Goal: Task Accomplishment & Management: Manage account settings

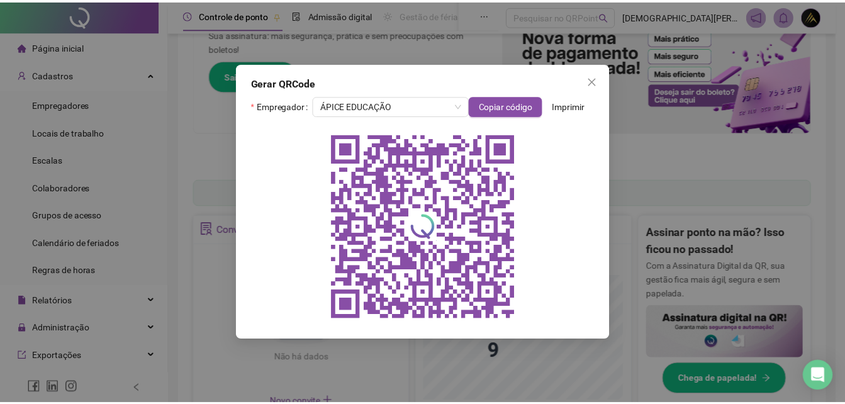
scroll to position [161, 0]
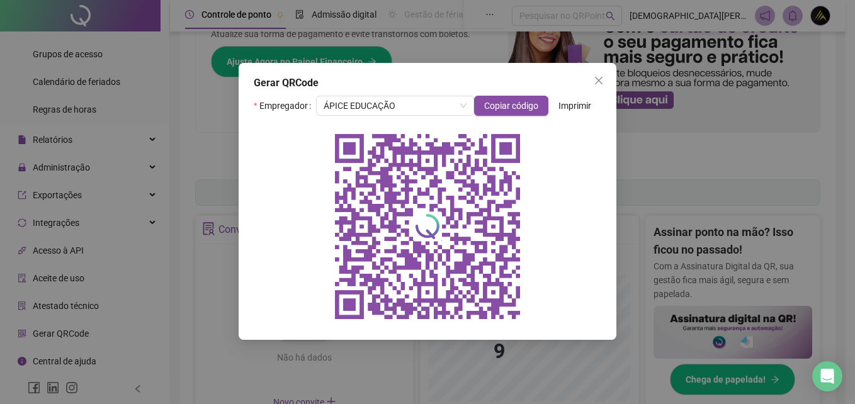
click at [592, 79] on span "Close" at bounding box center [598, 81] width 20 height 10
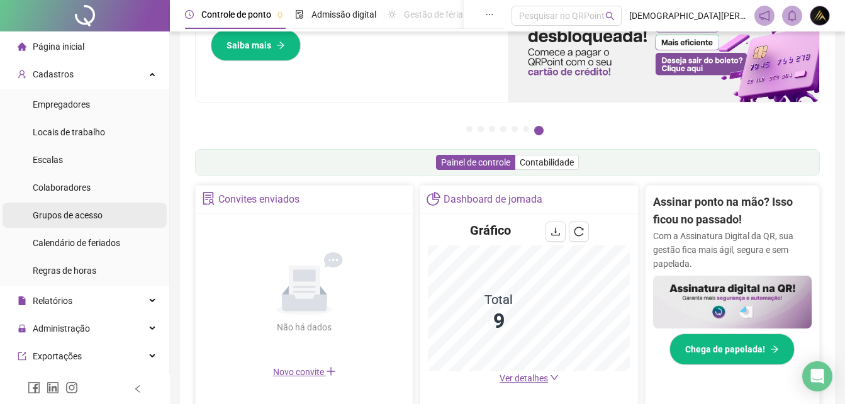
scroll to position [189, 0]
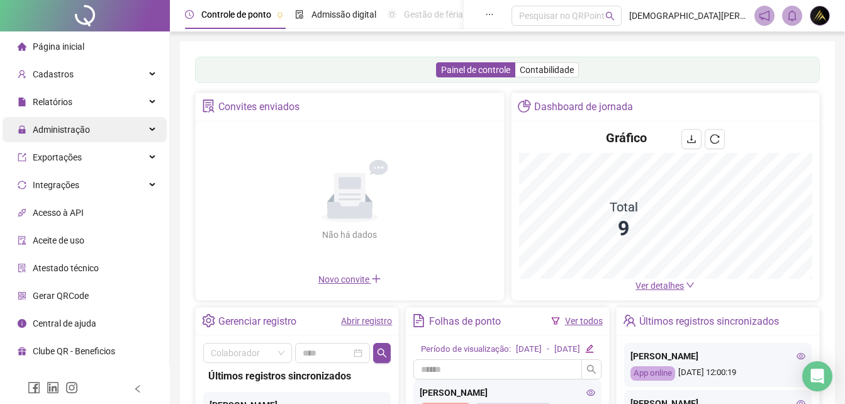
click at [78, 128] on span "Administração" at bounding box center [61, 130] width 57 height 10
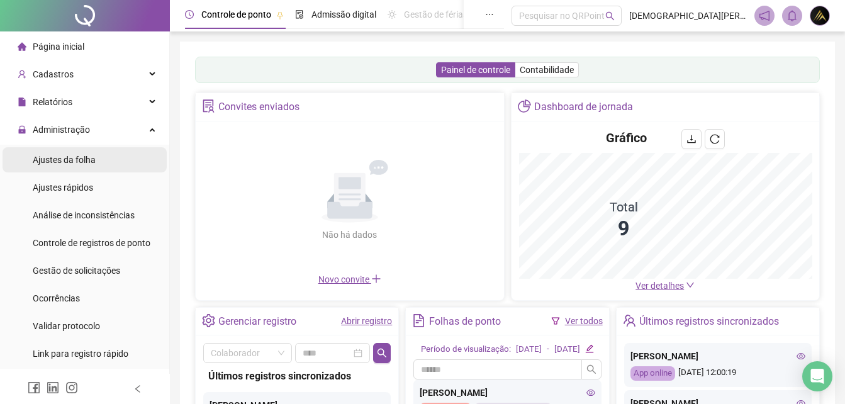
click at [84, 155] on span "Ajustes da folha" at bounding box center [64, 160] width 63 height 10
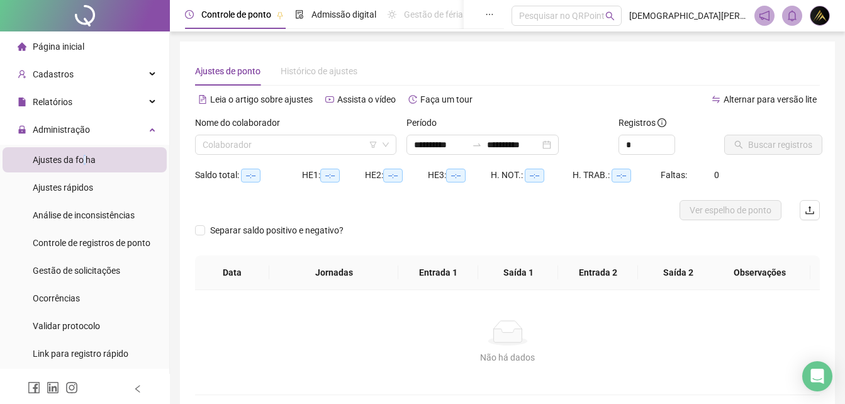
type input "**********"
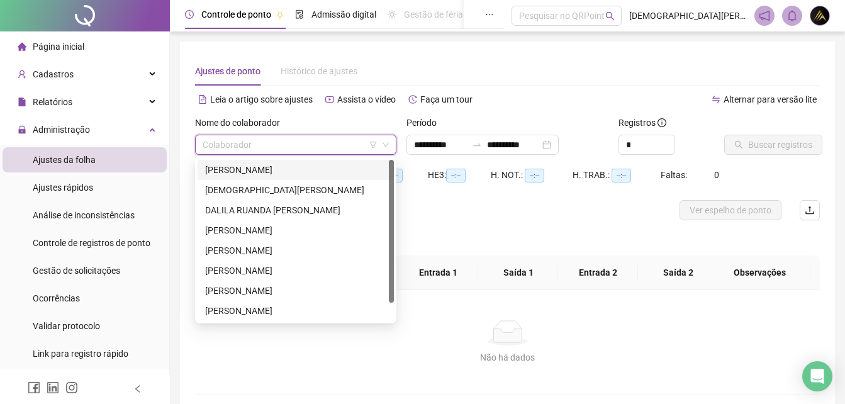
click at [285, 147] on input "search" at bounding box center [290, 144] width 175 height 19
click at [269, 230] on div "[PERSON_NAME]" at bounding box center [295, 230] width 181 height 14
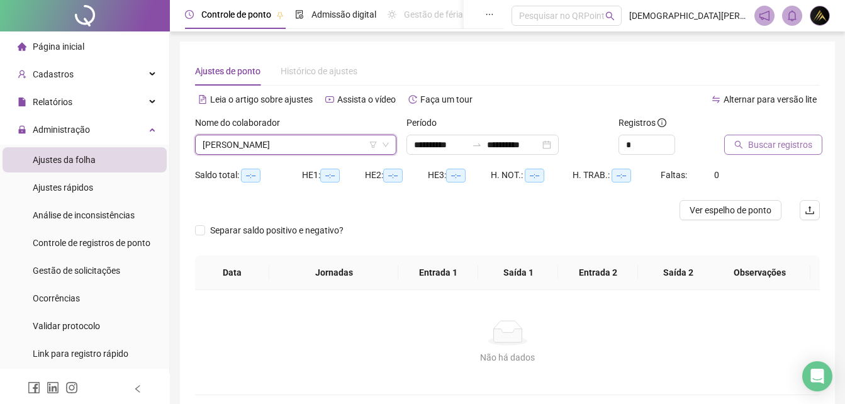
click at [780, 144] on span "Buscar registros" at bounding box center [780, 145] width 64 height 14
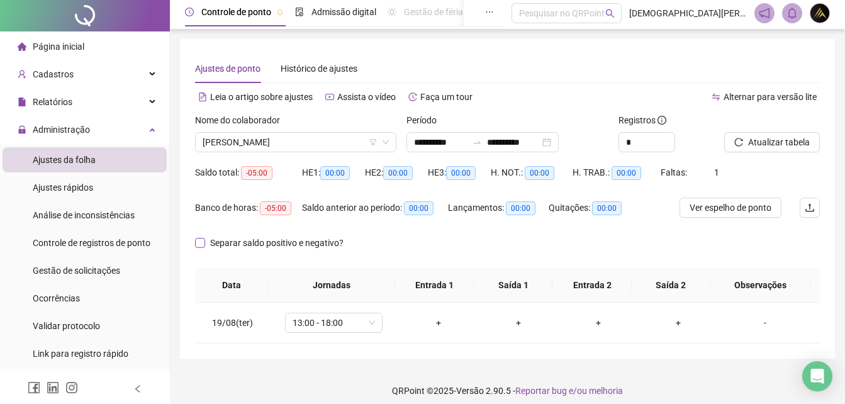
scroll to position [11, 0]
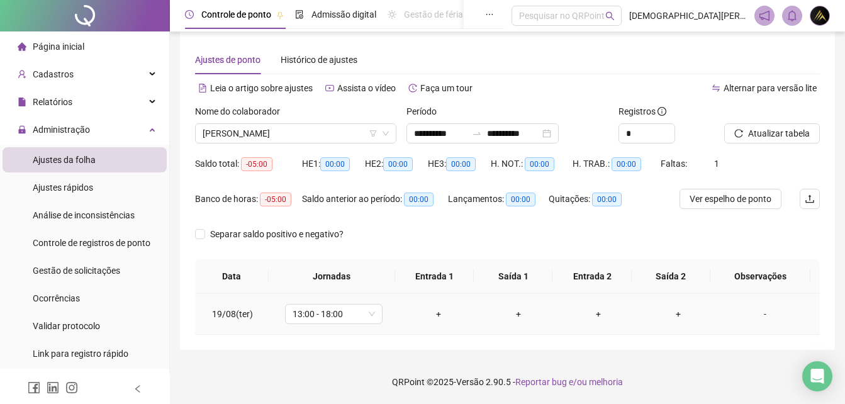
click at [439, 313] on div "+" at bounding box center [438, 314] width 60 height 14
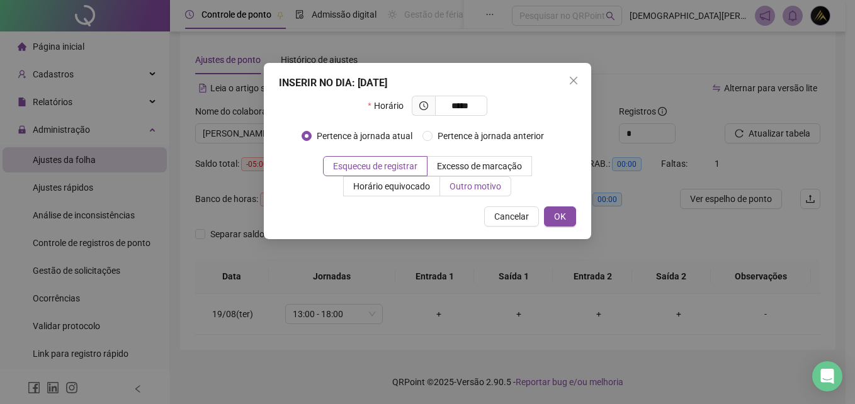
type input "*****"
click at [497, 184] on span "Outro motivo" at bounding box center [475, 186] width 52 height 10
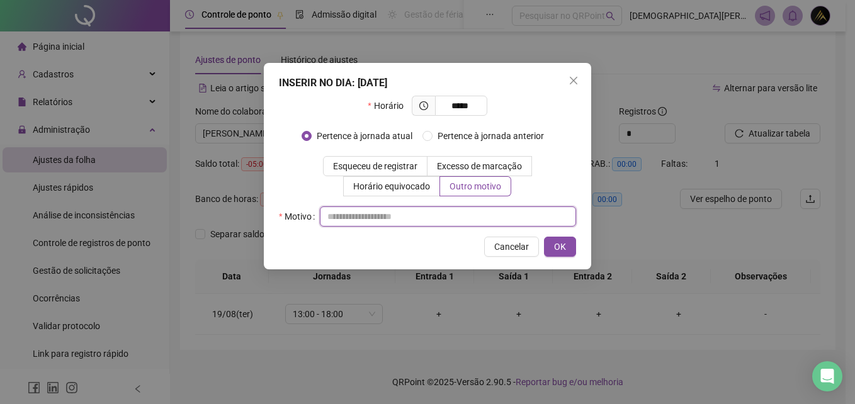
click at [369, 218] on input "text" at bounding box center [448, 216] width 256 height 20
drag, startPoint x: 438, startPoint y: 215, endPoint x: 322, endPoint y: 222, distance: 116.7
click at [322, 221] on input "**********" at bounding box center [448, 216] width 256 height 20
type input "**********"
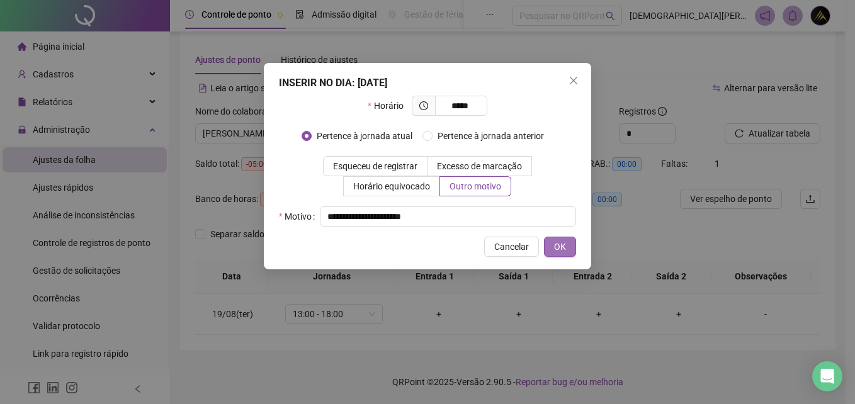
click at [563, 241] on span "OK" at bounding box center [560, 247] width 12 height 14
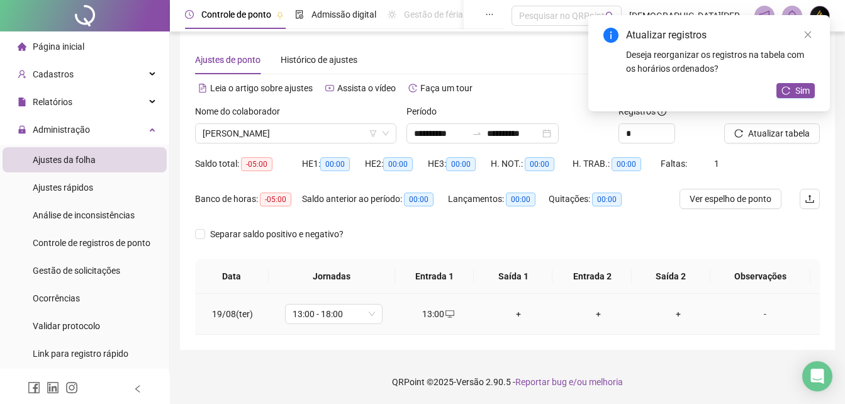
click at [513, 316] on div "+" at bounding box center [518, 314] width 60 height 14
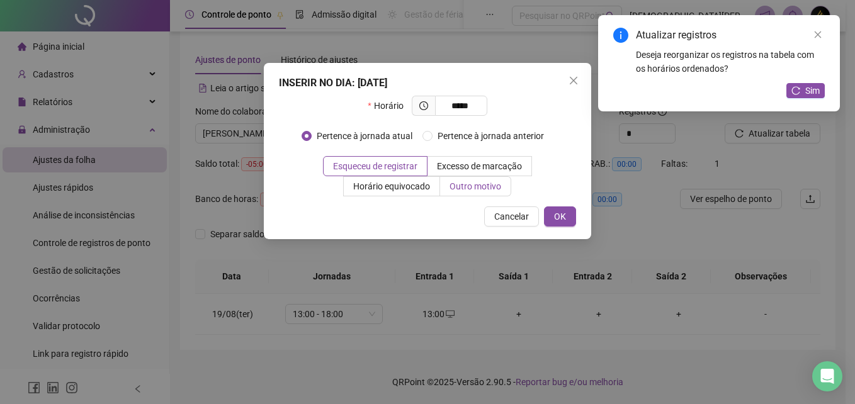
type input "*****"
click at [486, 185] on span "Outro motivo" at bounding box center [475, 186] width 52 height 10
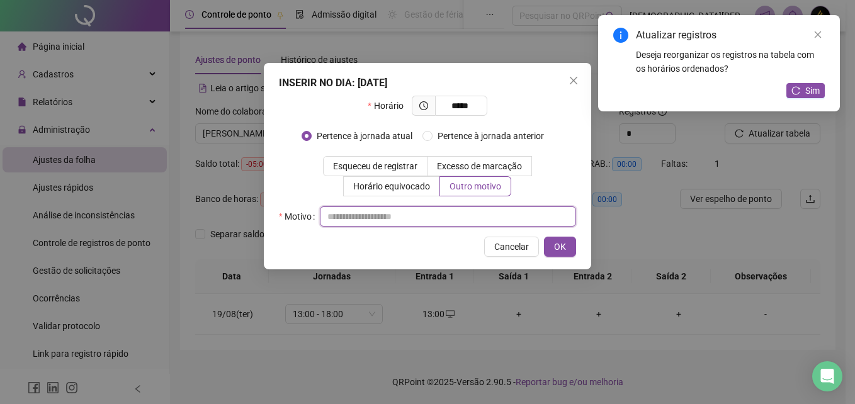
drag, startPoint x: 469, startPoint y: 214, endPoint x: 466, endPoint y: 220, distance: 6.8
click at [469, 215] on input "text" at bounding box center [448, 216] width 256 height 20
paste input "**********"
type input "**********"
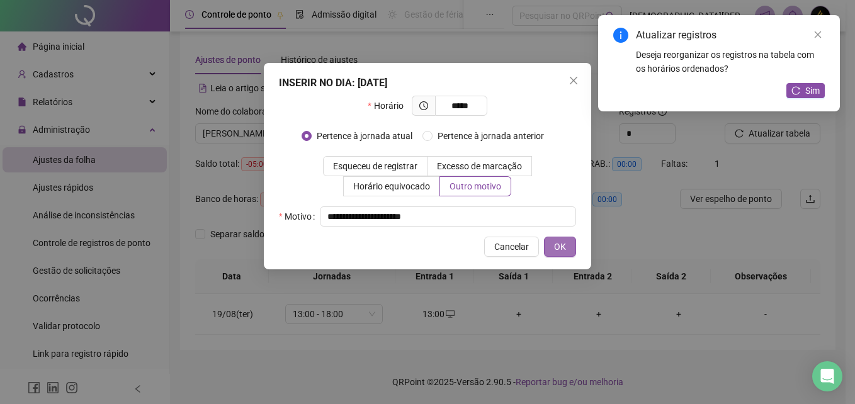
click at [554, 249] on button "OK" at bounding box center [560, 247] width 32 height 20
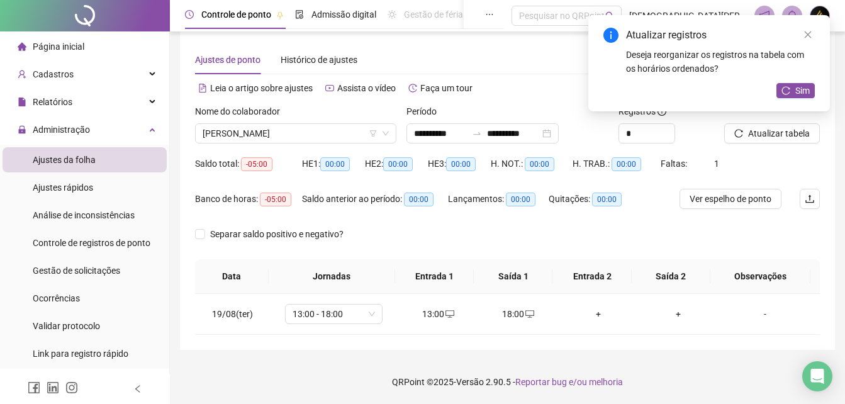
drag, startPoint x: 791, startPoint y: 92, endPoint x: 782, endPoint y: 95, distance: 9.4
click at [787, 97] on button "Sim" at bounding box center [795, 90] width 38 height 15
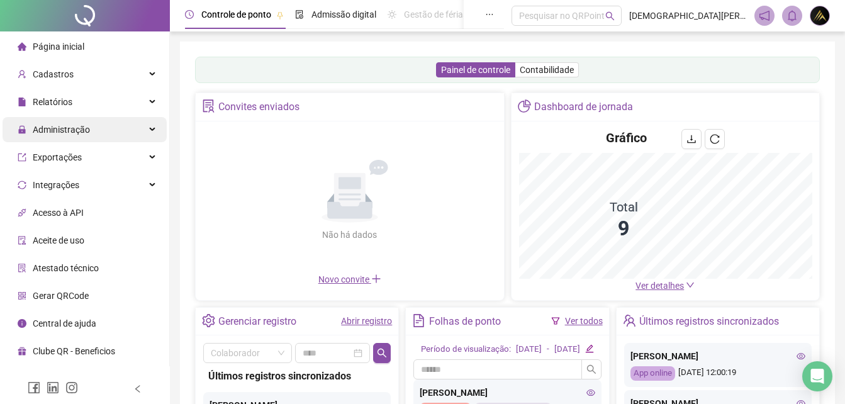
click at [82, 131] on span "Administração" at bounding box center [61, 130] width 57 height 10
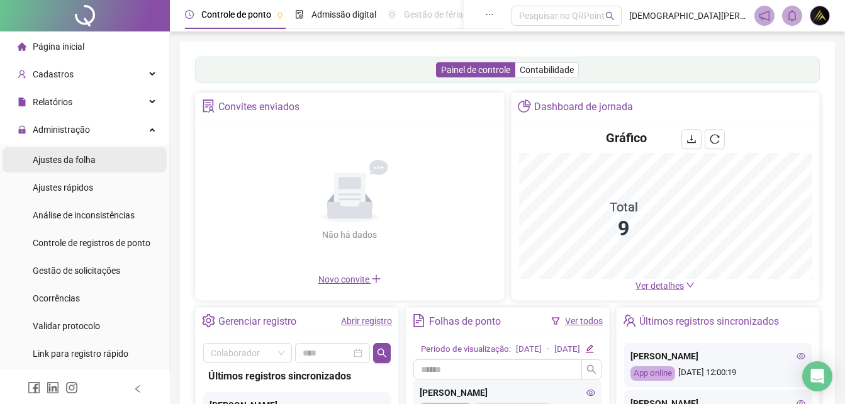
click at [98, 160] on li "Ajustes da folha" at bounding box center [85, 159] width 164 height 25
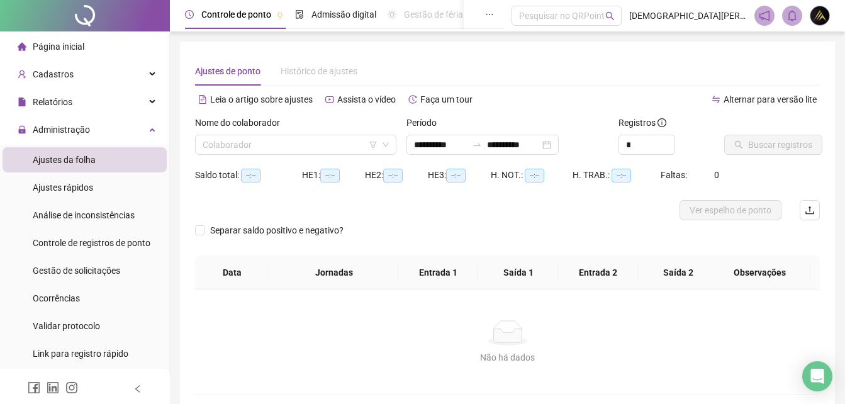
type input "**********"
click at [293, 142] on input "search" at bounding box center [290, 144] width 175 height 19
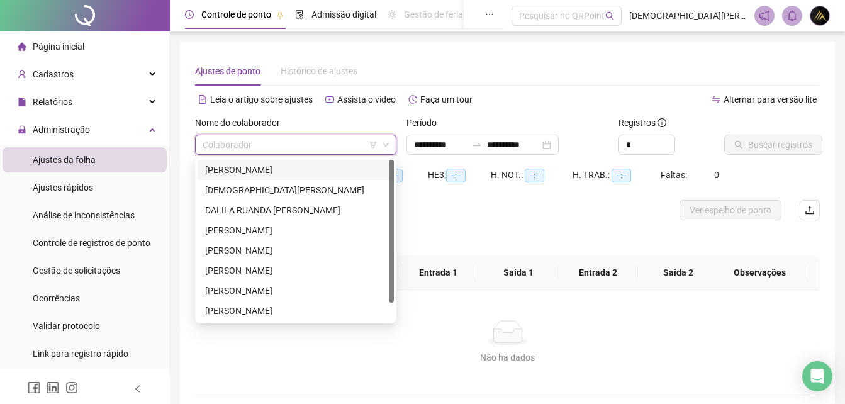
drag, startPoint x: 266, startPoint y: 170, endPoint x: 274, endPoint y: 168, distance: 7.8
click at [267, 170] on div "[PERSON_NAME]" at bounding box center [295, 170] width 181 height 14
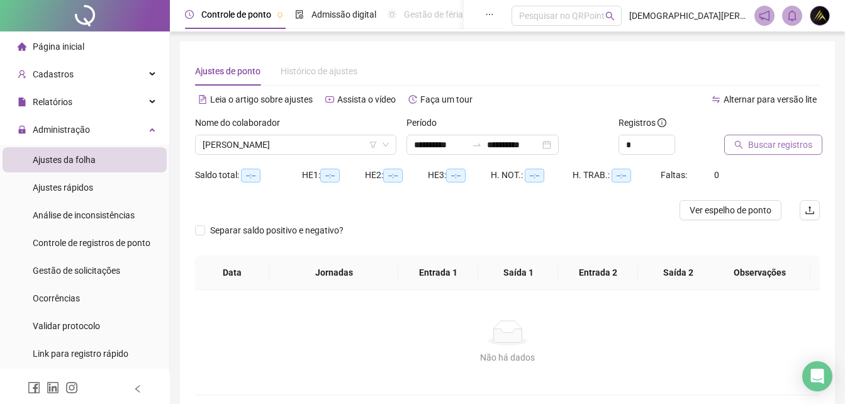
click at [791, 142] on span "Buscar registros" at bounding box center [780, 145] width 64 height 14
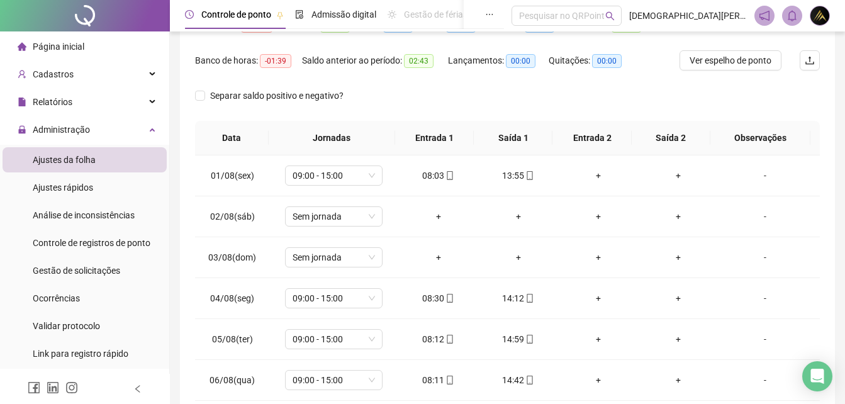
scroll to position [148, 0]
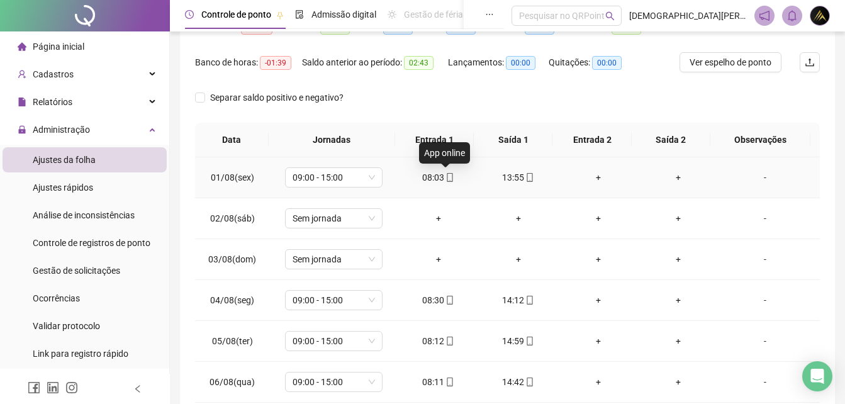
click at [450, 176] on icon "mobile" at bounding box center [450, 177] width 9 height 9
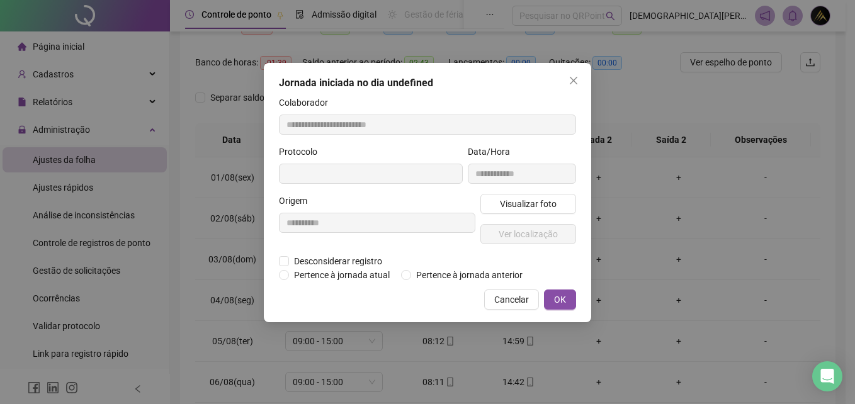
type input "**********"
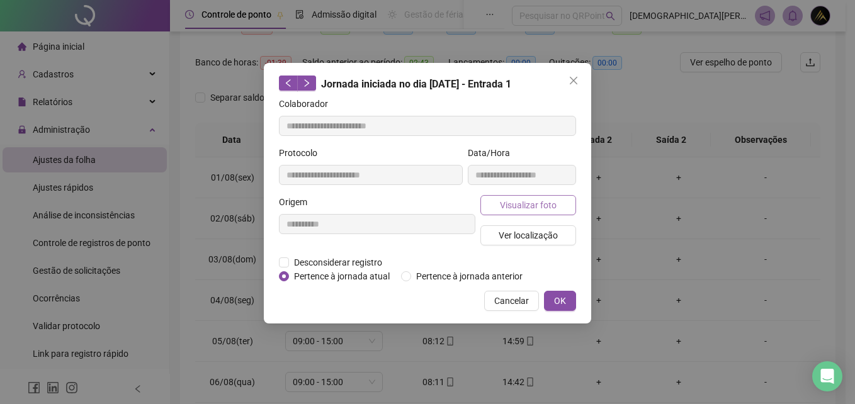
click at [556, 201] on button "Visualizar foto" at bounding box center [528, 205] width 96 height 20
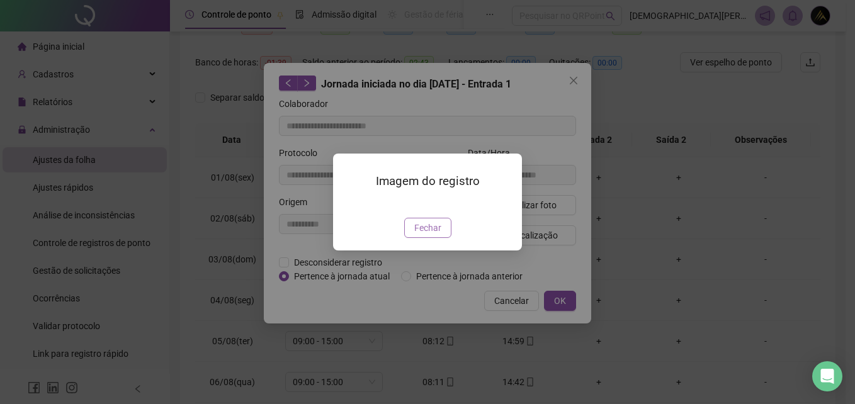
click at [441, 238] on button "Fechar" at bounding box center [427, 228] width 47 height 20
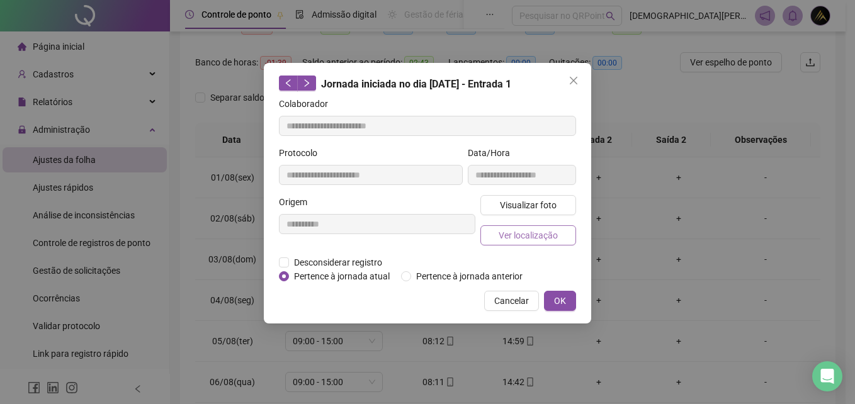
click at [547, 237] on span "Ver localização" at bounding box center [527, 235] width 59 height 14
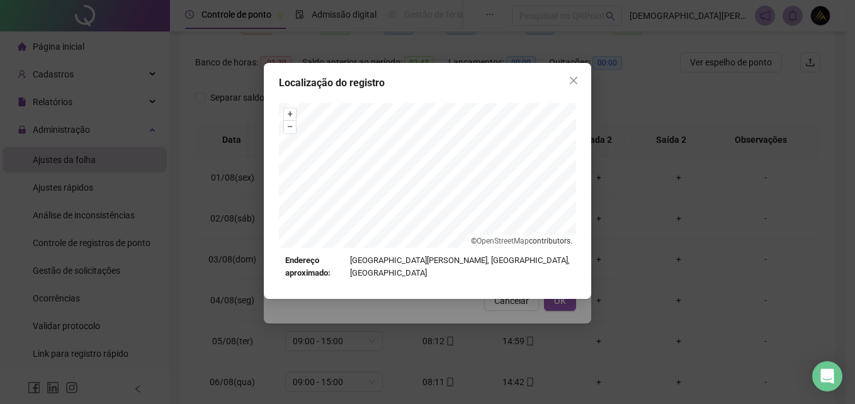
drag, startPoint x: 578, startPoint y: 74, endPoint x: 550, endPoint y: 140, distance: 71.6
click at [577, 76] on button "Close" at bounding box center [573, 80] width 20 height 20
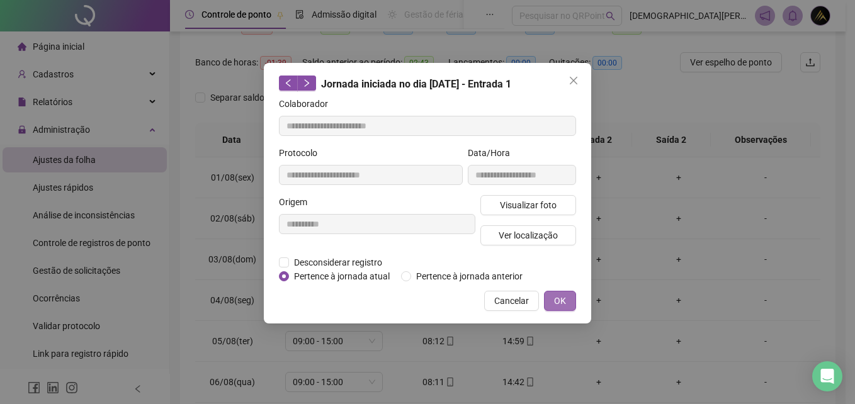
drag, startPoint x: 564, startPoint y: 299, endPoint x: 551, endPoint y: 288, distance: 17.4
click at [564, 298] on span "OK" at bounding box center [560, 301] width 12 height 14
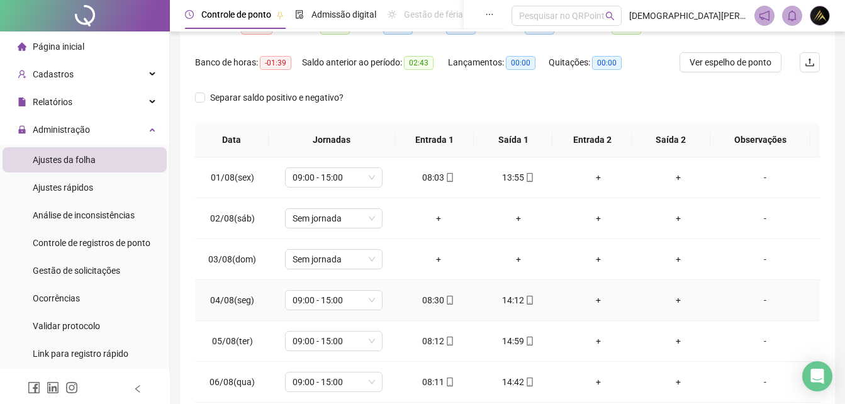
click at [446, 302] on icon "mobile" at bounding box center [450, 300] width 9 height 9
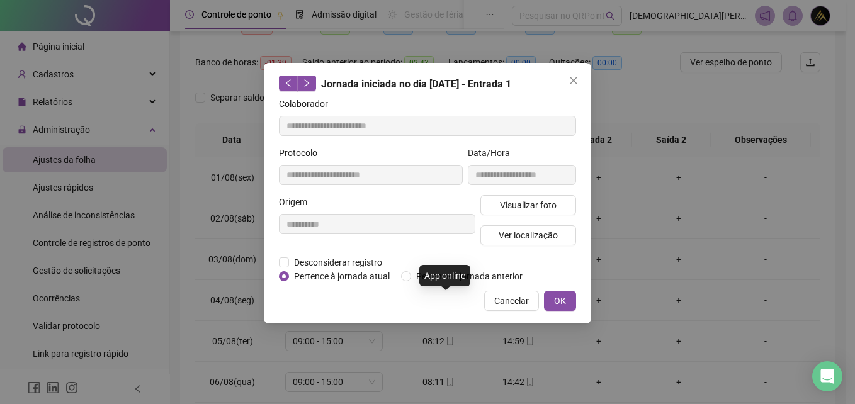
type input "**********"
click at [550, 236] on span "Ver localização" at bounding box center [527, 235] width 59 height 14
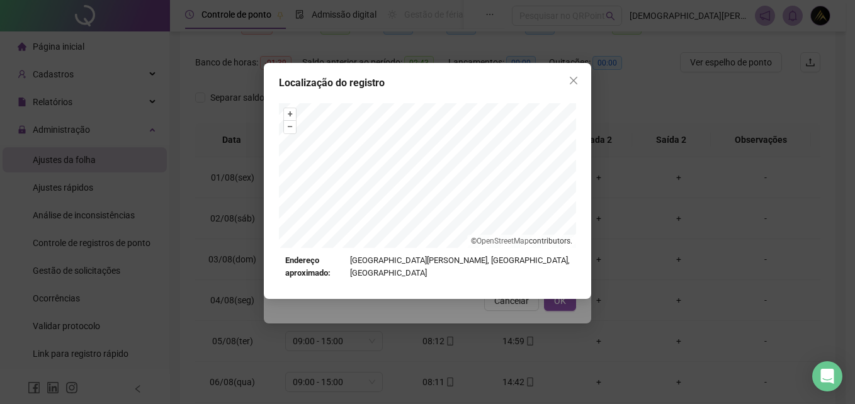
drag, startPoint x: 571, startPoint y: 81, endPoint x: 573, endPoint y: 92, distance: 11.5
click at [571, 81] on icon "close" at bounding box center [573, 81] width 10 height 10
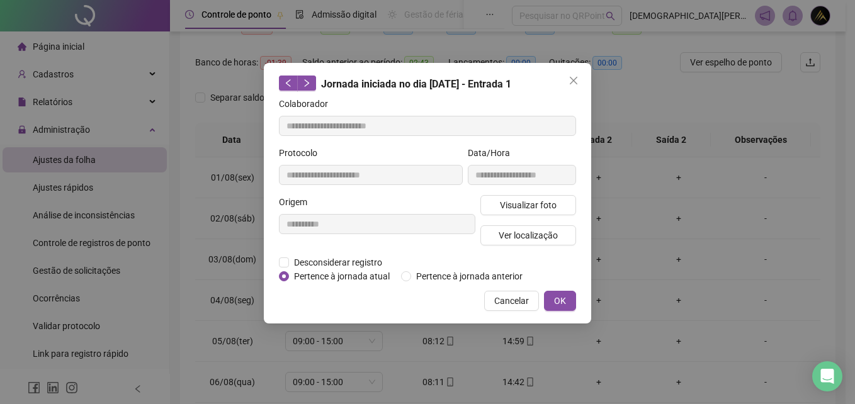
click at [558, 298] on span "OK" at bounding box center [560, 301] width 12 height 14
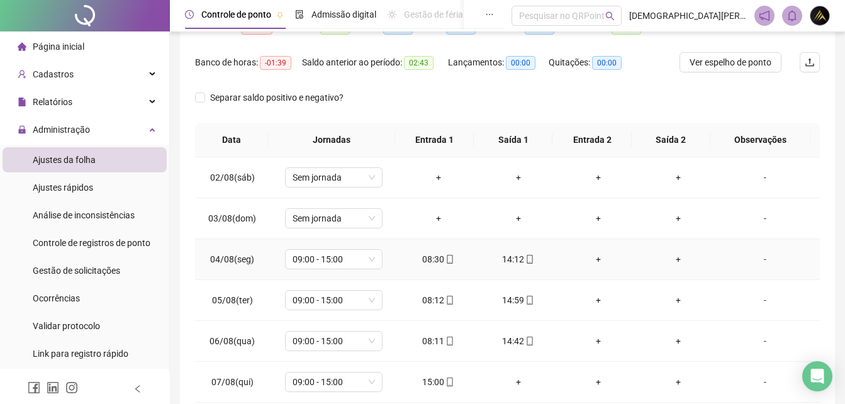
scroll to position [63, 0]
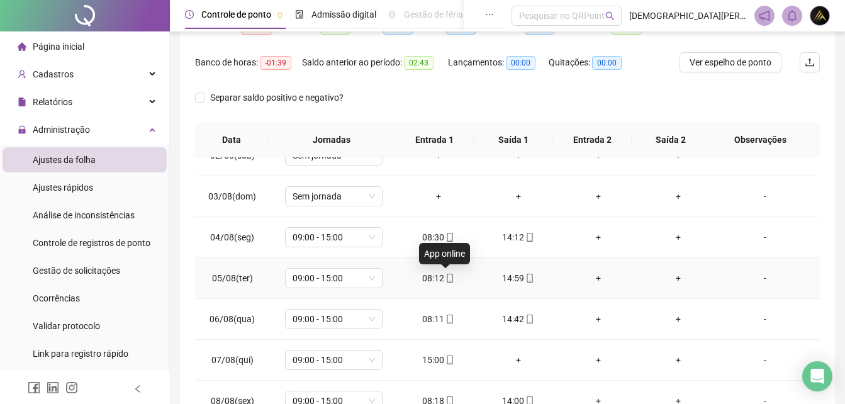
click at [447, 277] on icon "mobile" at bounding box center [450, 278] width 9 height 9
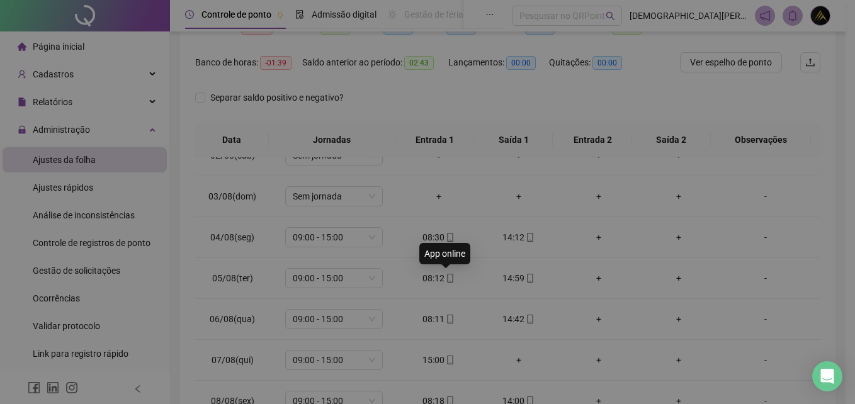
type input "**********"
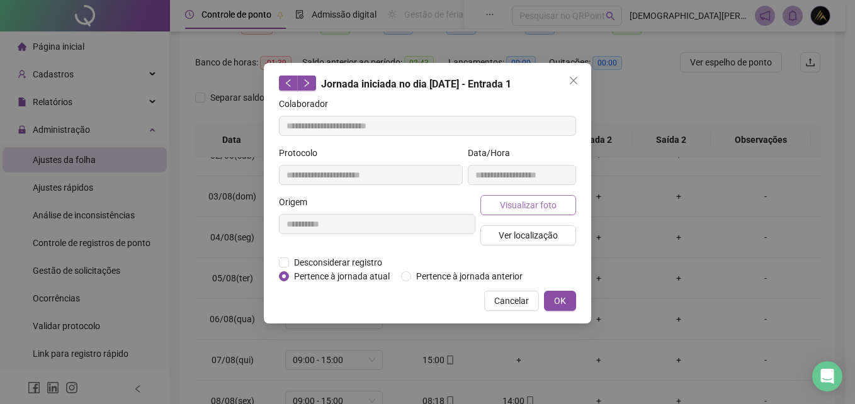
click at [559, 208] on button "Visualizar foto" at bounding box center [528, 205] width 96 height 20
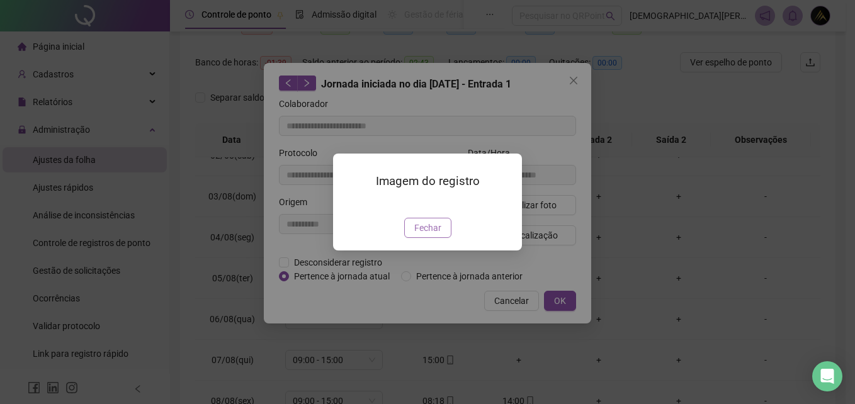
click at [429, 235] on span "Fechar" at bounding box center [427, 228] width 27 height 14
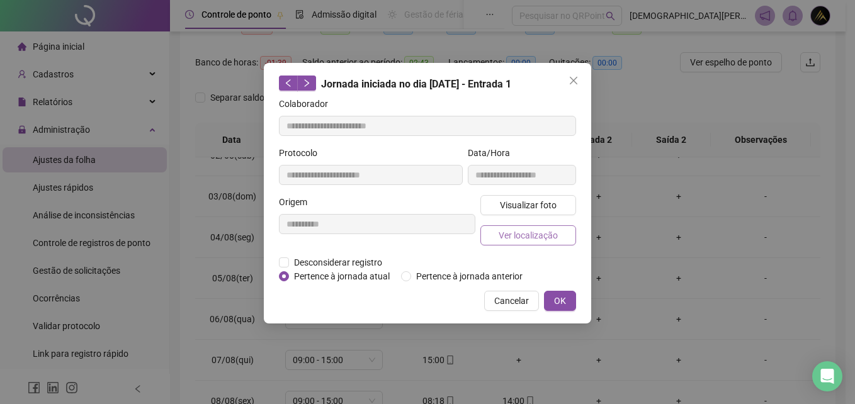
click at [537, 235] on span "Ver localização" at bounding box center [527, 235] width 59 height 14
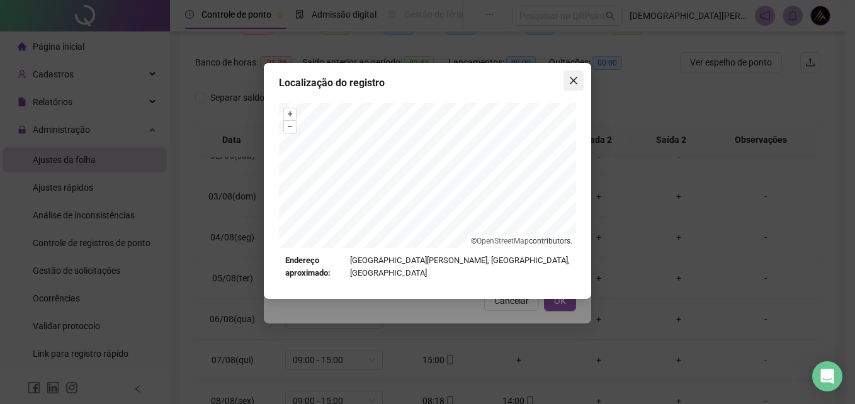
click at [569, 79] on icon "close" at bounding box center [573, 81] width 10 height 10
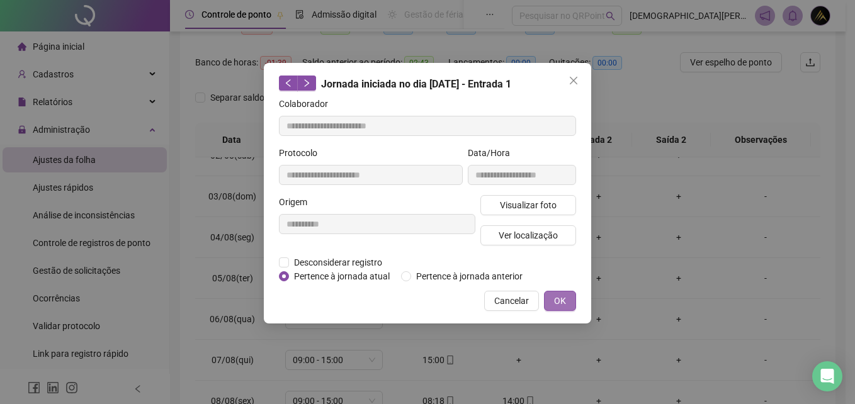
drag, startPoint x: 555, startPoint y: 307, endPoint x: 558, endPoint y: 301, distance: 7.0
click at [555, 306] on button "OK" at bounding box center [560, 301] width 32 height 20
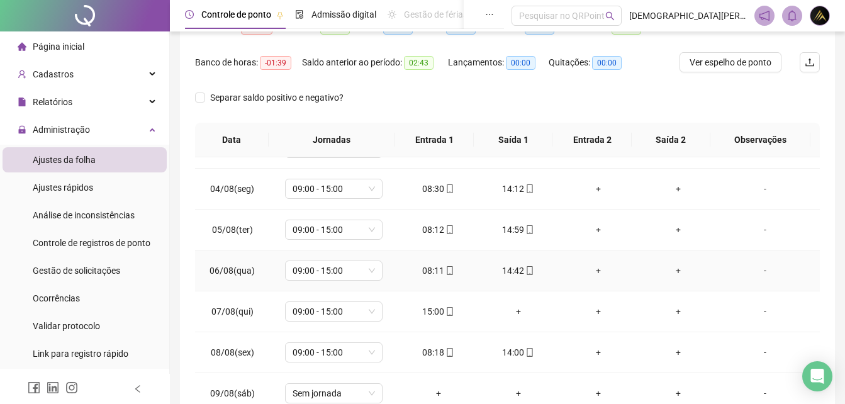
scroll to position [126, 0]
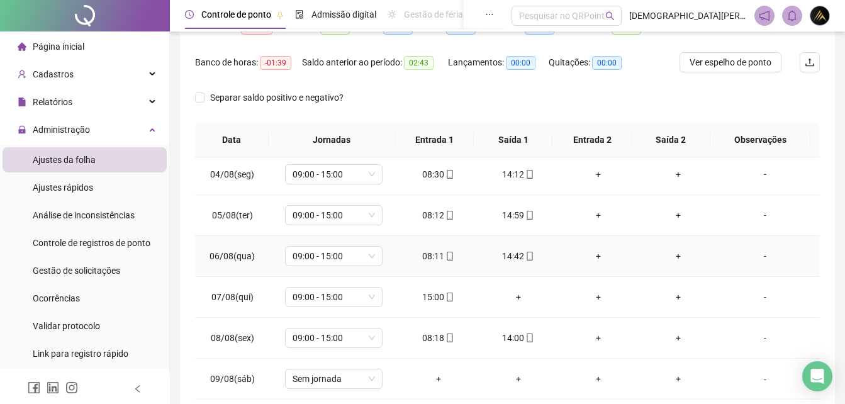
click at [449, 257] on icon "mobile" at bounding box center [450, 256] width 9 height 9
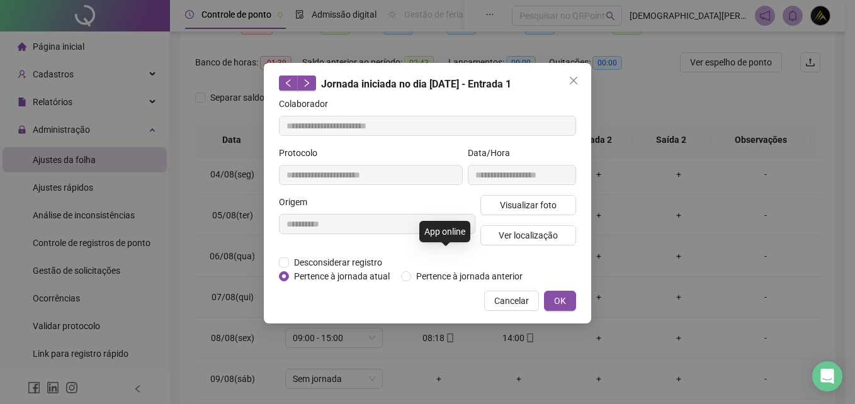
type input "**********"
click at [525, 236] on span "Ver localização" at bounding box center [527, 235] width 59 height 14
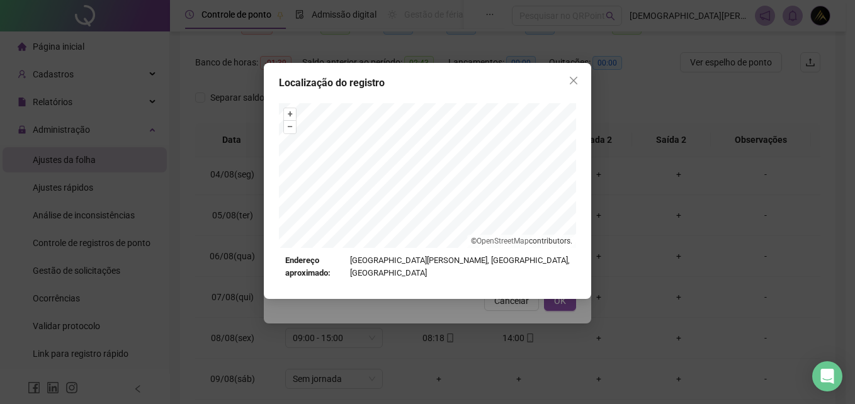
drag, startPoint x: 576, startPoint y: 82, endPoint x: 575, endPoint y: 92, distance: 9.5
click at [576, 83] on icon "close" at bounding box center [573, 81] width 8 height 8
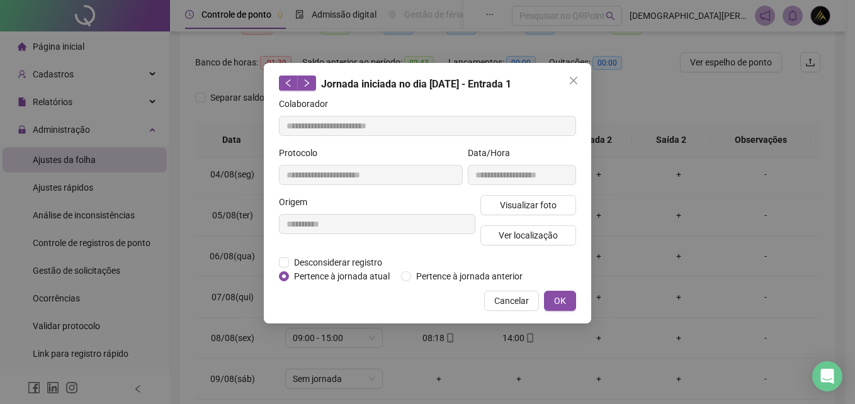
drag, startPoint x: 561, startPoint y: 303, endPoint x: 546, endPoint y: 300, distance: 15.4
click at [559, 303] on span "OK" at bounding box center [560, 301] width 12 height 14
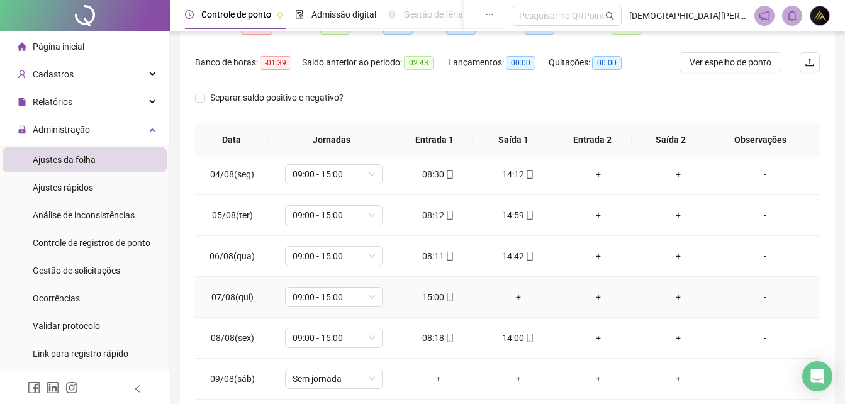
click at [446, 298] on icon "mobile" at bounding box center [450, 297] width 9 height 9
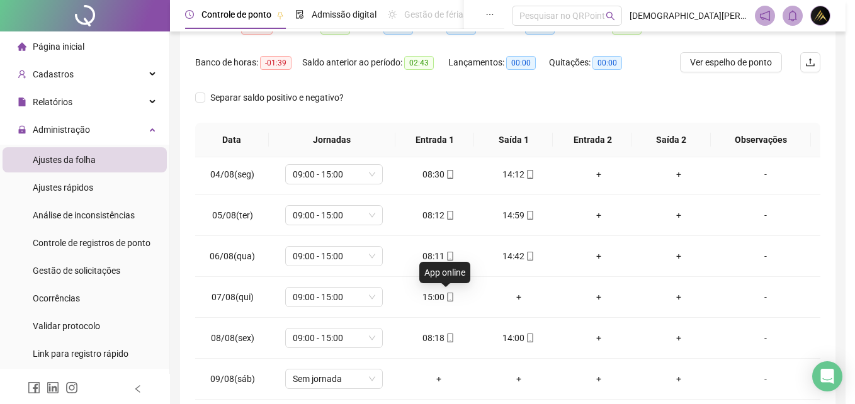
type input "**********"
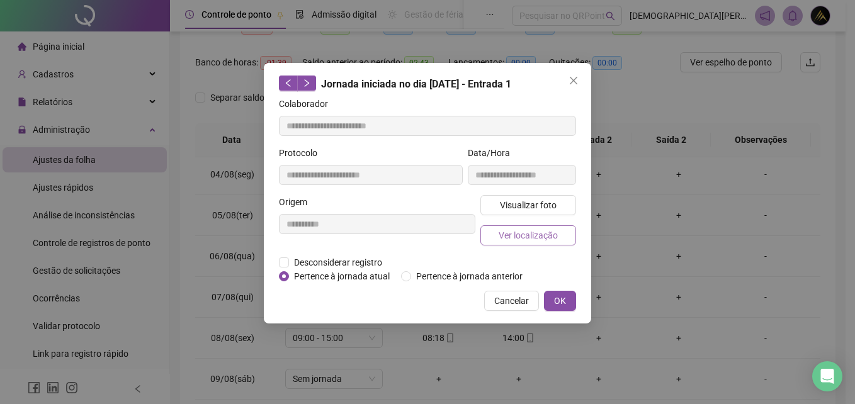
click at [538, 227] on button "Ver localização" at bounding box center [528, 235] width 96 height 20
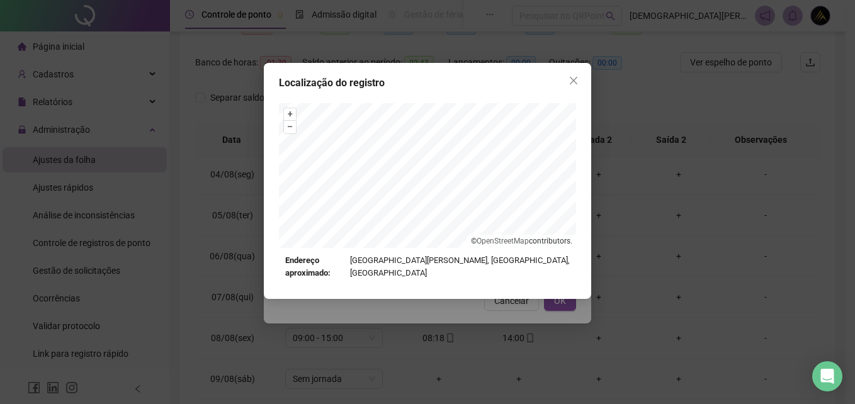
click at [585, 79] on div "Localização do registro + – ⇧ › © OpenStreetMap contributors. Endereço aproxima…" at bounding box center [427, 181] width 327 height 236
click at [571, 81] on icon "close" at bounding box center [573, 81] width 10 height 10
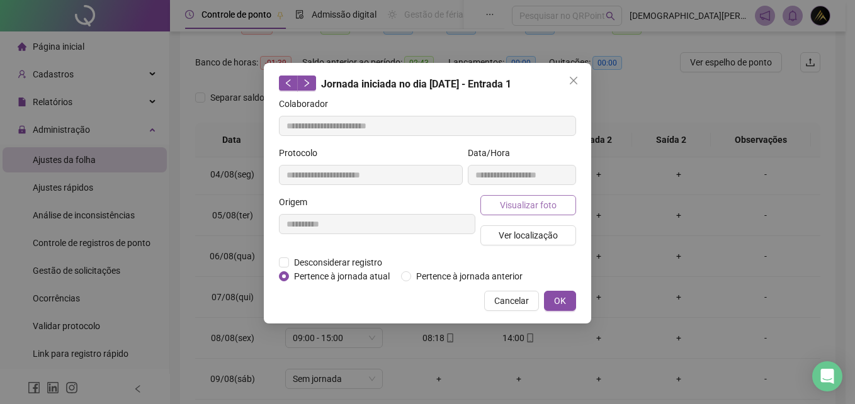
click at [542, 202] on span "Visualizar foto" at bounding box center [528, 205] width 57 height 14
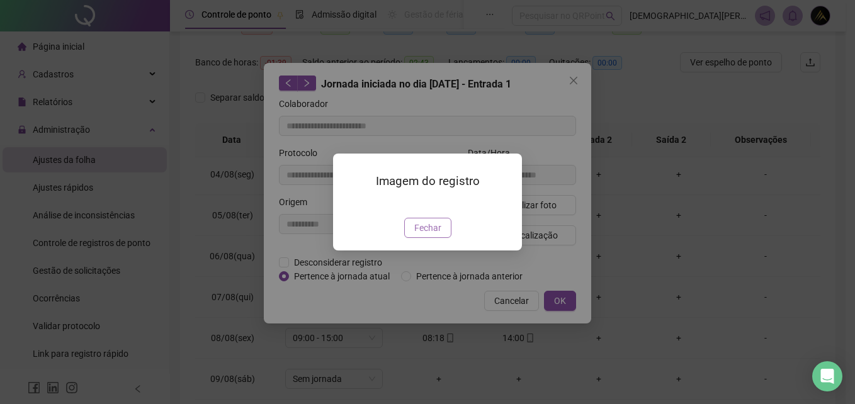
click at [422, 235] on span "Fechar" at bounding box center [427, 228] width 27 height 14
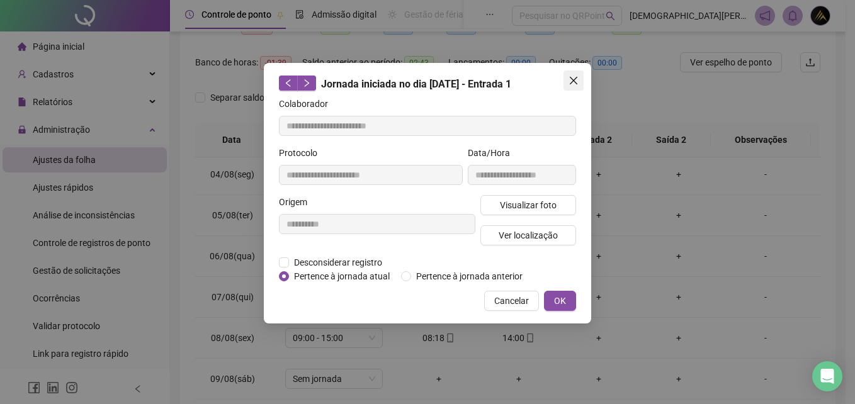
click at [580, 84] on span "Close" at bounding box center [573, 81] width 20 height 10
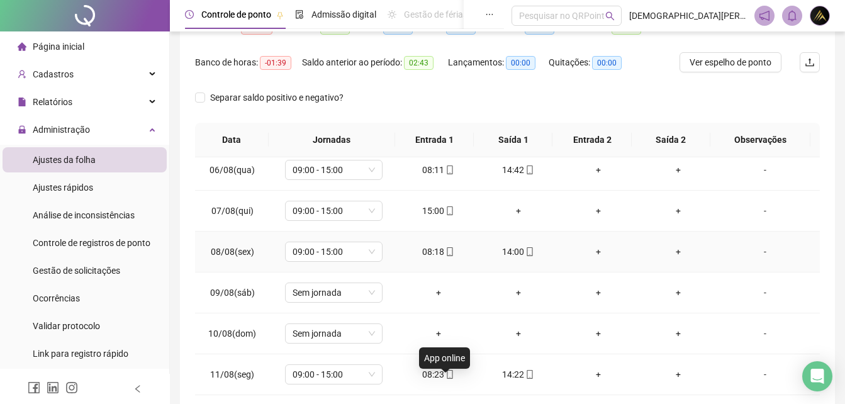
scroll to position [189, 0]
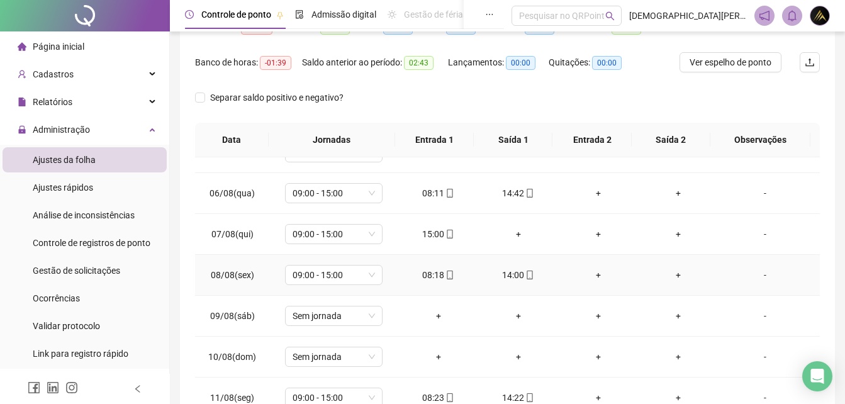
click at [451, 275] on div "08:18" at bounding box center [438, 275] width 60 height 14
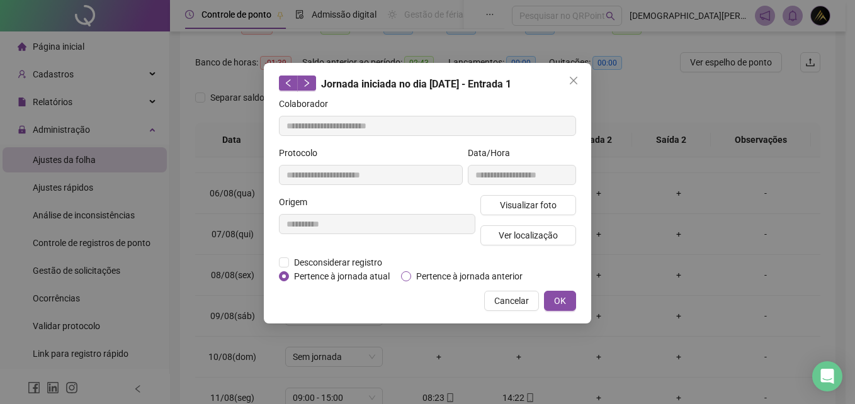
type input "**********"
click at [517, 205] on span "Visualizar foto" at bounding box center [528, 205] width 57 height 14
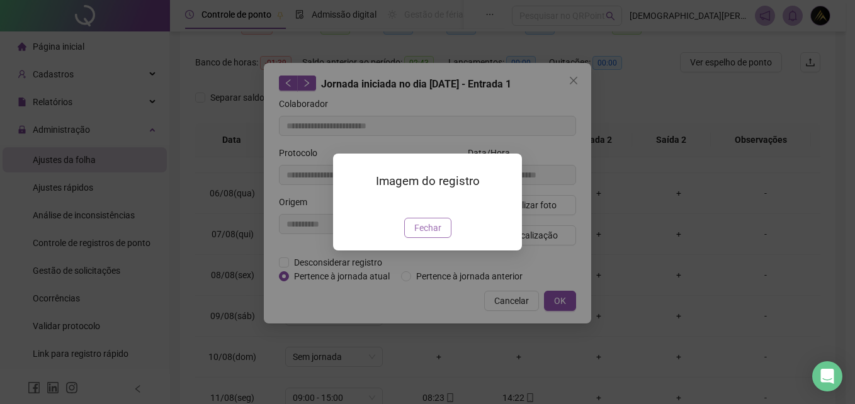
click at [427, 235] on span "Fechar" at bounding box center [427, 228] width 27 height 14
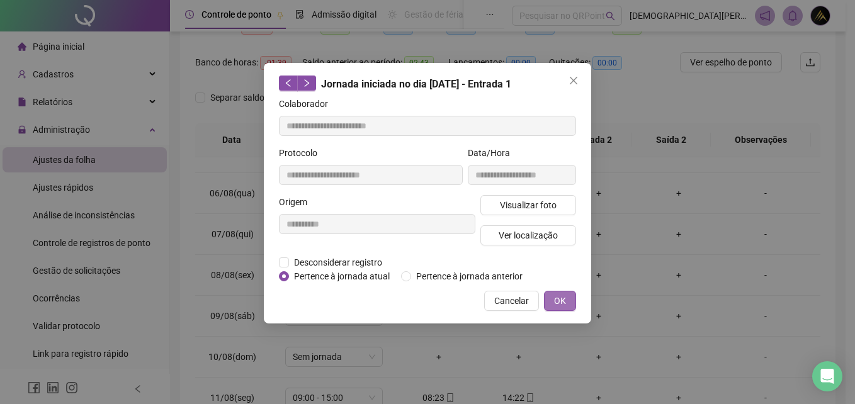
click at [563, 295] on span "OK" at bounding box center [560, 301] width 12 height 14
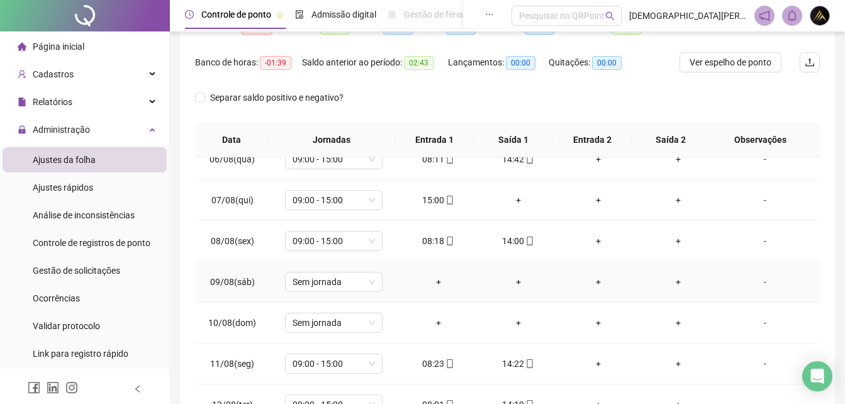
scroll to position [252, 0]
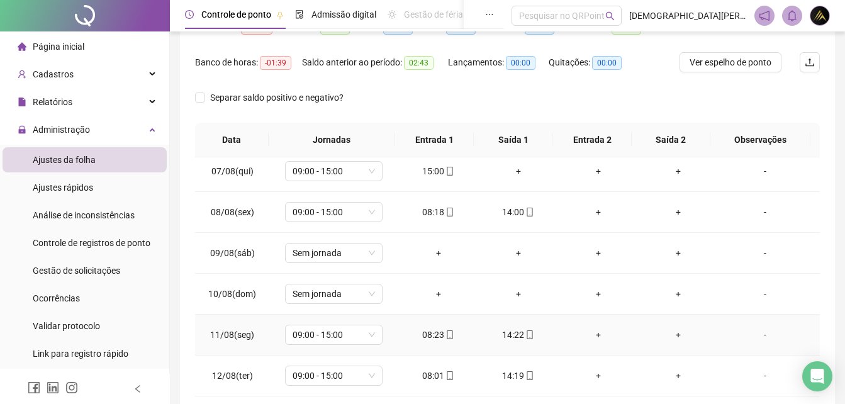
click at [449, 341] on td "08:23" at bounding box center [438, 335] width 80 height 41
click at [446, 337] on icon "mobile" at bounding box center [450, 334] width 9 height 9
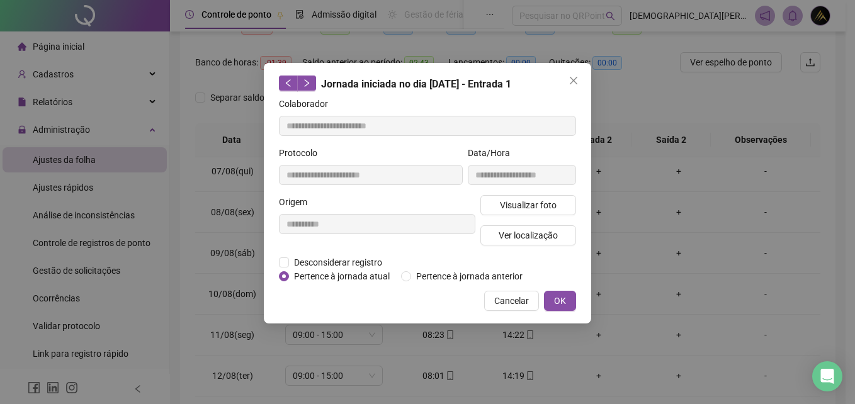
type input "**********"
click at [545, 205] on span "Visualizar foto" at bounding box center [528, 205] width 57 height 14
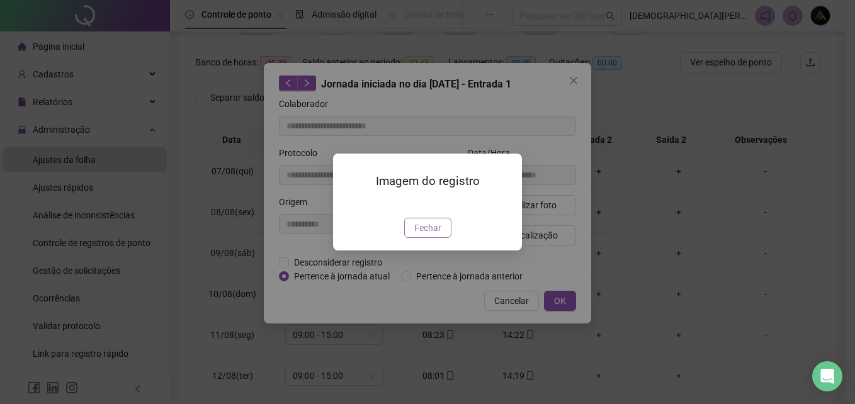
click at [434, 235] on span "Fechar" at bounding box center [427, 228] width 27 height 14
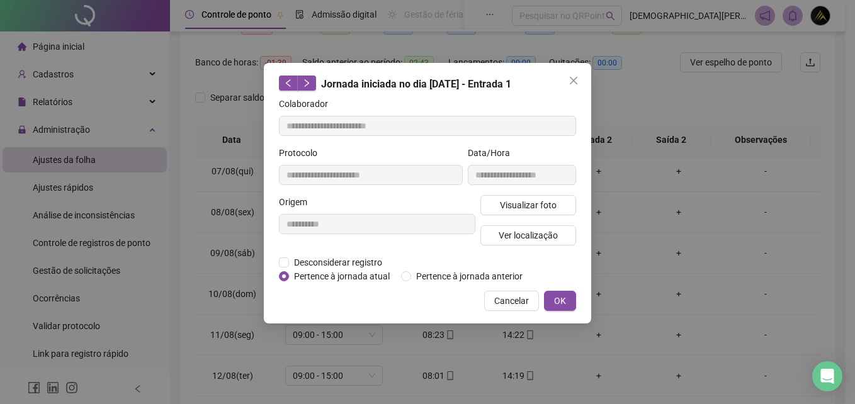
click at [552, 306] on button "OK" at bounding box center [560, 301] width 32 height 20
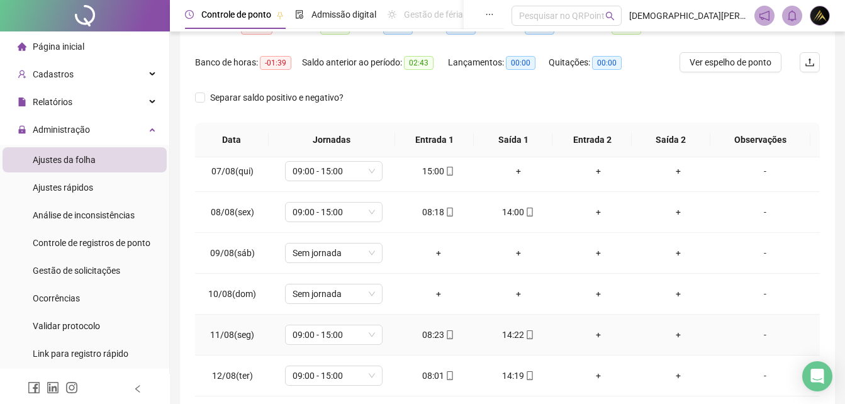
click at [446, 334] on icon "mobile" at bounding box center [450, 334] width 9 height 9
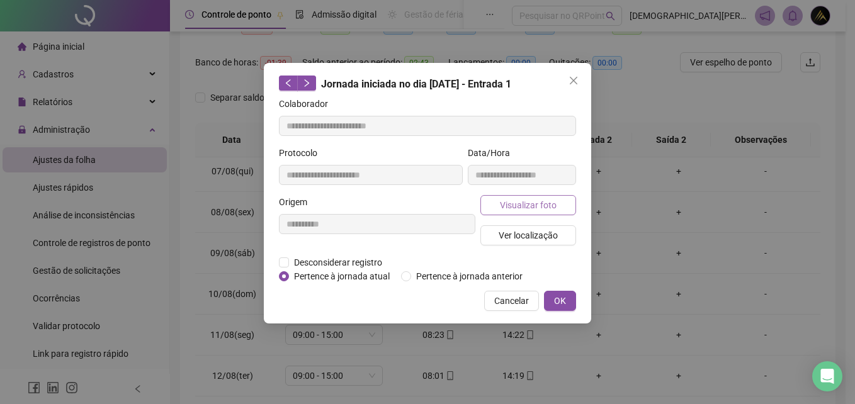
click at [554, 205] on span "Visualizar foto" at bounding box center [528, 205] width 57 height 14
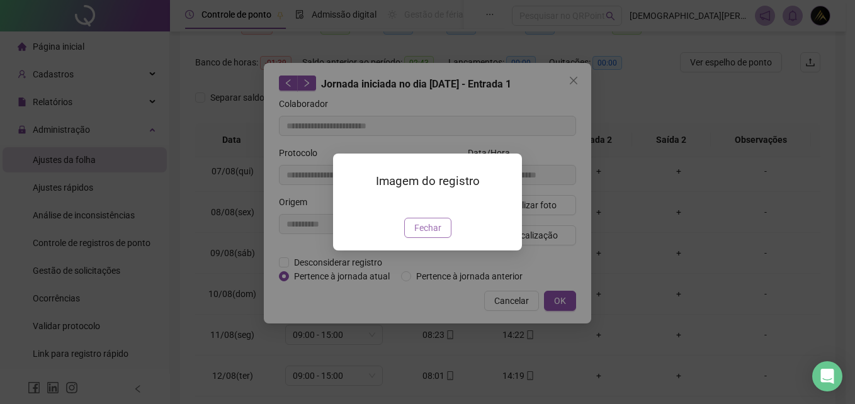
click at [432, 235] on span "Fechar" at bounding box center [427, 228] width 27 height 14
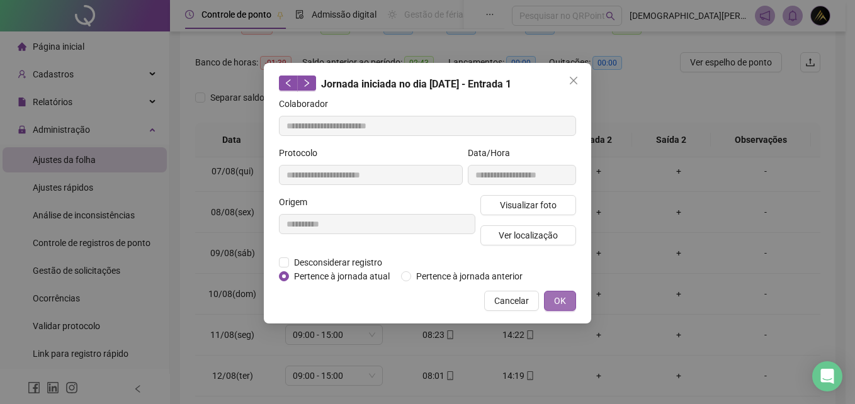
click at [555, 303] on span "OK" at bounding box center [560, 301] width 12 height 14
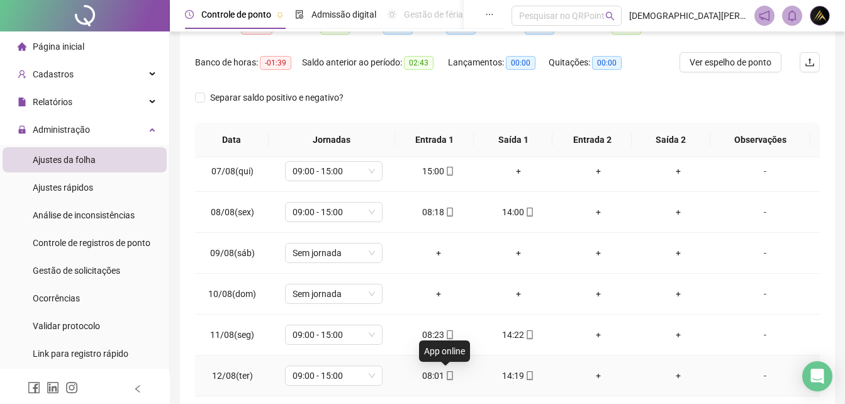
click at [446, 375] on icon "mobile" at bounding box center [450, 375] width 9 height 9
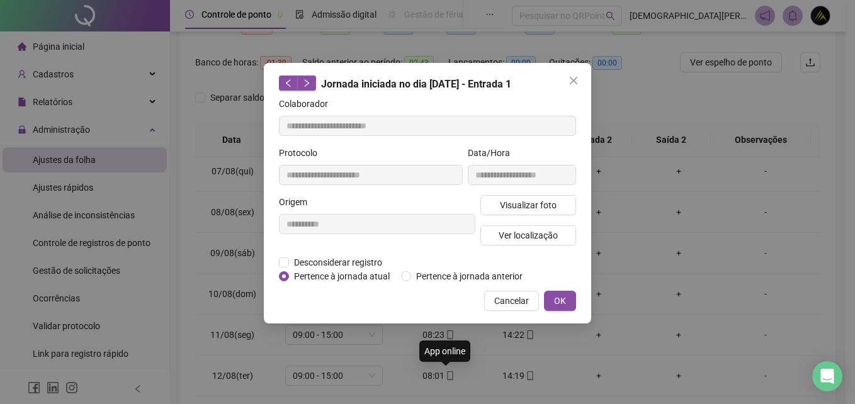
type input "**********"
click at [538, 207] on span "Visualizar foto" at bounding box center [528, 205] width 57 height 14
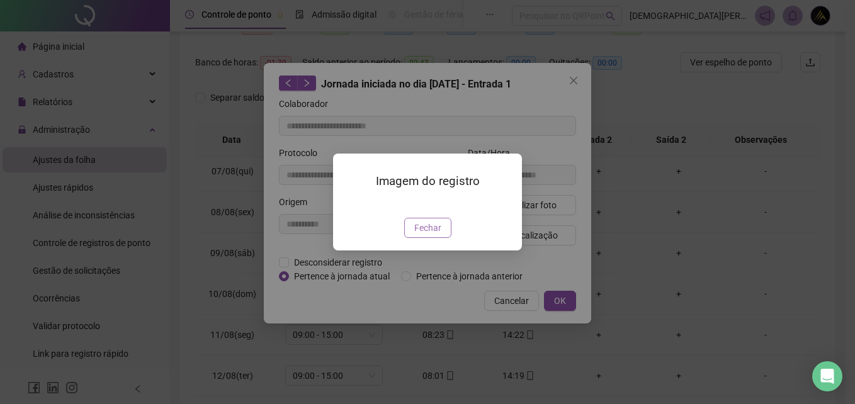
click at [429, 235] on span "Fechar" at bounding box center [427, 228] width 27 height 14
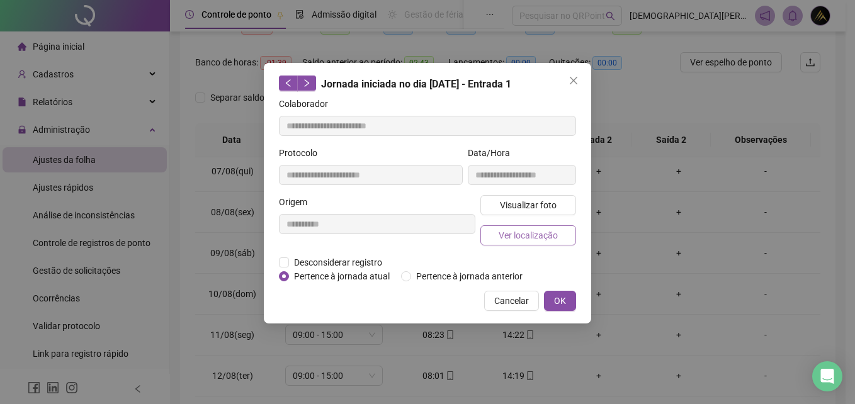
click at [542, 243] on button "Ver localização" at bounding box center [528, 235] width 96 height 20
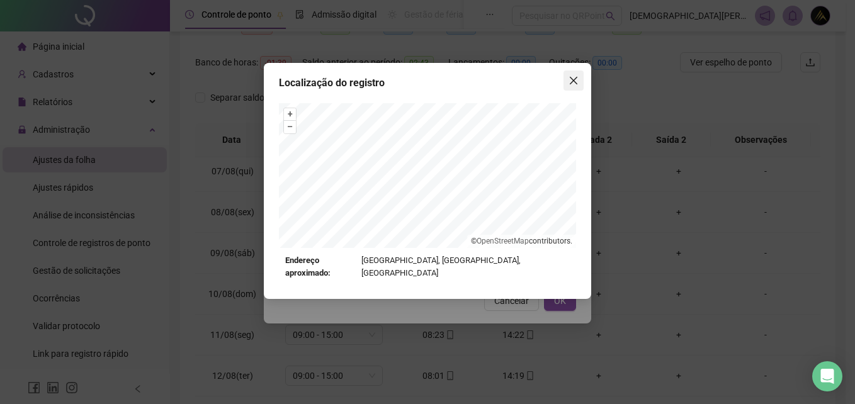
click at [579, 82] on span "Close" at bounding box center [573, 81] width 20 height 10
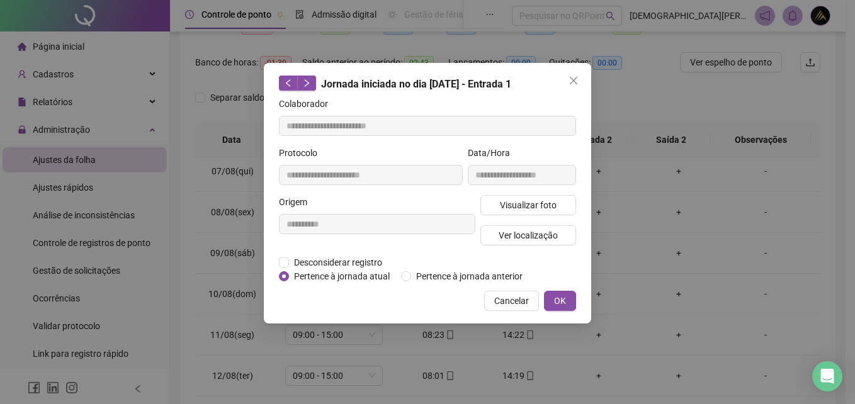
drag, startPoint x: 563, startPoint y: 301, endPoint x: 560, endPoint y: 289, distance: 12.2
click at [563, 301] on span "OK" at bounding box center [560, 301] width 12 height 14
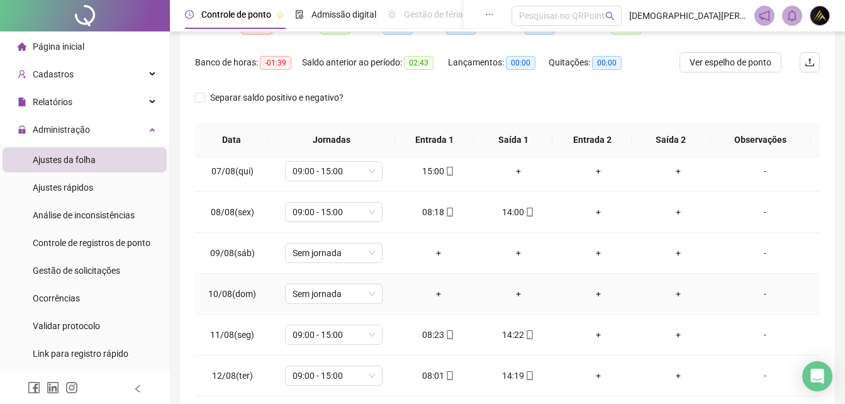
scroll to position [315, 0]
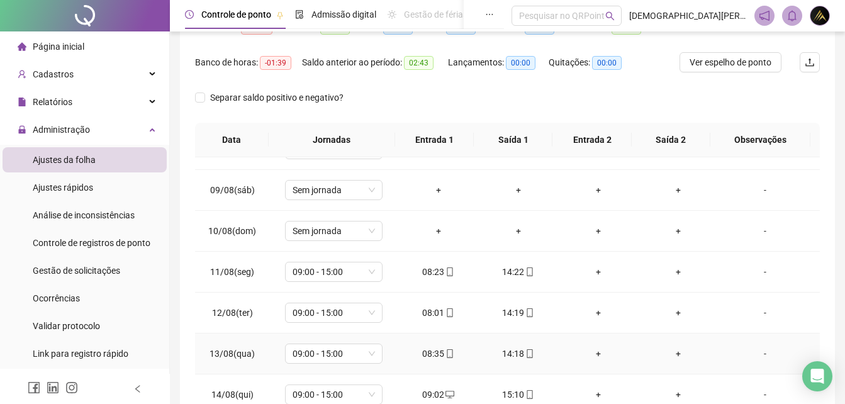
click at [446, 350] on icon "mobile" at bounding box center [450, 353] width 9 height 9
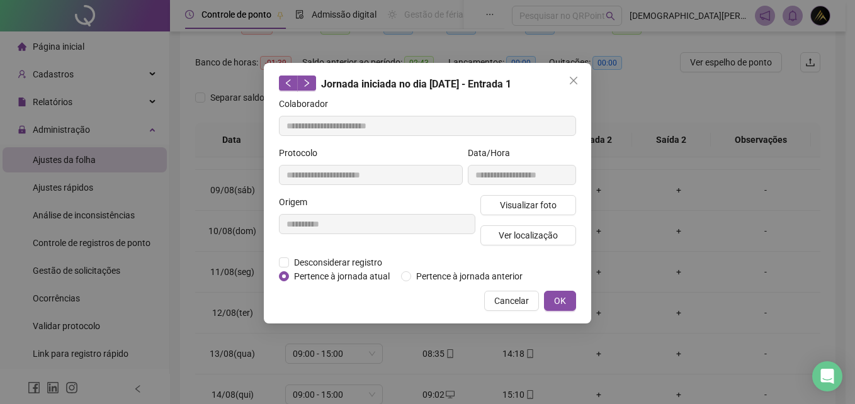
type input "**********"
click at [541, 237] on span "Ver localização" at bounding box center [527, 235] width 59 height 14
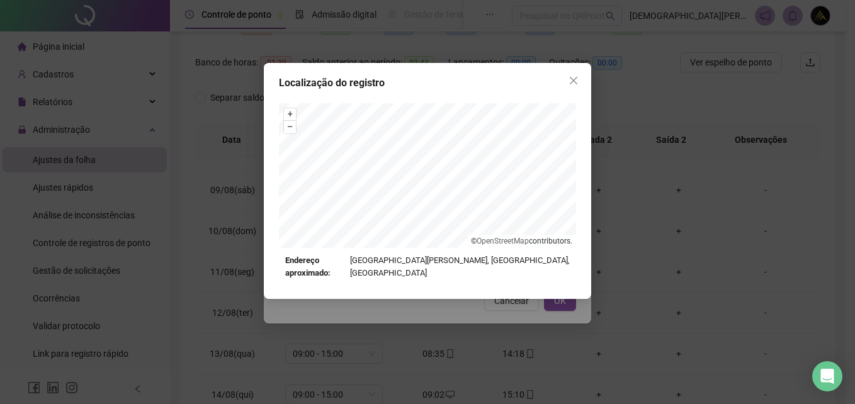
drag, startPoint x: 578, startPoint y: 83, endPoint x: 530, endPoint y: 276, distance: 198.4
click at [577, 86] on button "Close" at bounding box center [573, 80] width 20 height 20
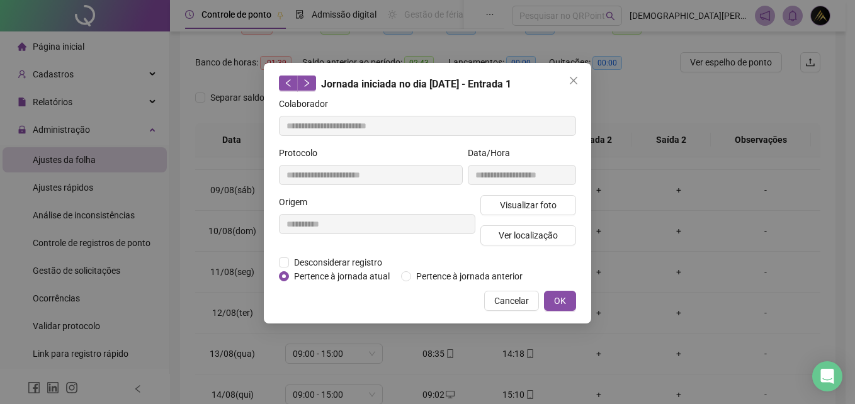
drag, startPoint x: 556, startPoint y: 306, endPoint x: 552, endPoint y: 300, distance: 6.8
click at [556, 305] on span "OK" at bounding box center [560, 301] width 12 height 14
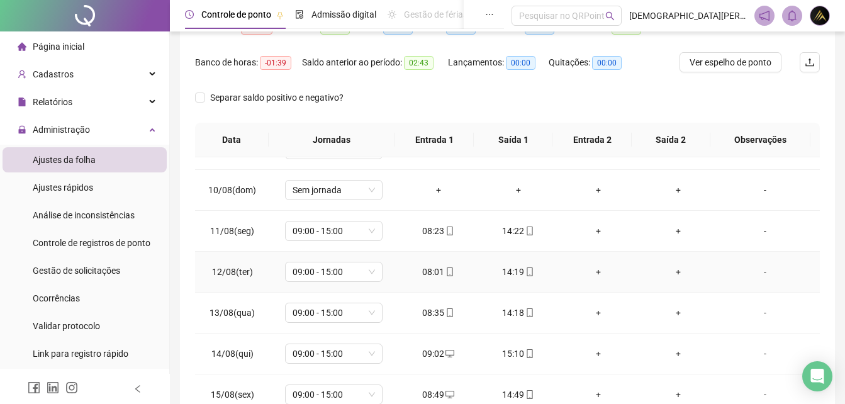
scroll to position [378, 0]
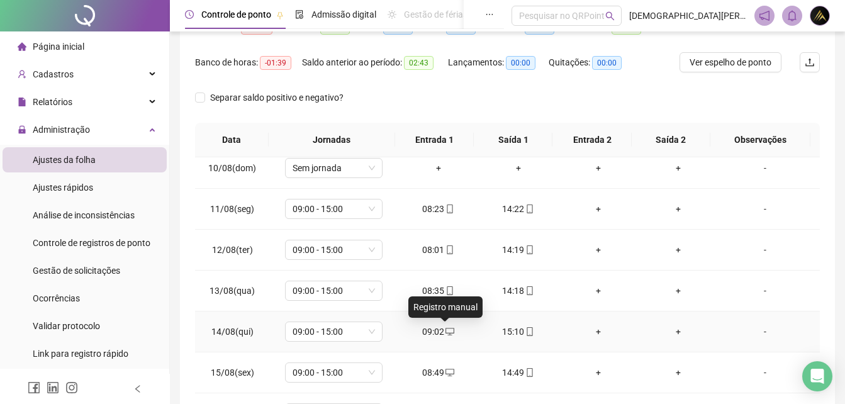
click at [446, 331] on icon "desktop" at bounding box center [450, 331] width 9 height 9
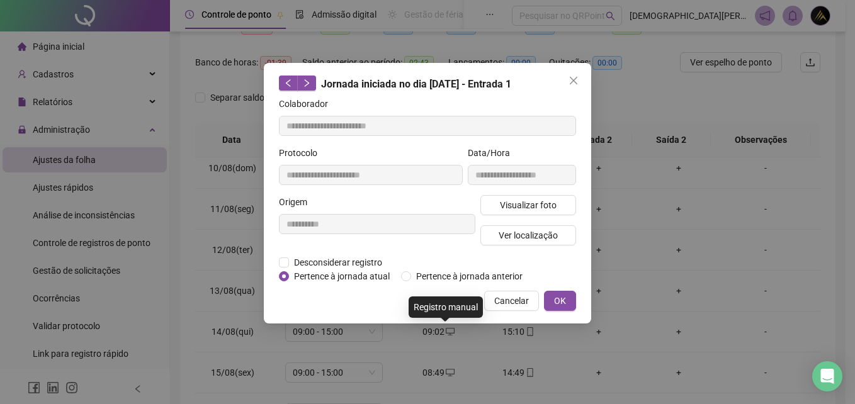
type input "**********"
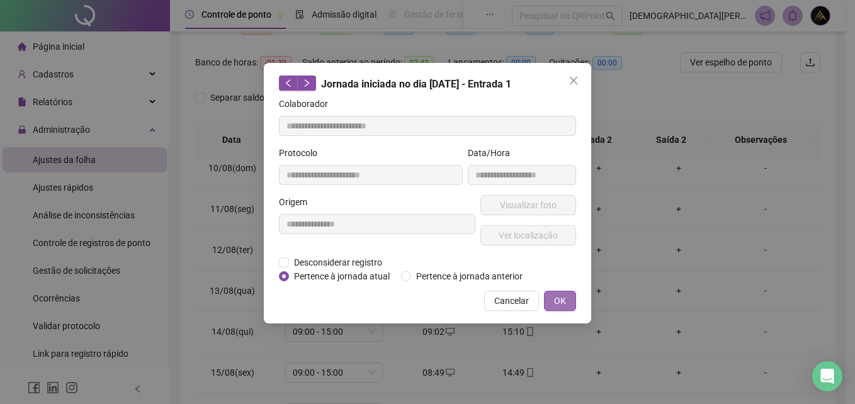
click at [559, 300] on span "OK" at bounding box center [560, 301] width 12 height 14
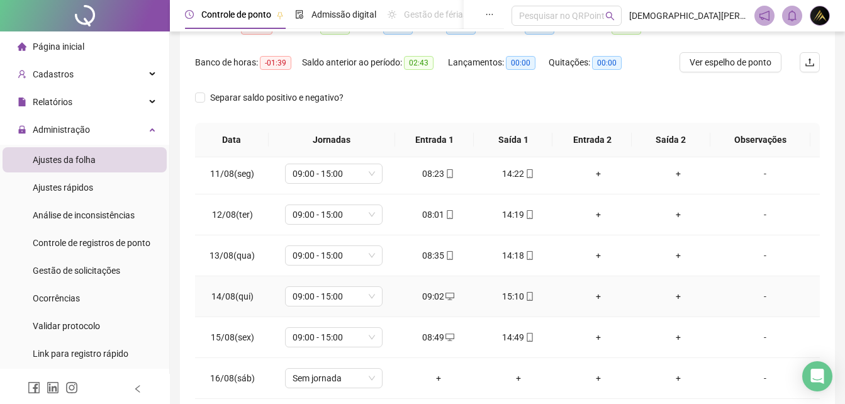
scroll to position [440, 0]
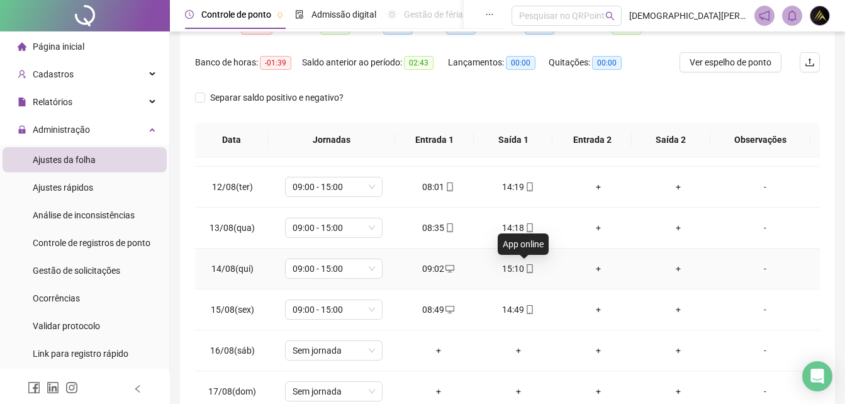
click at [525, 268] on icon "mobile" at bounding box center [529, 268] width 9 height 9
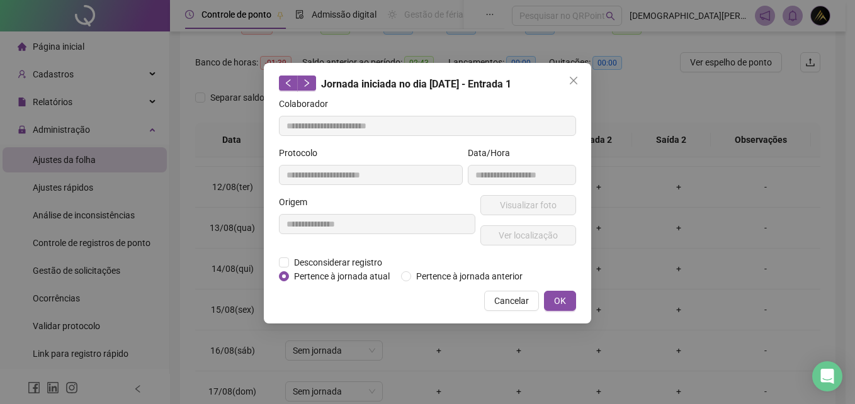
type input "**********"
click at [544, 237] on span "Ver localização" at bounding box center [527, 235] width 59 height 14
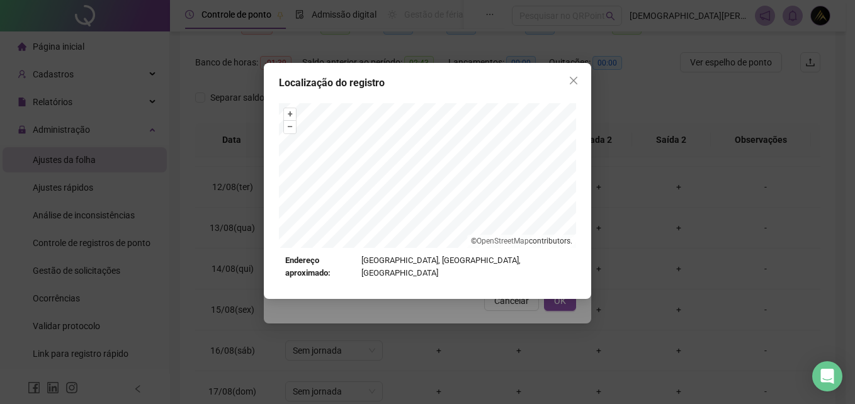
click at [575, 81] on icon "close" at bounding box center [573, 81] width 10 height 10
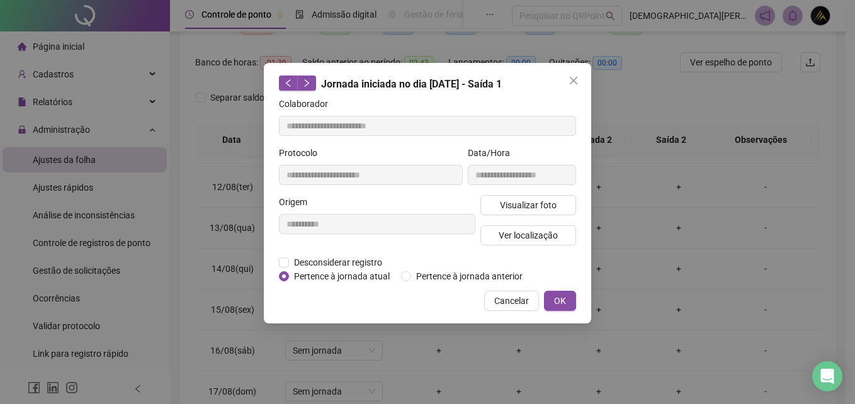
click at [503, 312] on div "**********" at bounding box center [427, 193] width 327 height 261
click at [550, 308] on button "OK" at bounding box center [560, 301] width 32 height 20
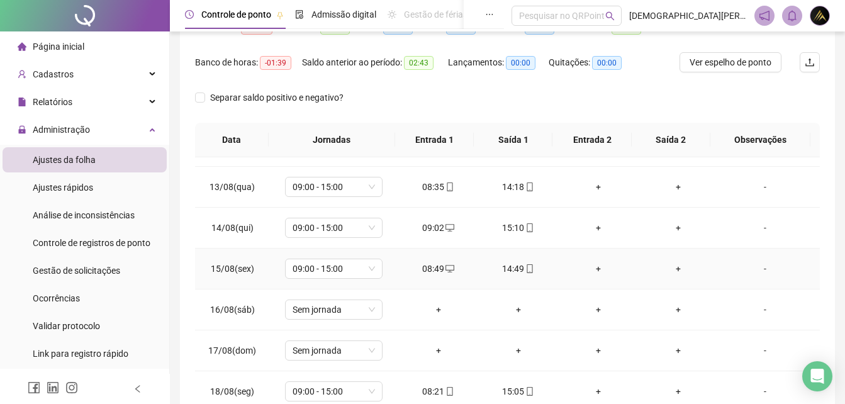
scroll to position [503, 0]
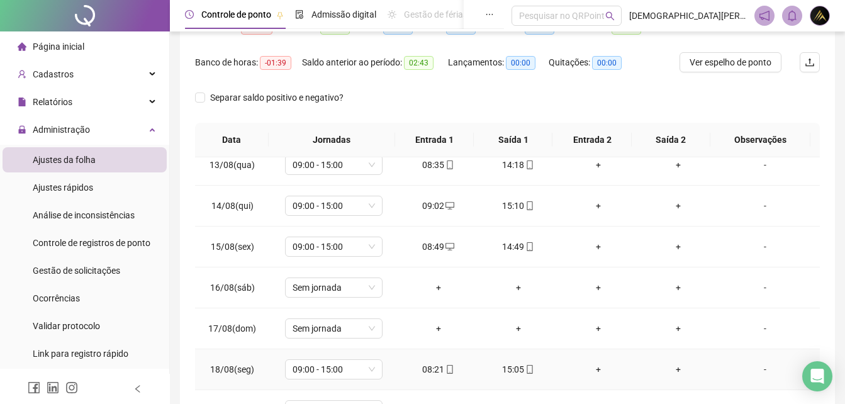
click at [437, 371] on div "08:21" at bounding box center [438, 369] width 60 height 14
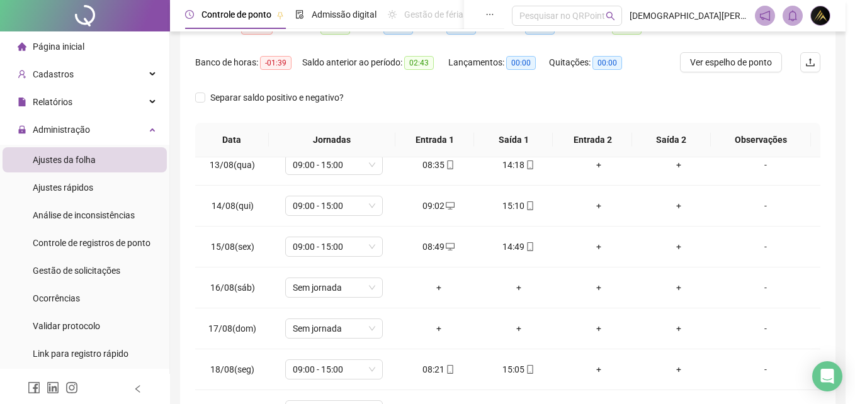
type input "**********"
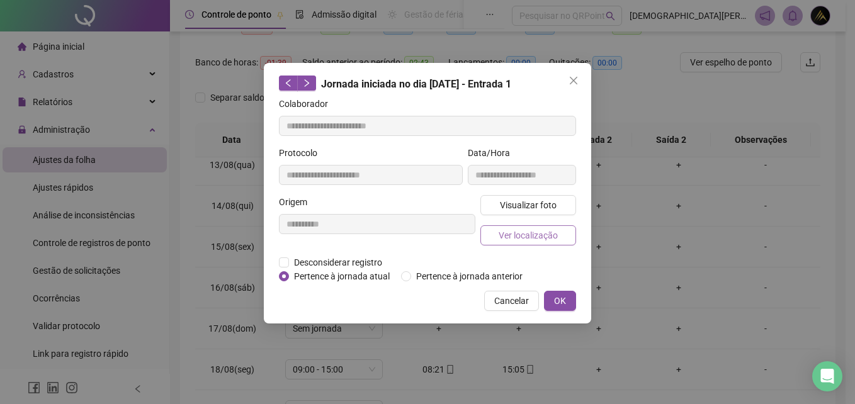
click at [552, 238] on span "Ver localização" at bounding box center [527, 235] width 59 height 14
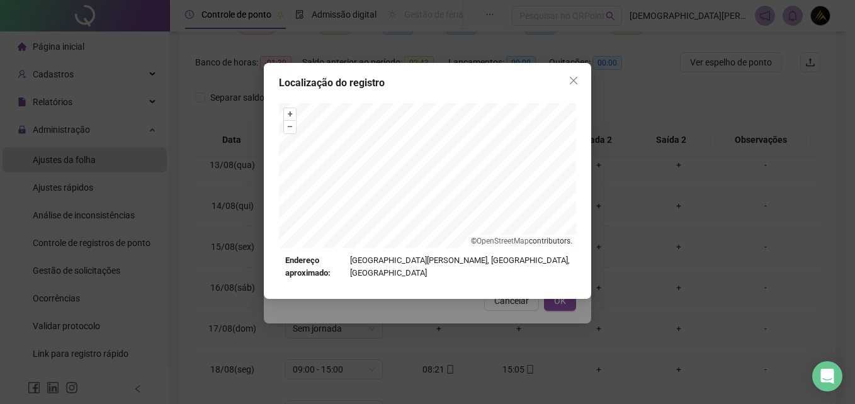
click at [575, 79] on icon "close" at bounding box center [573, 81] width 10 height 10
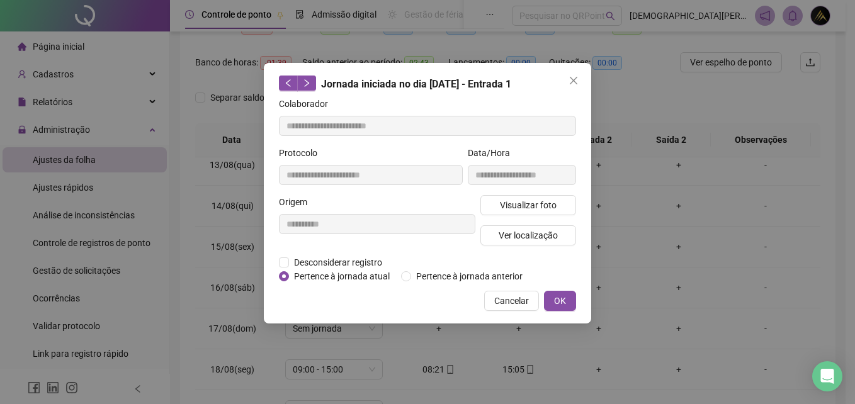
click at [560, 308] on button "OK" at bounding box center [560, 301] width 32 height 20
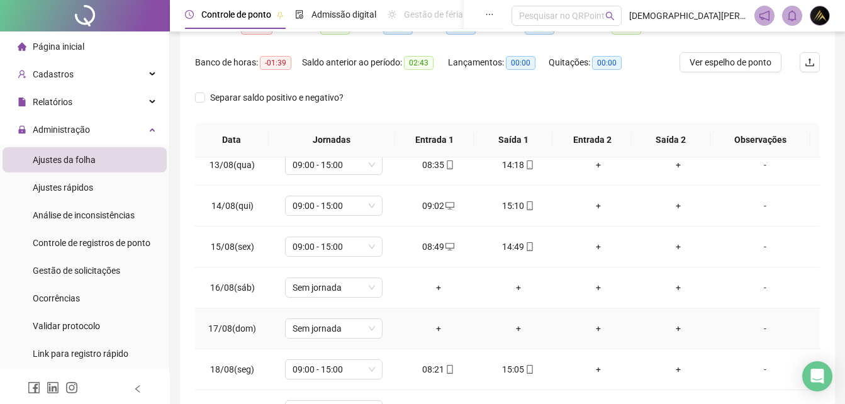
scroll to position [508, 0]
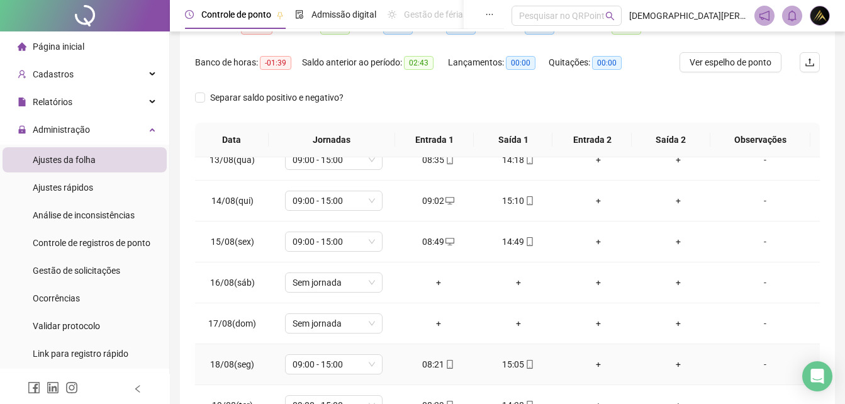
click at [446, 367] on icon "mobile" at bounding box center [450, 364] width 9 height 9
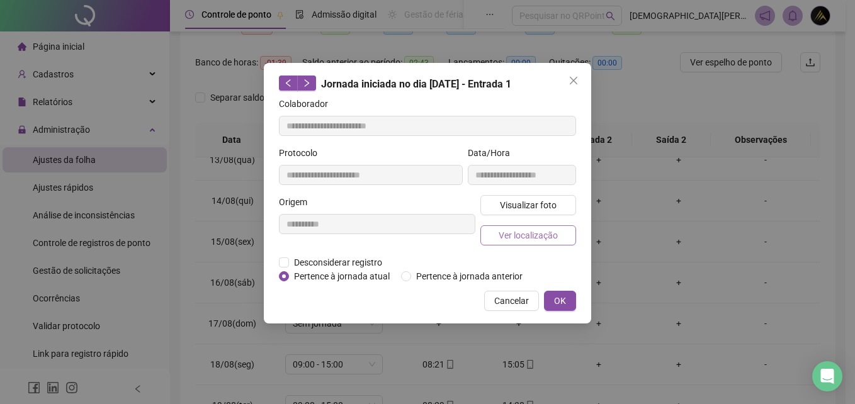
click at [534, 239] on span "Ver localização" at bounding box center [527, 235] width 59 height 14
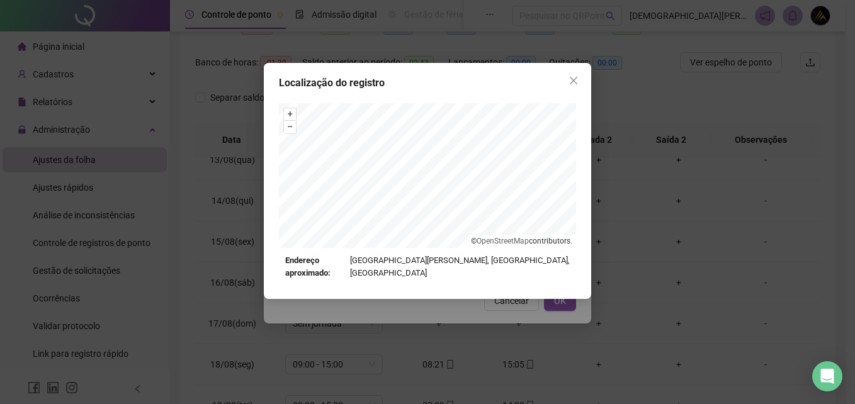
click at [575, 80] on icon "close" at bounding box center [573, 81] width 8 height 8
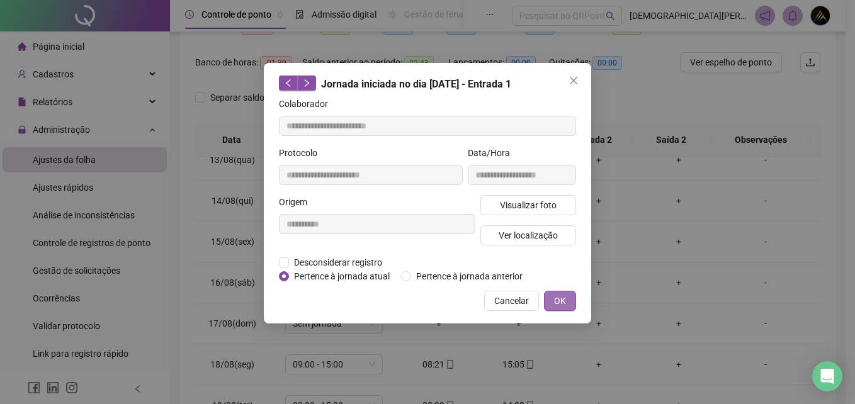
click at [546, 305] on button "OK" at bounding box center [560, 301] width 32 height 20
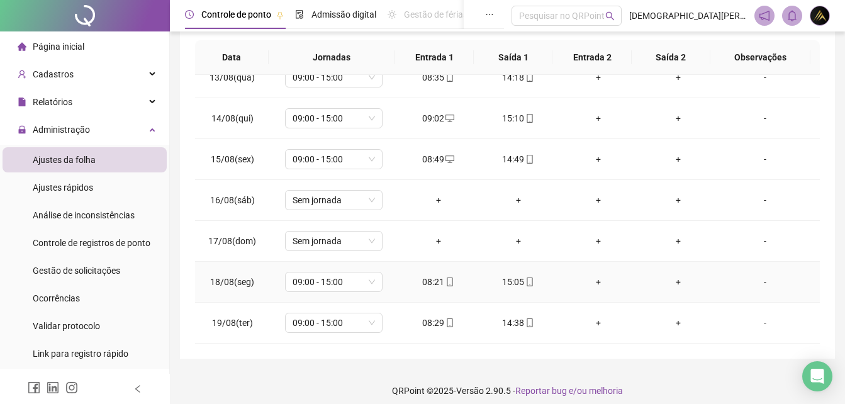
scroll to position [239, 0]
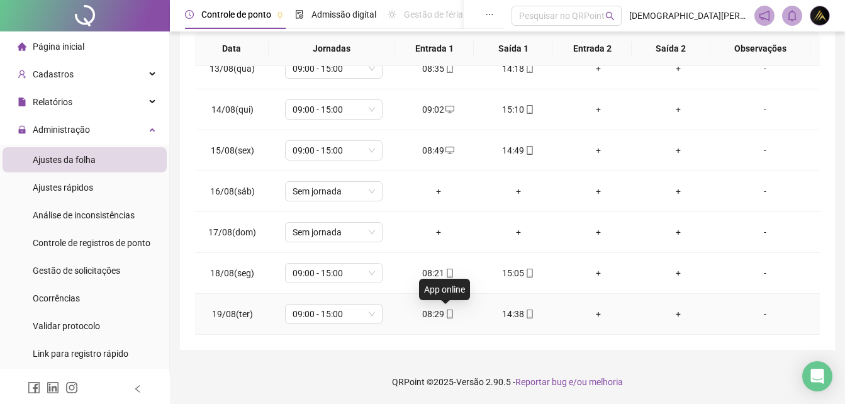
click at [449, 315] on icon "mobile" at bounding box center [450, 314] width 6 height 9
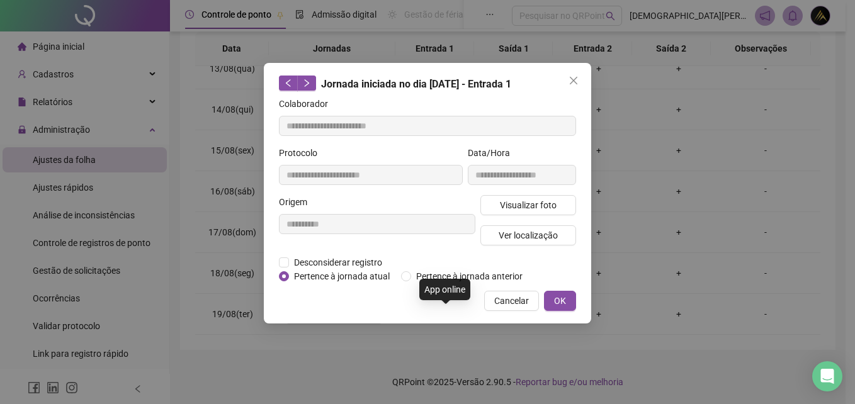
type input "**********"
click at [534, 245] on div "Visualizar foto Ver localização" at bounding box center [528, 225] width 101 height 60
click at [541, 233] on span "Ver localização" at bounding box center [527, 235] width 59 height 14
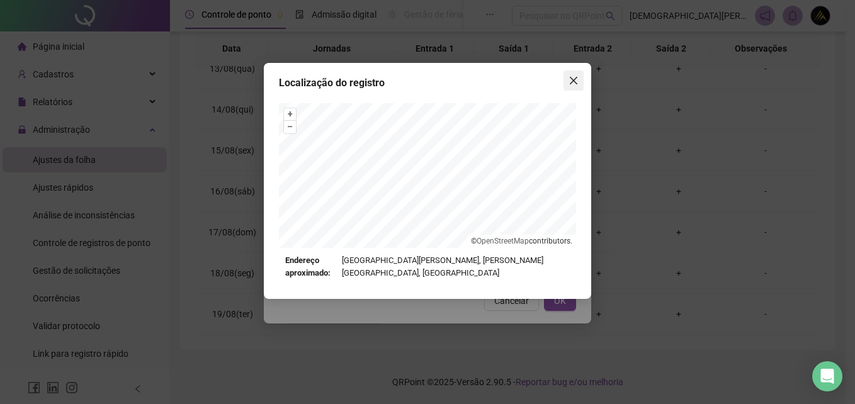
click at [573, 81] on icon "close" at bounding box center [573, 81] width 8 height 8
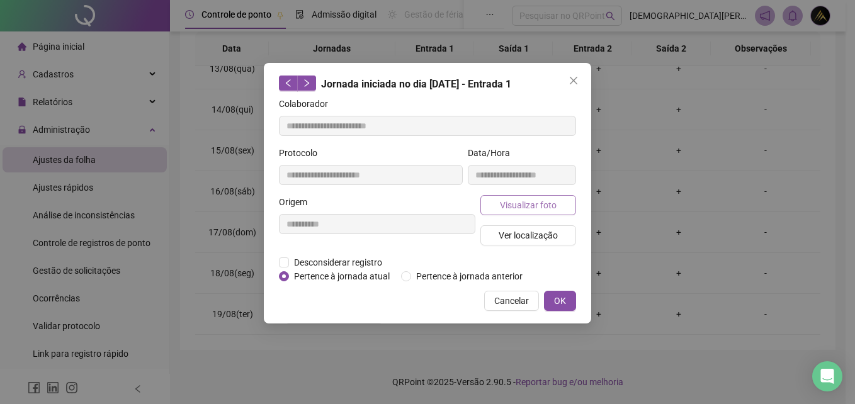
click at [542, 198] on span "Visualizar foto" at bounding box center [528, 205] width 57 height 14
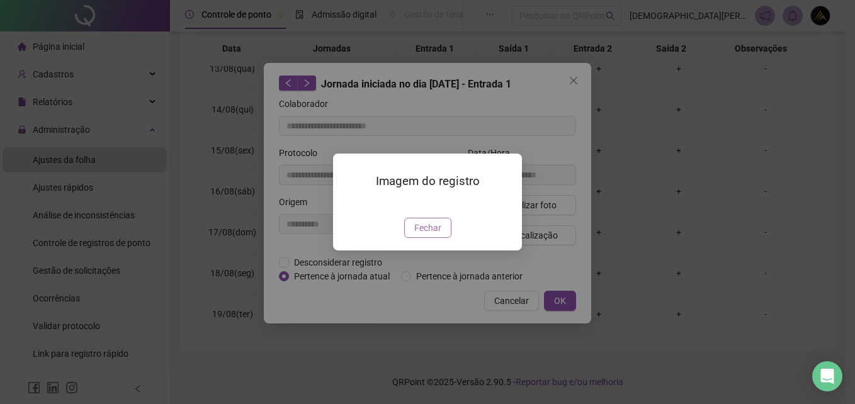
click at [441, 238] on button "Fechar" at bounding box center [427, 228] width 47 height 20
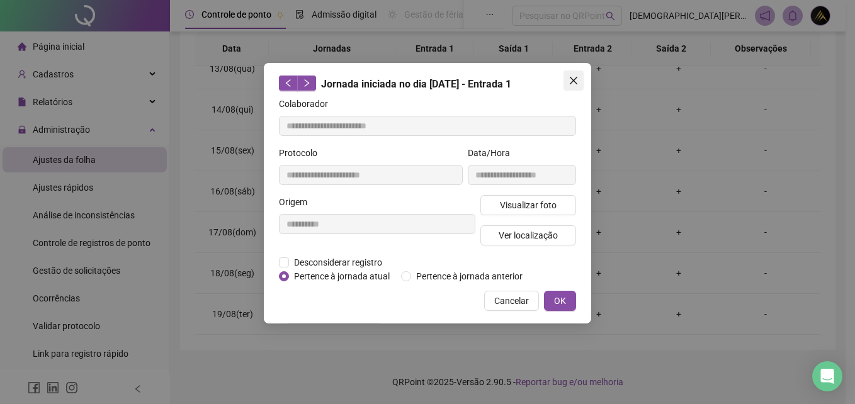
drag, startPoint x: 575, startPoint y: 81, endPoint x: 564, endPoint y: 145, distance: 65.1
click at [575, 84] on icon "close" at bounding box center [573, 81] width 10 height 10
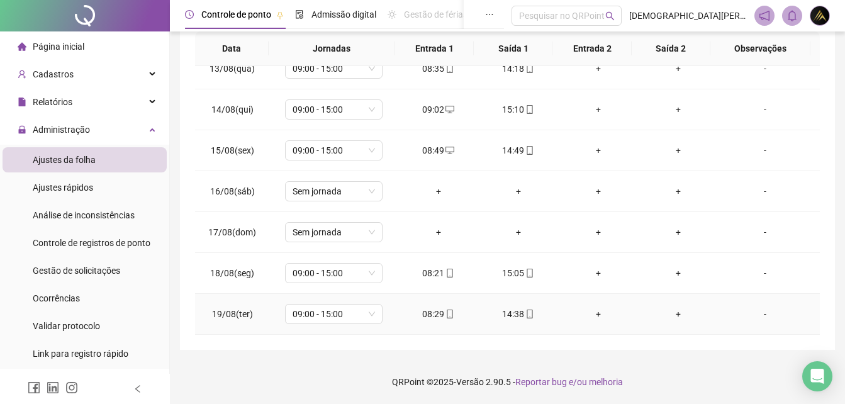
click at [527, 315] on icon "mobile" at bounding box center [529, 314] width 9 height 9
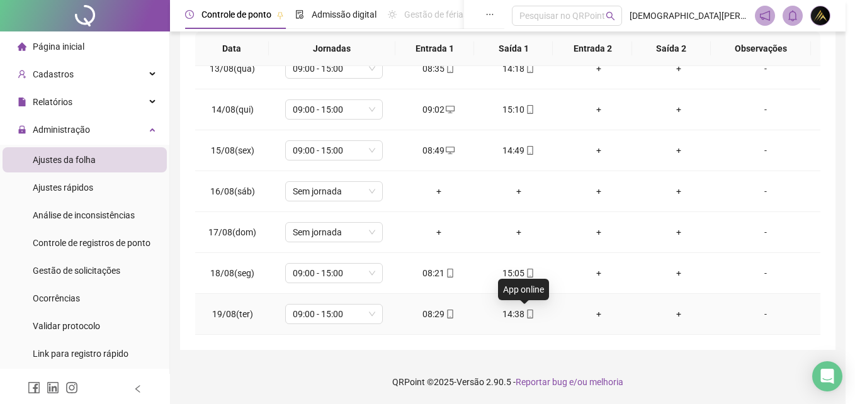
type input "**********"
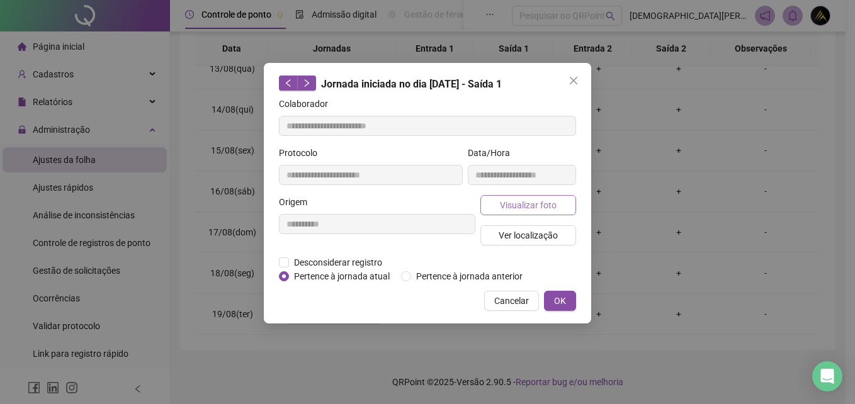
click at [554, 201] on span "Visualizar foto" at bounding box center [528, 205] width 57 height 14
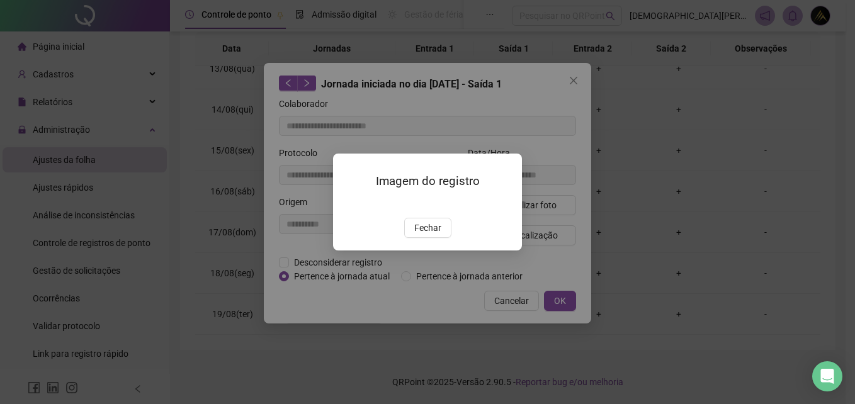
click at [425, 235] on span "Fechar" at bounding box center [427, 228] width 27 height 14
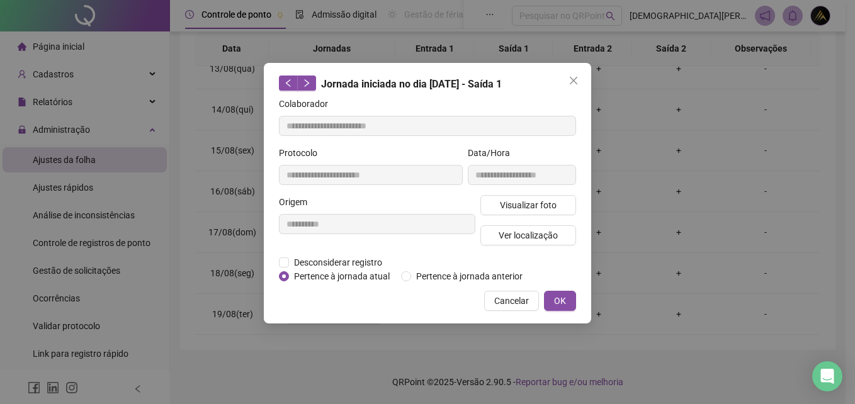
click at [555, 296] on span "OK" at bounding box center [560, 301] width 12 height 14
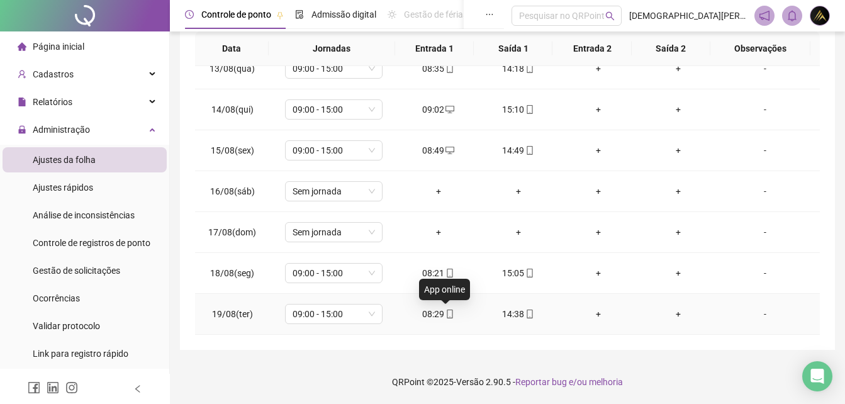
click at [446, 315] on icon "mobile" at bounding box center [450, 314] width 9 height 9
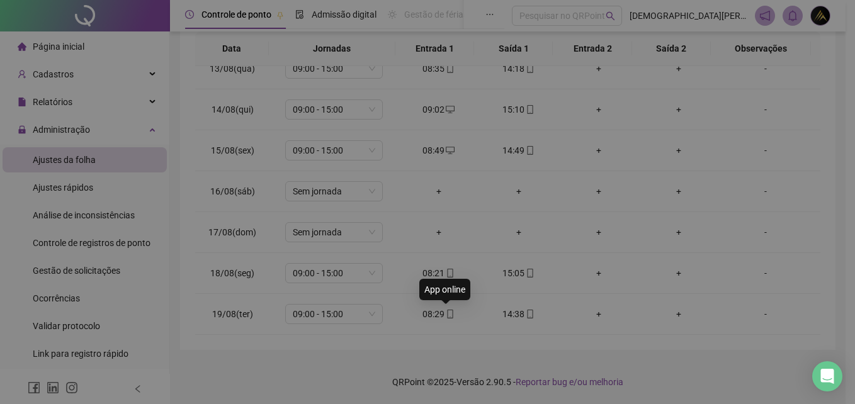
type input "**********"
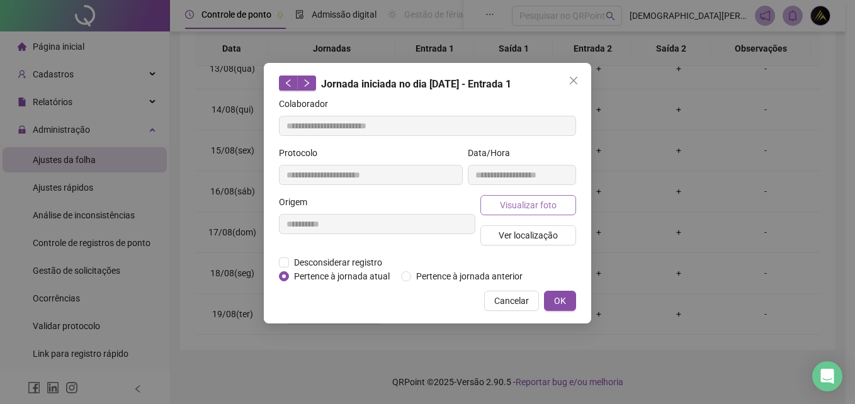
click at [522, 201] on span "Visualizar foto" at bounding box center [528, 205] width 57 height 14
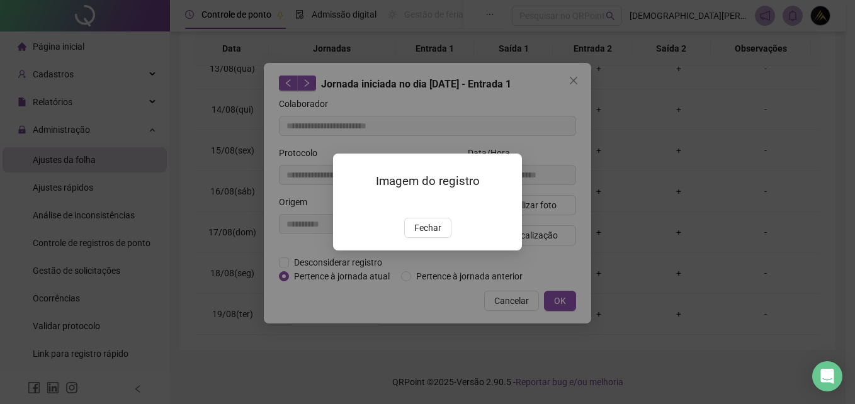
click at [430, 235] on span "Fechar" at bounding box center [427, 228] width 27 height 14
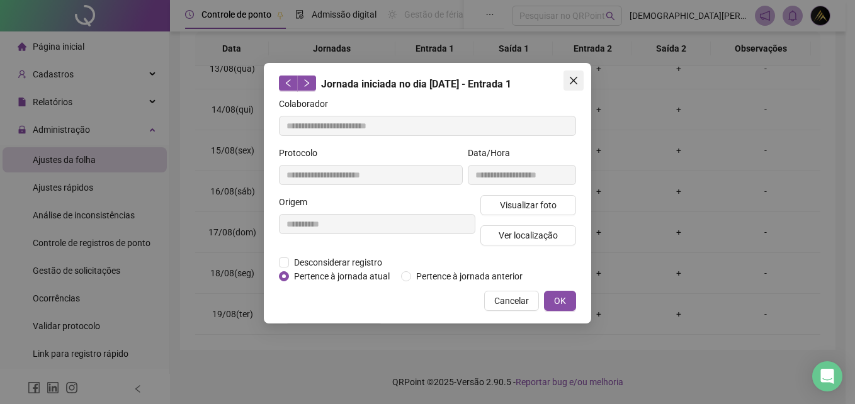
click at [569, 82] on icon "close" at bounding box center [573, 81] width 10 height 10
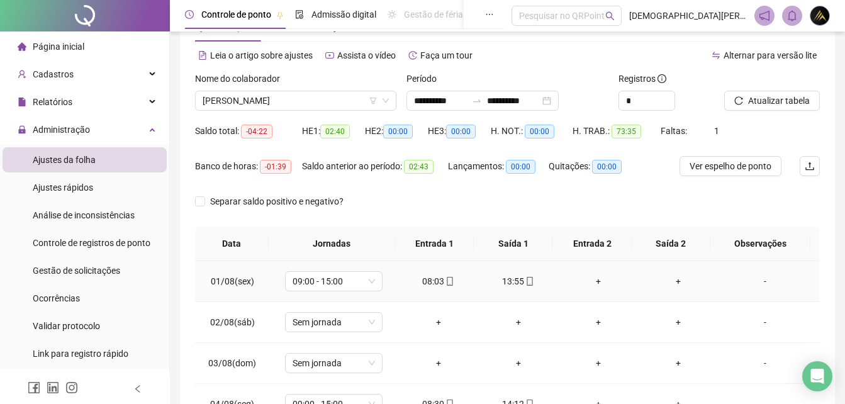
scroll to position [0, 0]
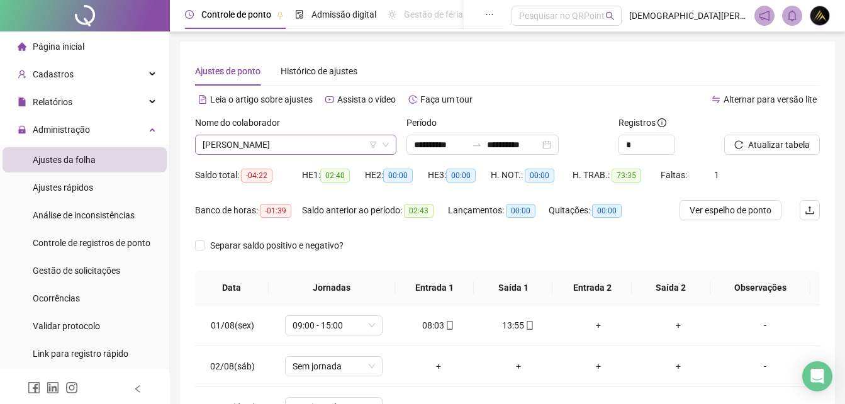
click at [338, 141] on span "[PERSON_NAME]" at bounding box center [296, 144] width 186 height 19
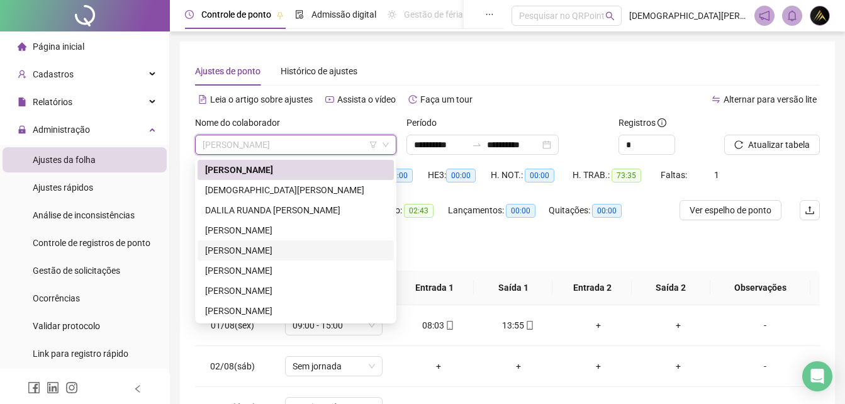
click at [295, 245] on div "[PERSON_NAME]" at bounding box center [295, 251] width 181 height 14
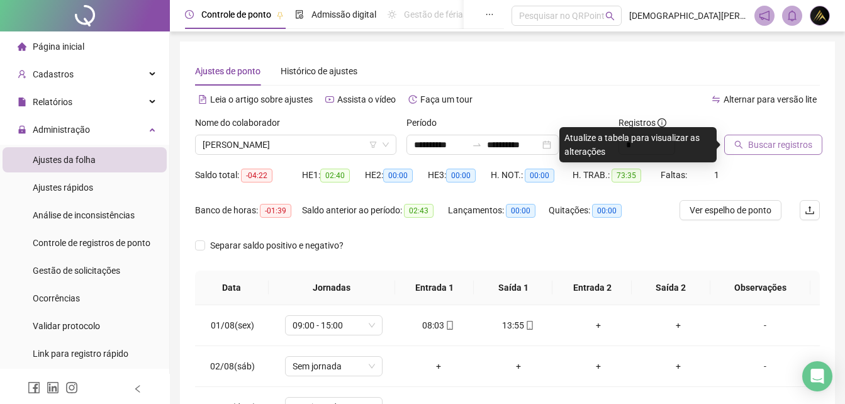
click at [763, 141] on span "Buscar registros" at bounding box center [780, 145] width 64 height 14
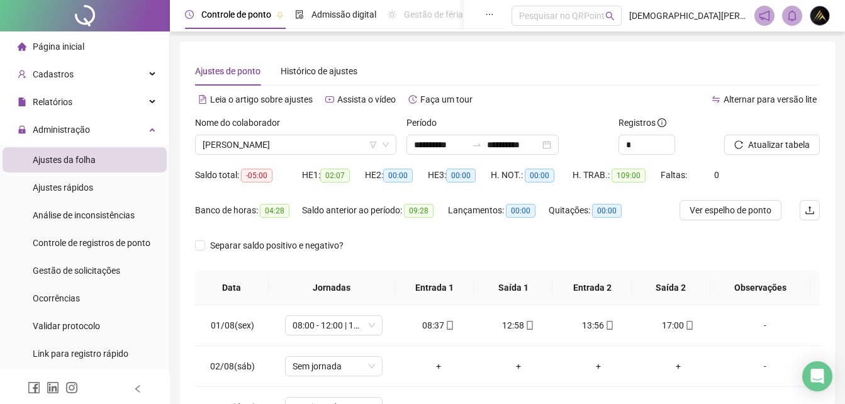
scroll to position [63, 0]
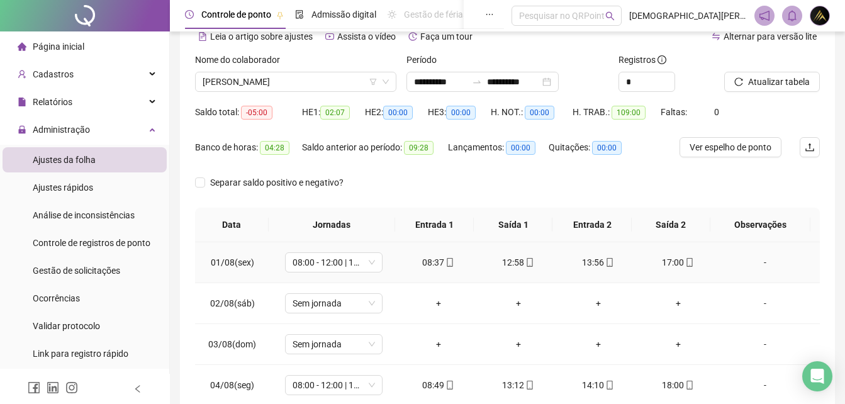
click at [444, 267] on span at bounding box center [449, 262] width 10 height 10
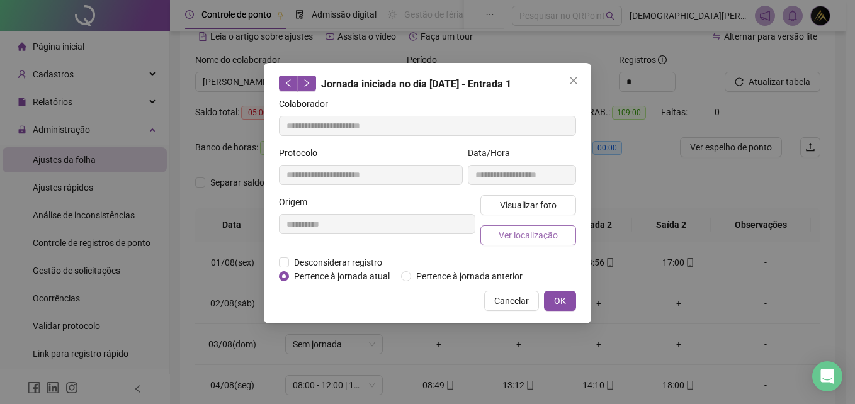
click at [530, 236] on span "Ver localização" at bounding box center [527, 235] width 59 height 14
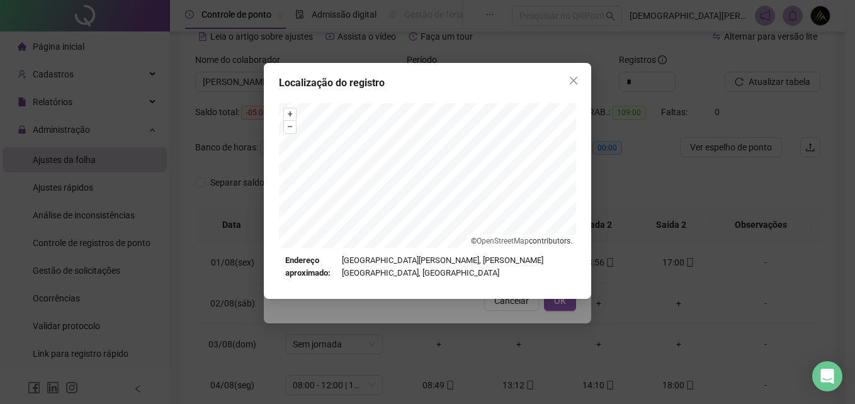
type input "**********"
click at [573, 83] on icon "close" at bounding box center [573, 81] width 10 height 10
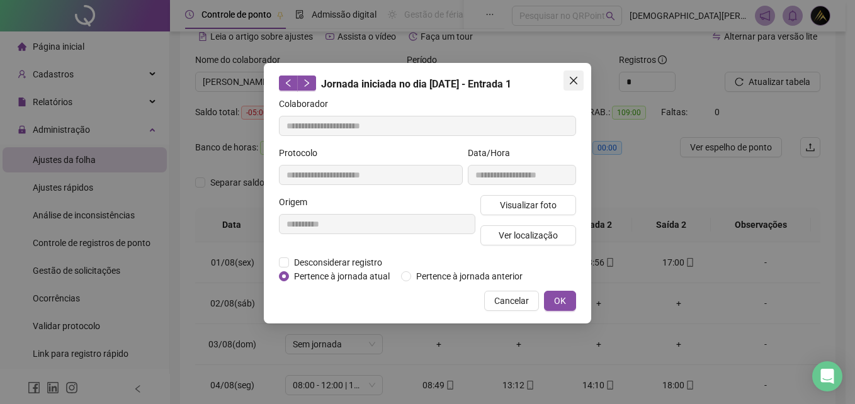
click at [578, 85] on button "Close" at bounding box center [573, 80] width 20 height 20
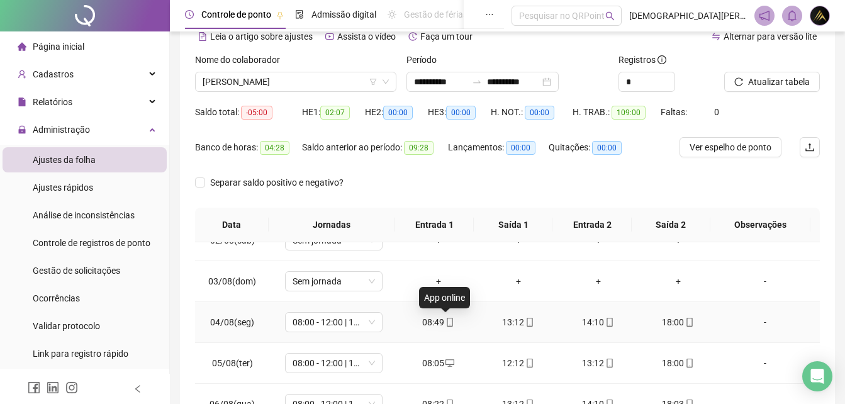
click at [446, 320] on icon "mobile" at bounding box center [450, 322] width 9 height 9
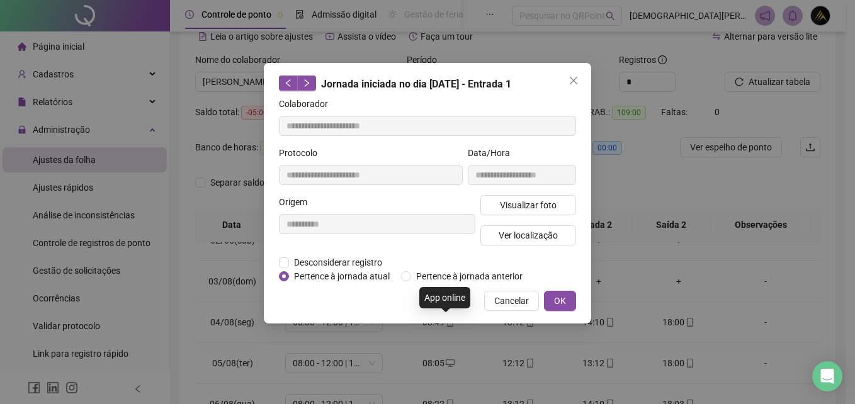
type input "**********"
click at [531, 198] on span "Visualizar foto" at bounding box center [528, 205] width 57 height 14
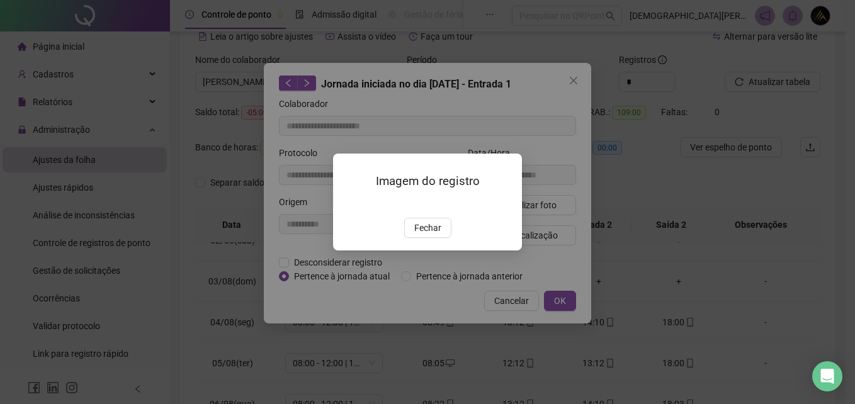
drag, startPoint x: 425, startPoint y: 306, endPoint x: 439, endPoint y: 298, distance: 15.8
click at [426, 238] on button "Fechar" at bounding box center [427, 228] width 47 height 20
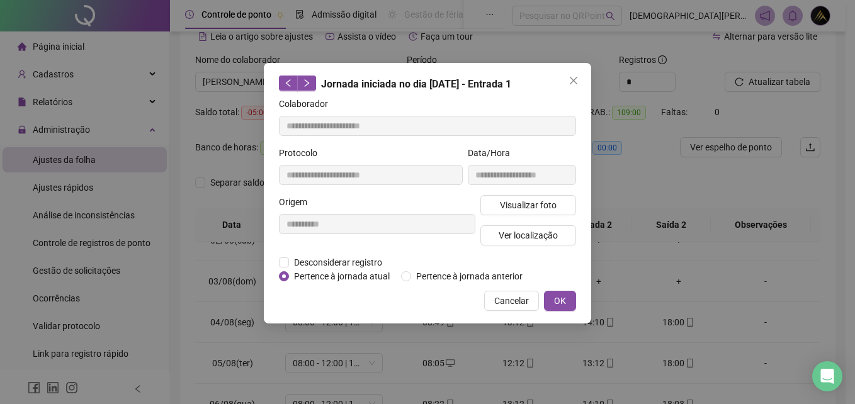
drag, startPoint x: 565, startPoint y: 294, endPoint x: 542, endPoint y: 296, distance: 22.7
click at [563, 293] on button "OK" at bounding box center [560, 301] width 32 height 20
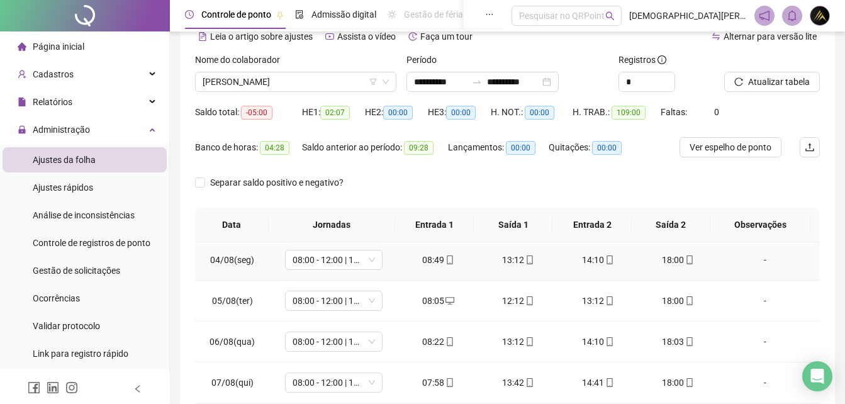
scroll to position [126, 0]
click at [527, 301] on icon "mobile" at bounding box center [529, 300] width 9 height 9
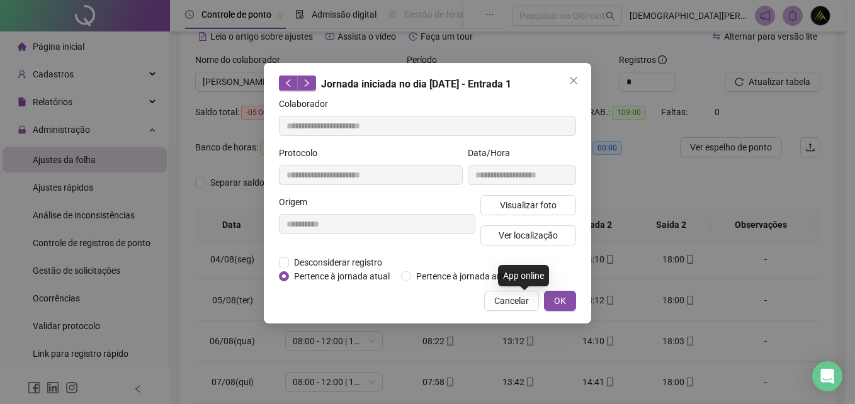
type input "**********"
click at [536, 201] on span "Visualizar foto" at bounding box center [528, 205] width 57 height 14
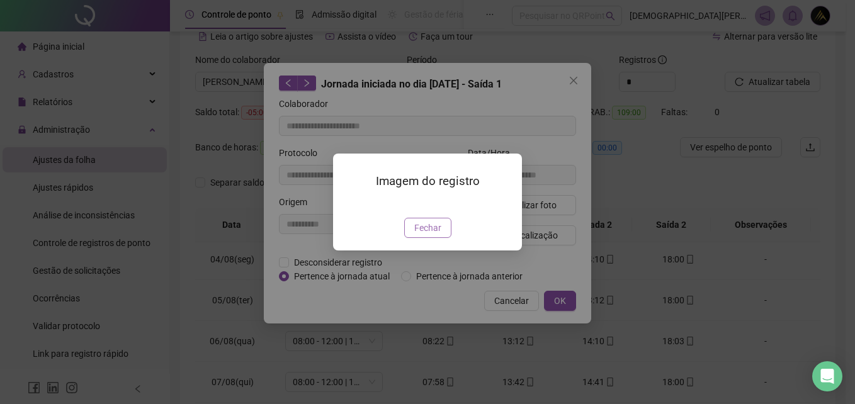
click at [420, 235] on span "Fechar" at bounding box center [427, 228] width 27 height 14
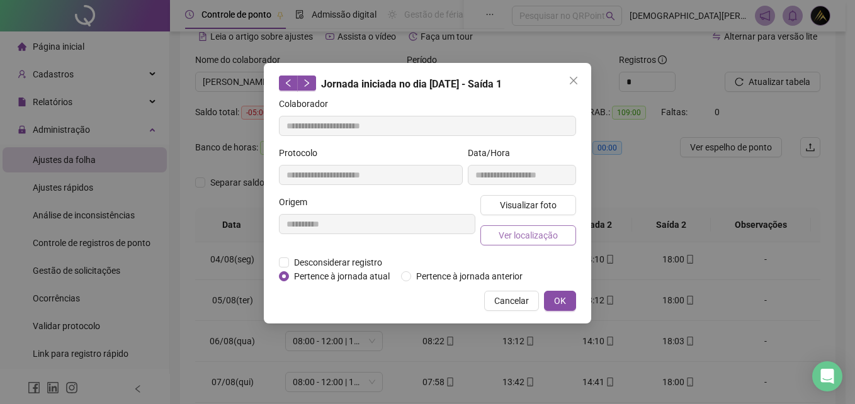
click at [556, 235] on span "Ver localização" at bounding box center [527, 235] width 59 height 14
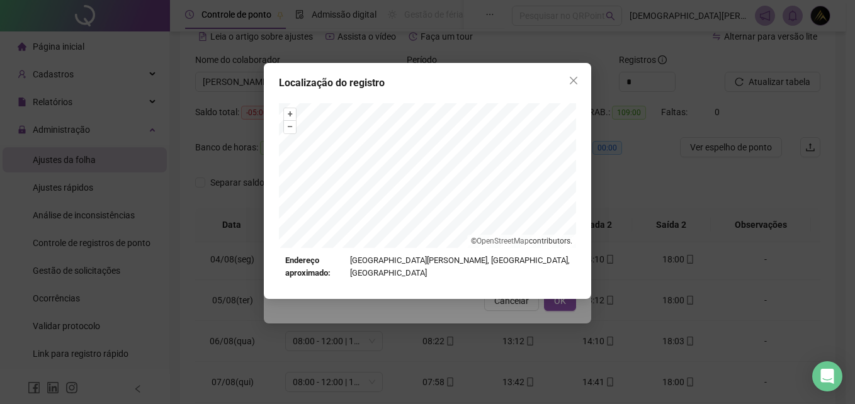
click at [561, 304] on div "Localização do registro + – ⇧ › © OpenStreetMap contributors. Endereço aproxima…" at bounding box center [427, 202] width 855 height 404
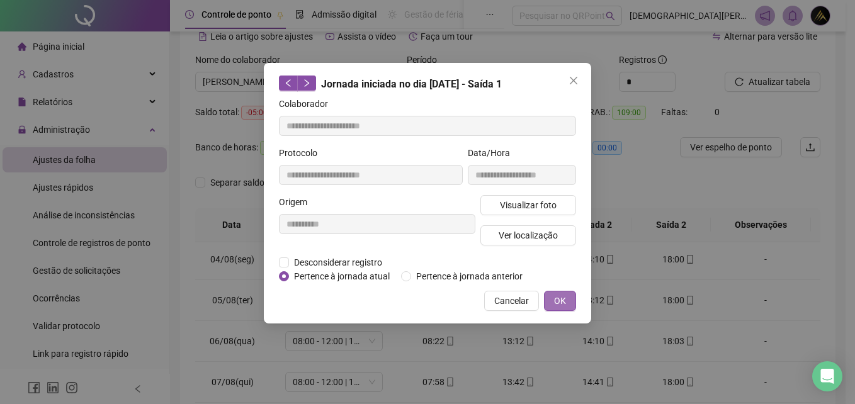
click at [560, 304] on span "OK" at bounding box center [560, 301] width 12 height 14
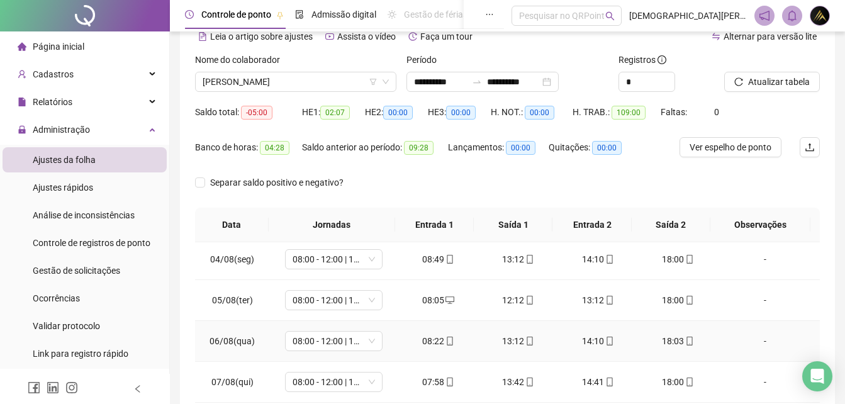
click at [451, 341] on div "08:22" at bounding box center [438, 341] width 60 height 14
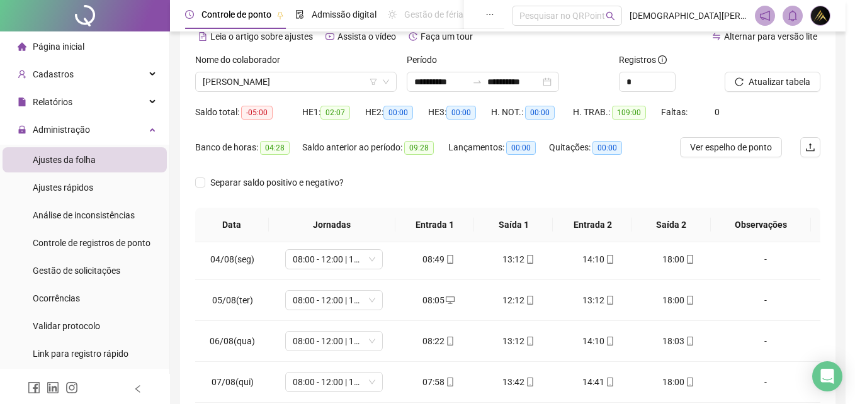
type input "**********"
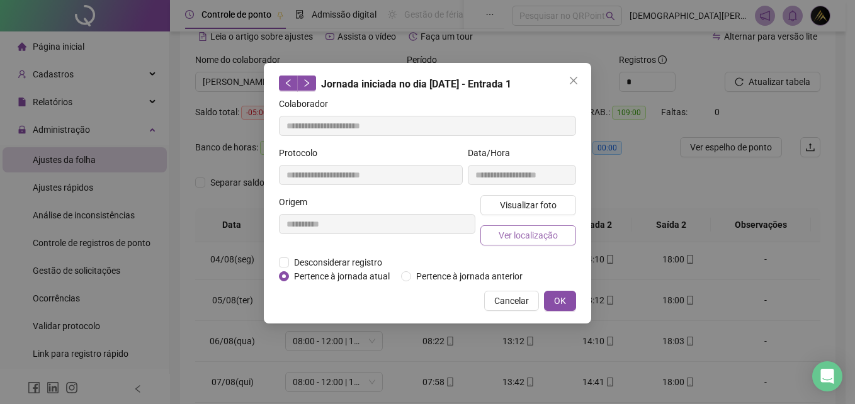
click at [561, 238] on button "Ver localização" at bounding box center [528, 235] width 96 height 20
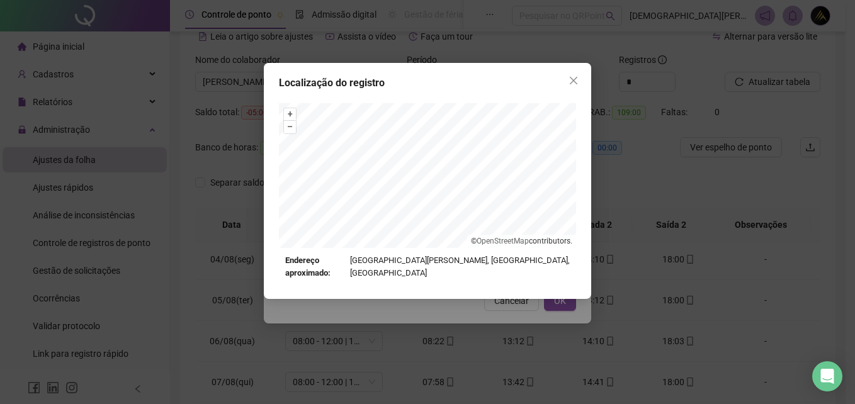
click at [522, 303] on div "Localização do registro + – ⇧ › © OpenStreetMap contributors. Endereço aproxima…" at bounding box center [427, 202] width 855 height 404
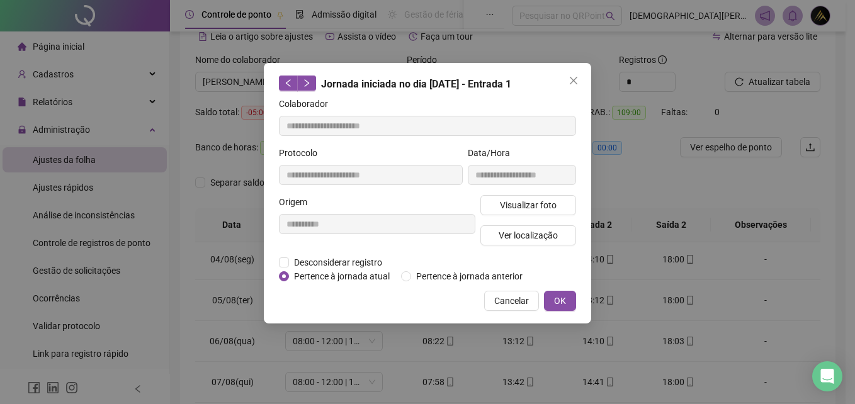
click at [520, 300] on span "Cancelar" at bounding box center [511, 301] width 35 height 14
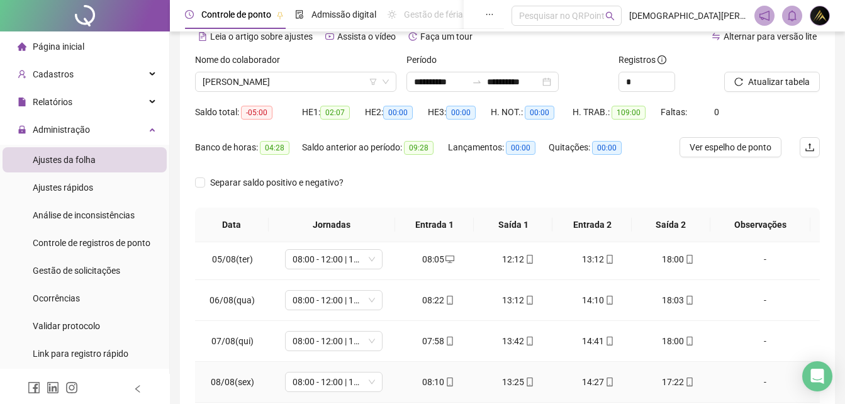
scroll to position [189, 0]
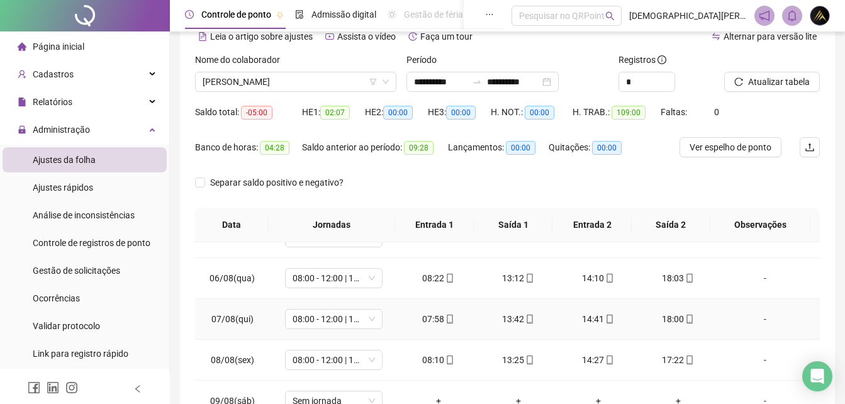
click at [451, 316] on div "07:58" at bounding box center [438, 319] width 60 height 14
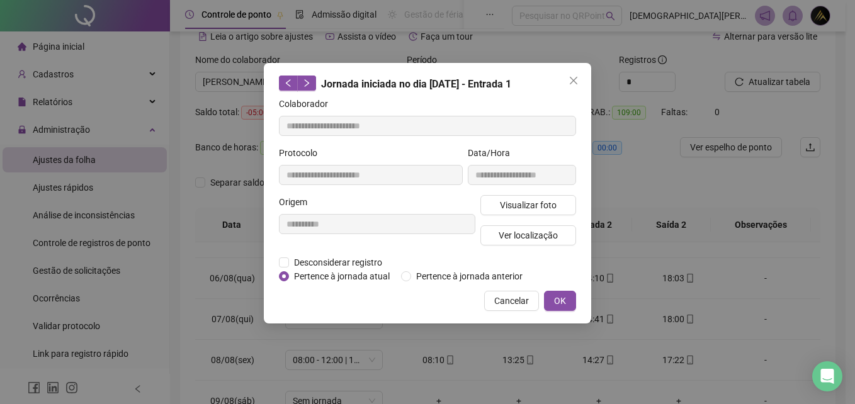
type input "**********"
click at [541, 230] on span "Ver localização" at bounding box center [527, 235] width 59 height 14
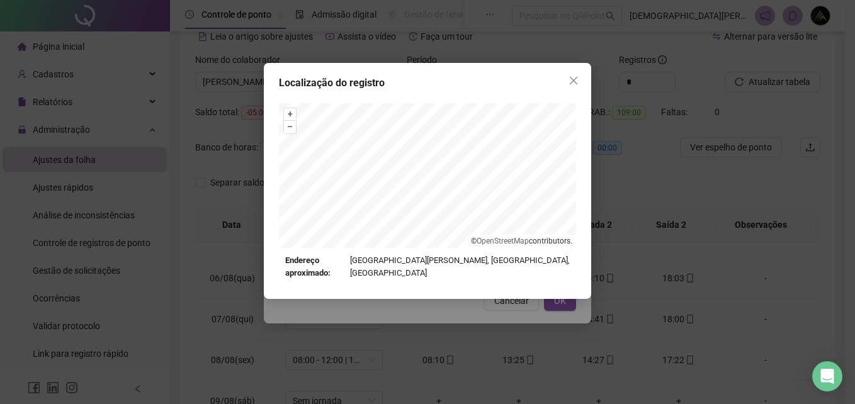
click at [510, 303] on div "Localização do registro + – ⇧ › © OpenStreetMap contributors. Endereço aproxima…" at bounding box center [427, 202] width 855 height 404
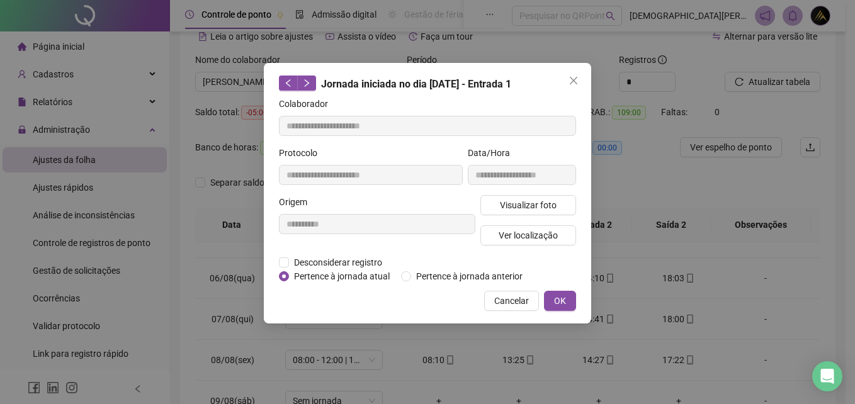
click at [510, 303] on span "Cancelar" at bounding box center [511, 301] width 35 height 14
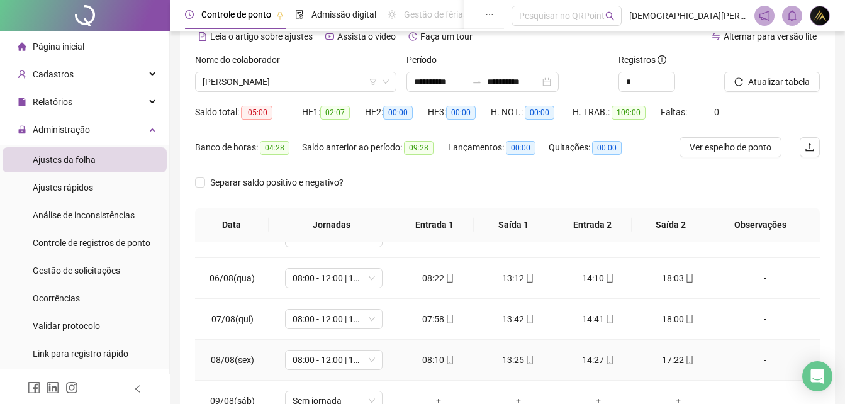
click at [449, 358] on icon "mobile" at bounding box center [450, 360] width 6 height 9
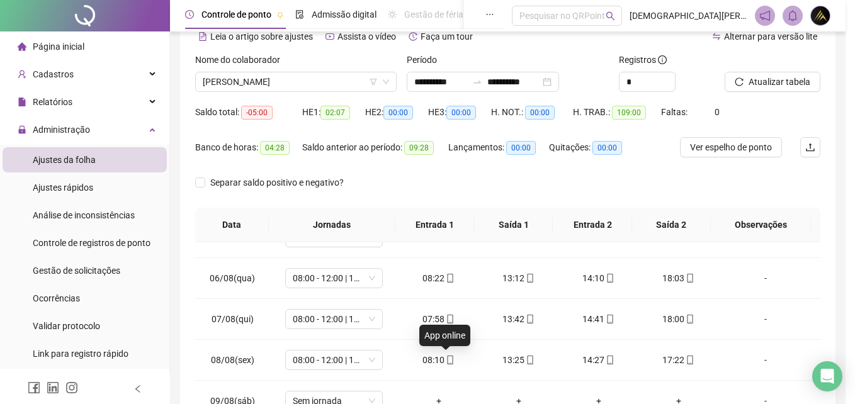
type input "**********"
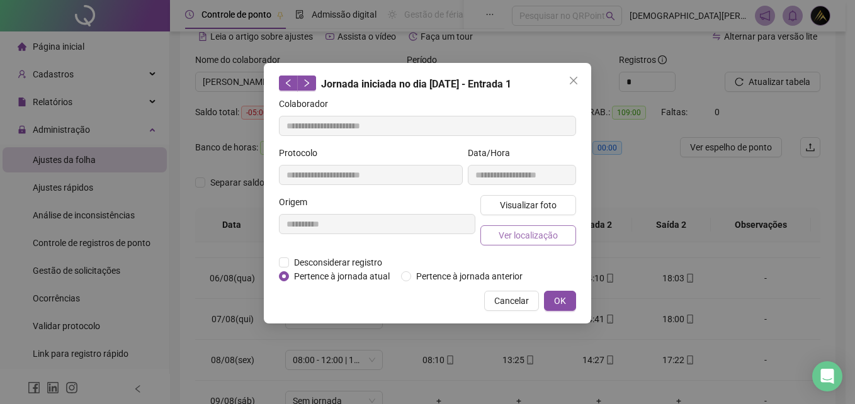
click at [546, 233] on span "Ver localização" at bounding box center [527, 235] width 59 height 14
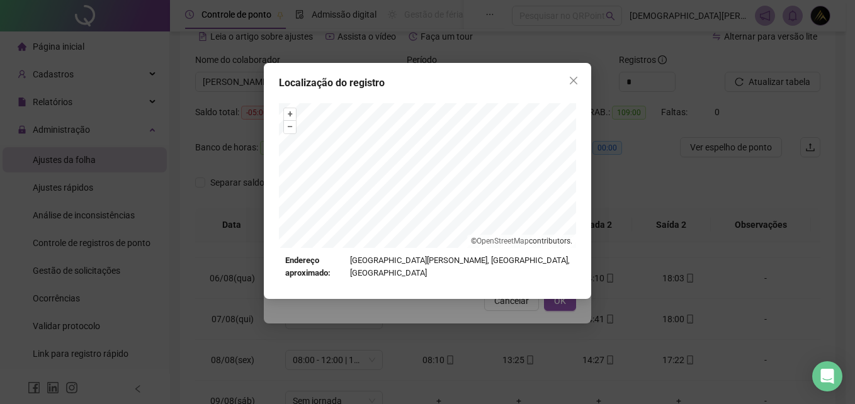
click at [518, 301] on div "Localização do registro + – ⇧ › © OpenStreetMap contributors. Endereço aproxima…" at bounding box center [427, 202] width 855 height 404
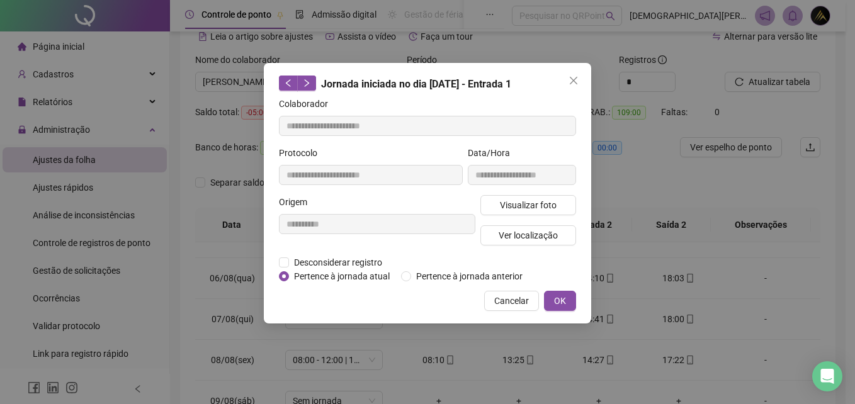
click at [517, 301] on span "Cancelar" at bounding box center [511, 301] width 35 height 14
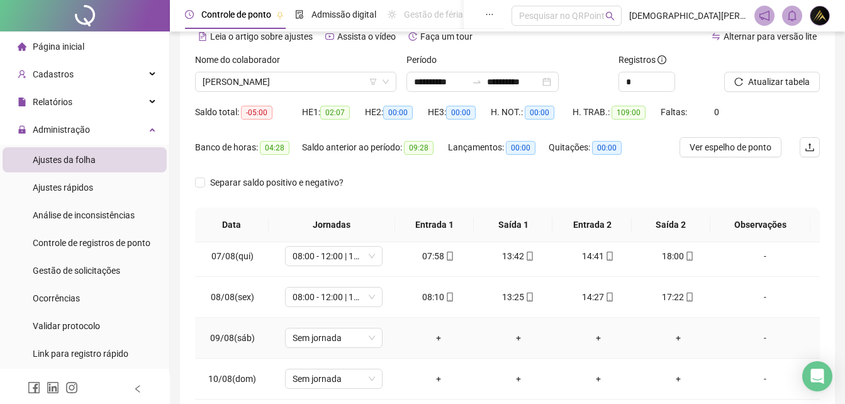
scroll to position [315, 0]
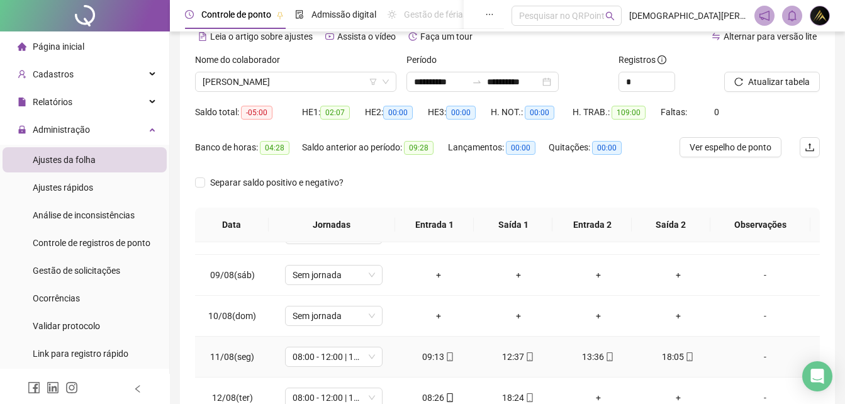
click at [447, 357] on icon "mobile" at bounding box center [450, 356] width 9 height 9
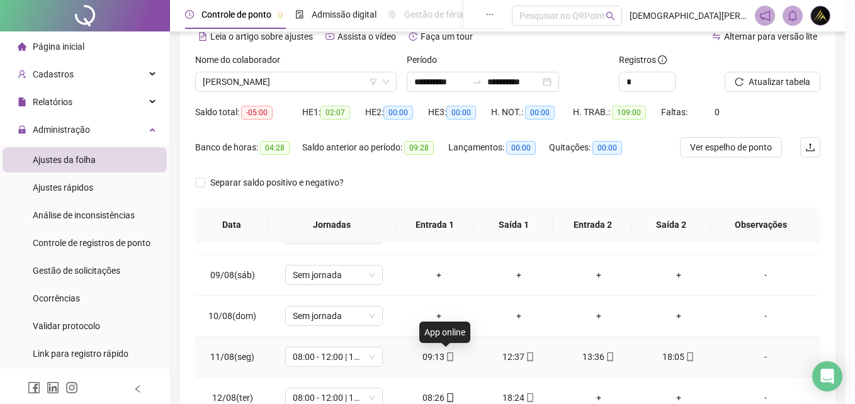
type input "**********"
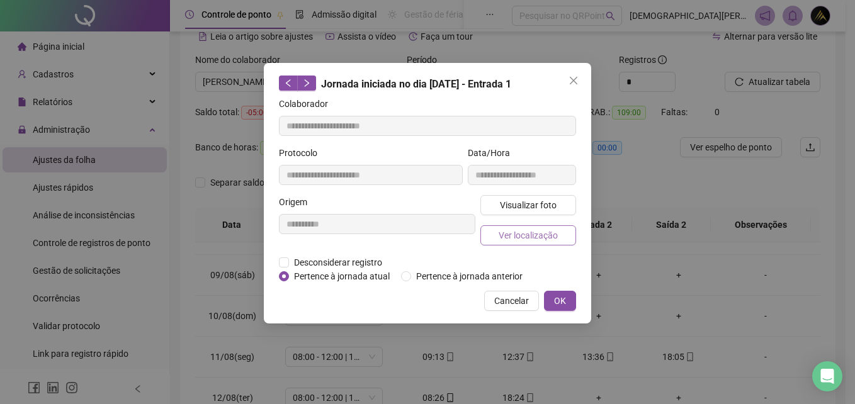
click at [546, 236] on span "Ver localização" at bounding box center [527, 235] width 59 height 14
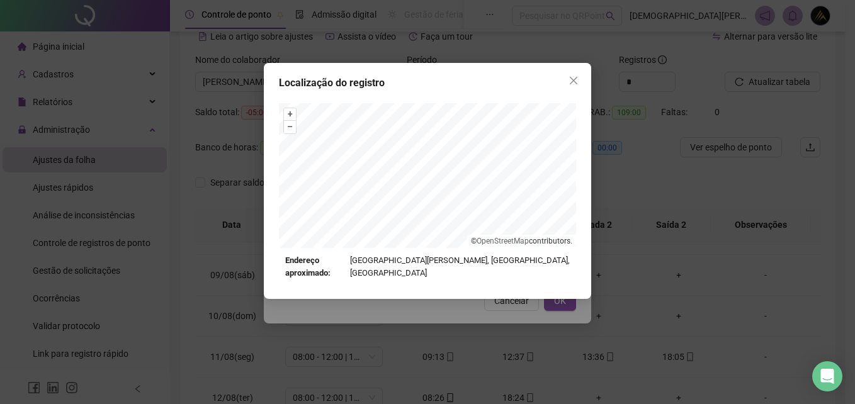
click at [517, 301] on div "Localização do registro + – ⇧ › © OpenStreetMap contributors. Endereço aproxima…" at bounding box center [427, 202] width 855 height 404
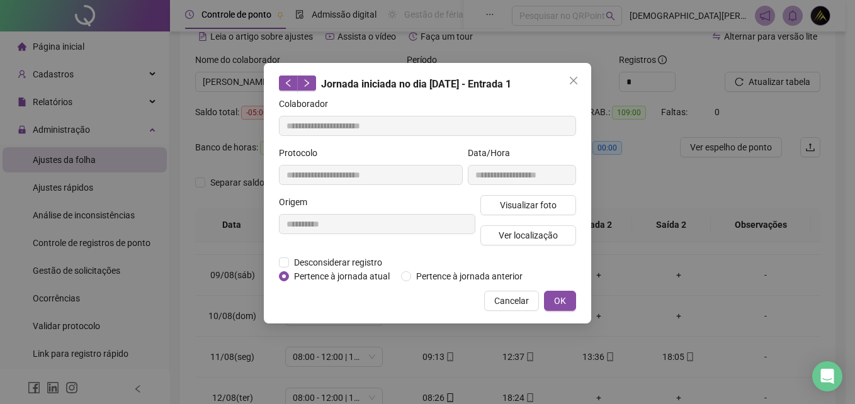
click at [517, 303] on span "Cancelar" at bounding box center [511, 301] width 35 height 14
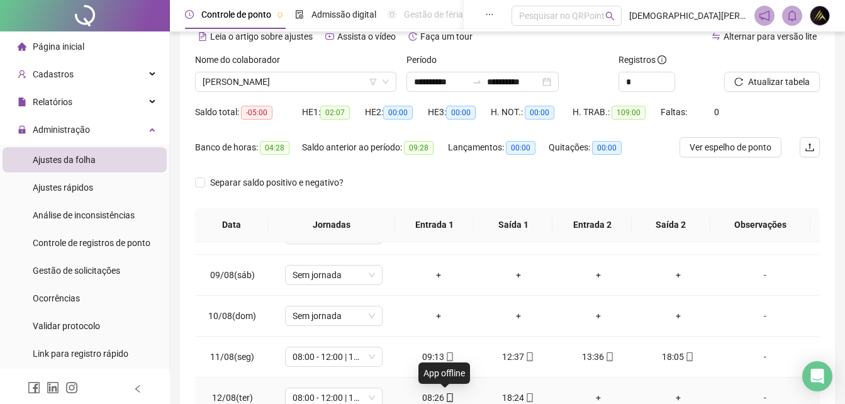
click at [446, 397] on icon "mobile" at bounding box center [450, 397] width 9 height 9
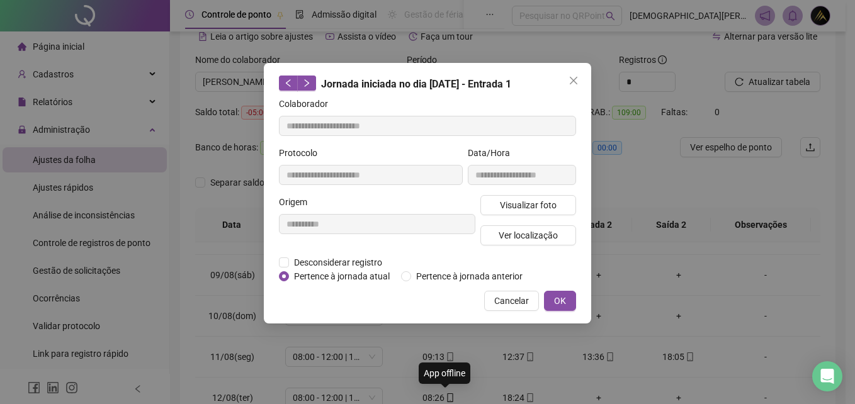
type input "**********"
click at [549, 237] on span "Ver localização" at bounding box center [527, 235] width 59 height 14
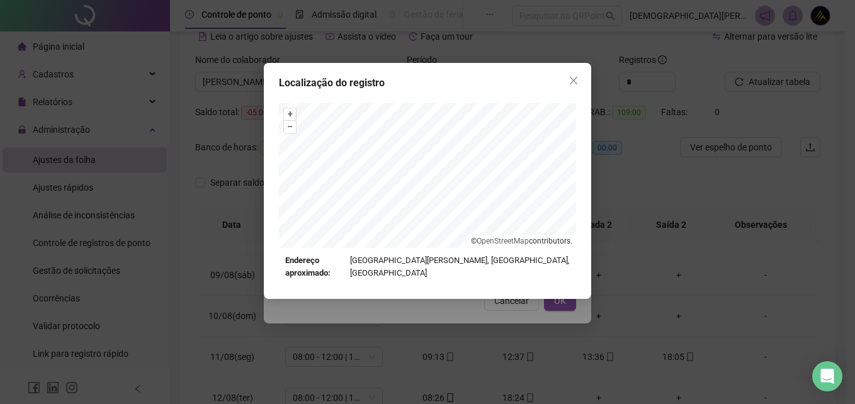
click at [525, 296] on div "Localização do registro + – ⇧ › © OpenStreetMap contributors. Endereço aproxima…" at bounding box center [427, 181] width 327 height 236
click at [528, 306] on div "Localização do registro + – ⇧ › © OpenStreetMap contributors. Endereço aproxima…" at bounding box center [427, 202] width 855 height 404
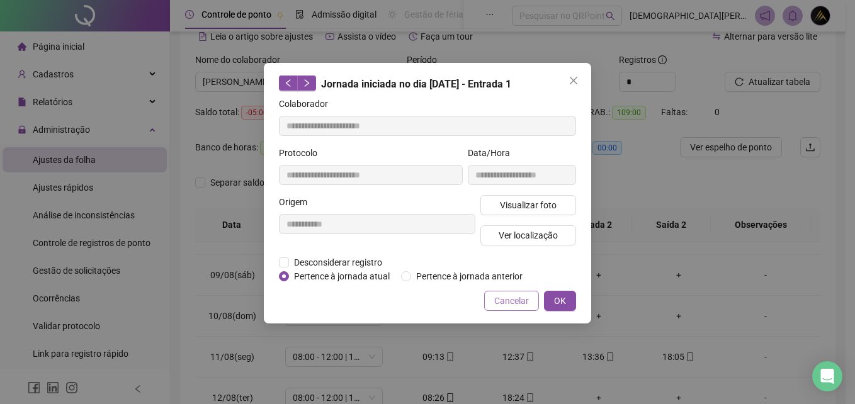
click at [529, 306] on span "Cancelar" at bounding box center [511, 301] width 35 height 14
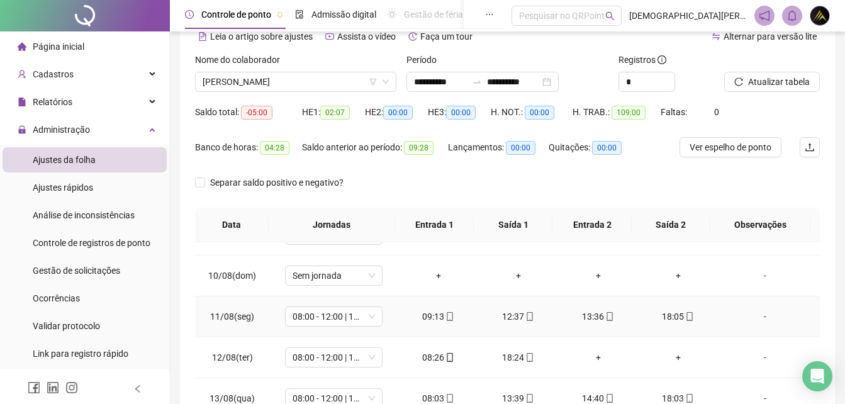
scroll to position [378, 0]
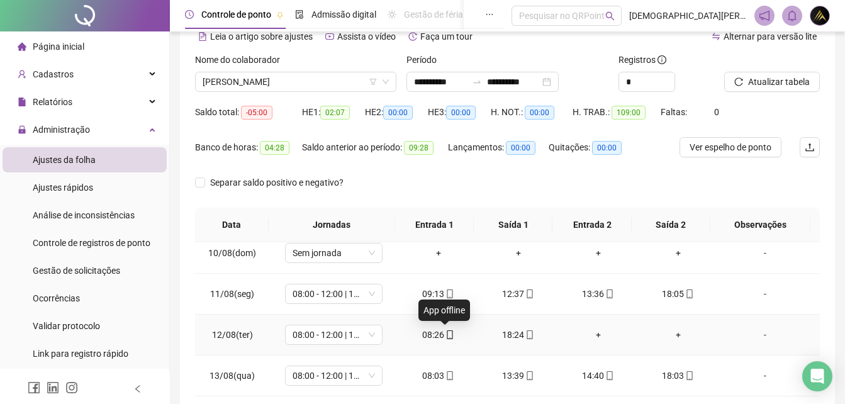
click at [446, 334] on icon "mobile" at bounding box center [450, 334] width 9 height 9
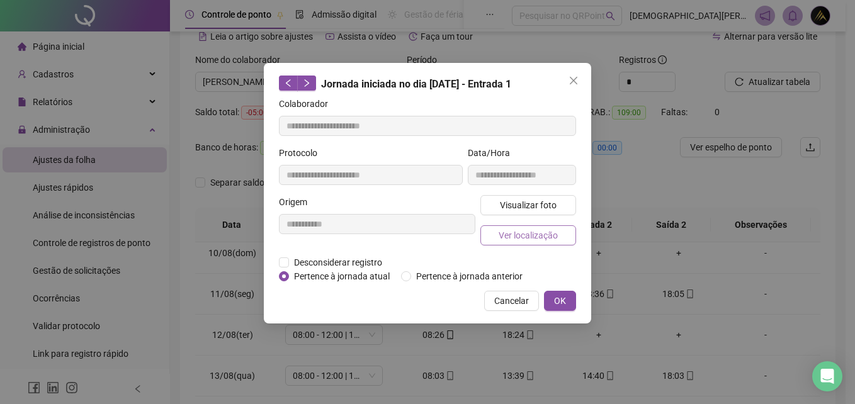
click at [558, 234] on button "Ver localização" at bounding box center [528, 235] width 96 height 20
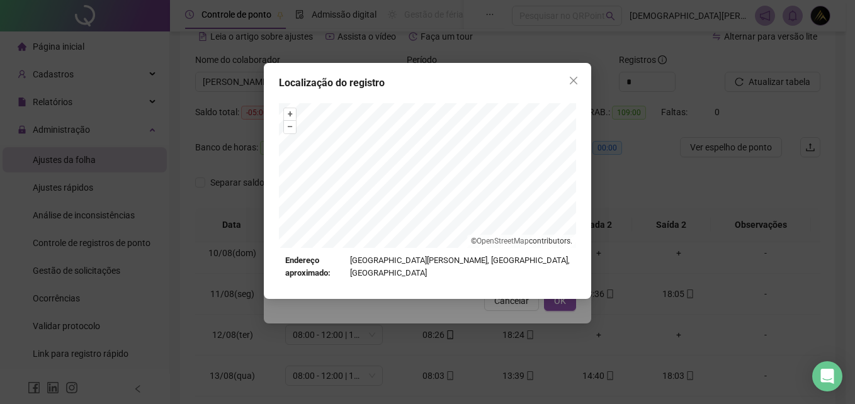
click at [503, 276] on div "Endereço aproximado: [GEOGRAPHIC_DATA][PERSON_NAME], [GEOGRAPHIC_DATA], [GEOGRA…" at bounding box center [427, 267] width 284 height 26
click at [498, 361] on div "Localização do registro + – ⇧ › © OpenStreetMap contributors. Endereço aproxima…" at bounding box center [427, 202] width 855 height 404
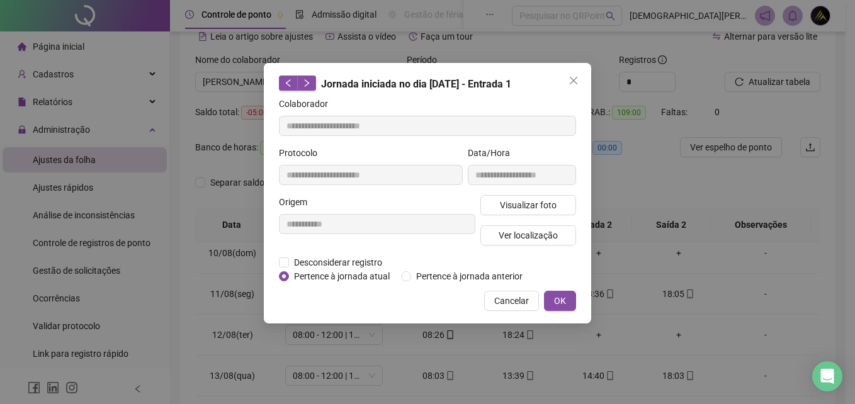
click at [443, 376] on div "**********" at bounding box center [427, 202] width 855 height 404
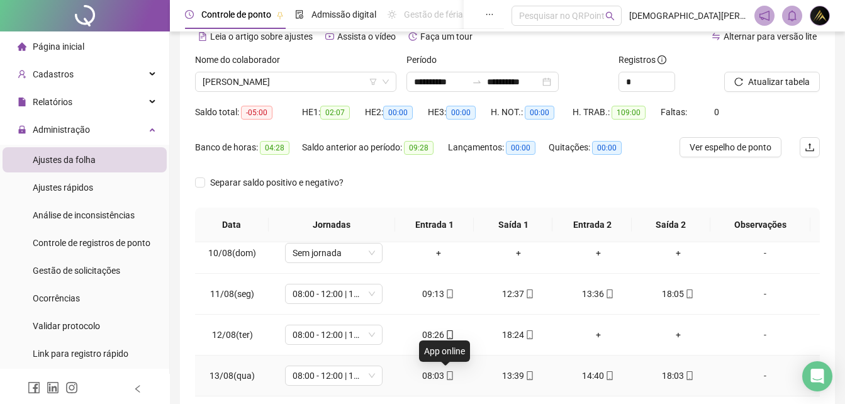
click at [446, 375] on icon "mobile" at bounding box center [450, 375] width 9 height 9
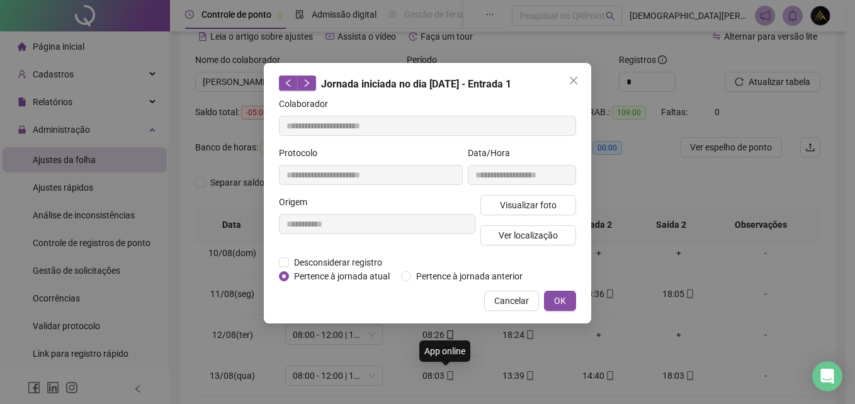
type input "**********"
click at [531, 237] on span "Ver localização" at bounding box center [527, 235] width 59 height 14
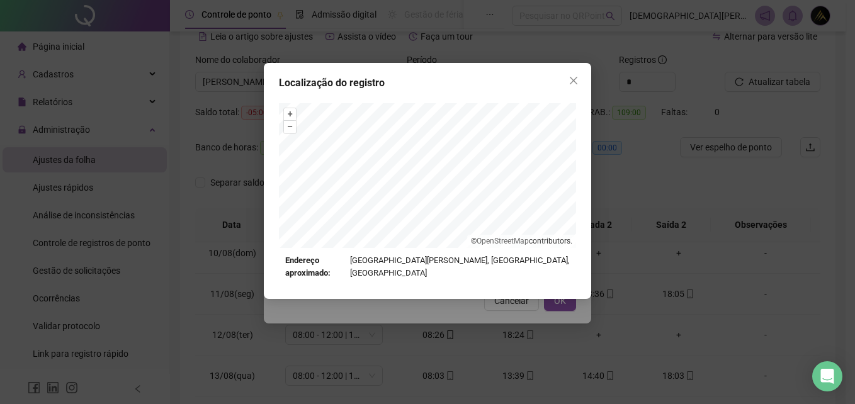
click at [500, 325] on div "Localização do registro + – ⇧ › © OpenStreetMap contributors. Endereço aproxima…" at bounding box center [427, 202] width 855 height 404
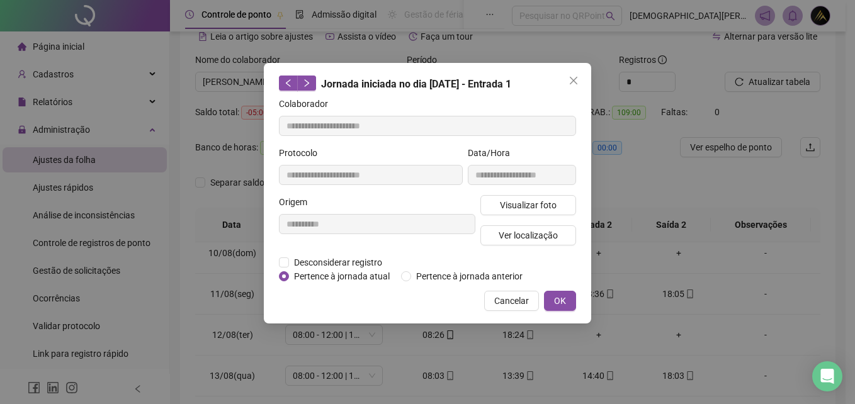
click at [506, 354] on div "**********" at bounding box center [427, 202] width 855 height 404
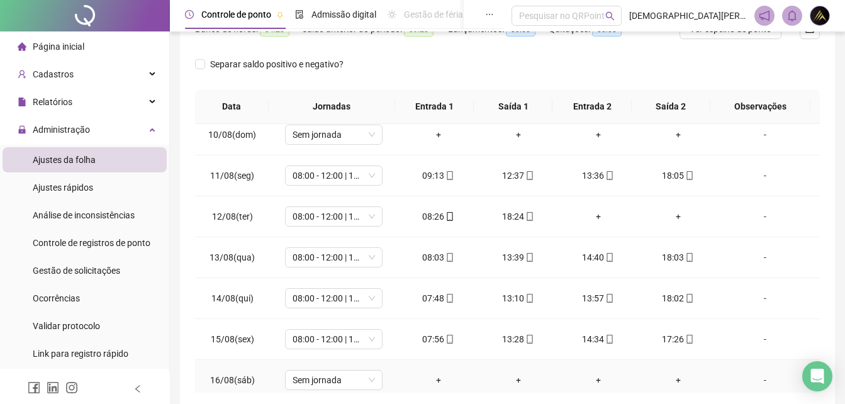
scroll to position [189, 0]
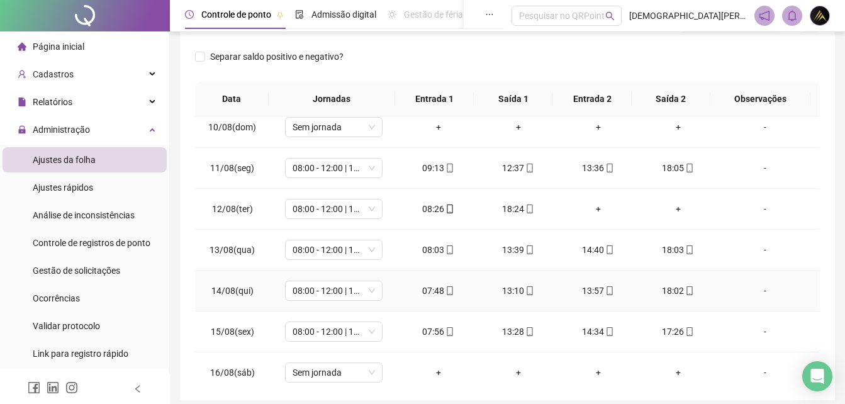
click at [452, 289] on div "07:48" at bounding box center [438, 291] width 60 height 14
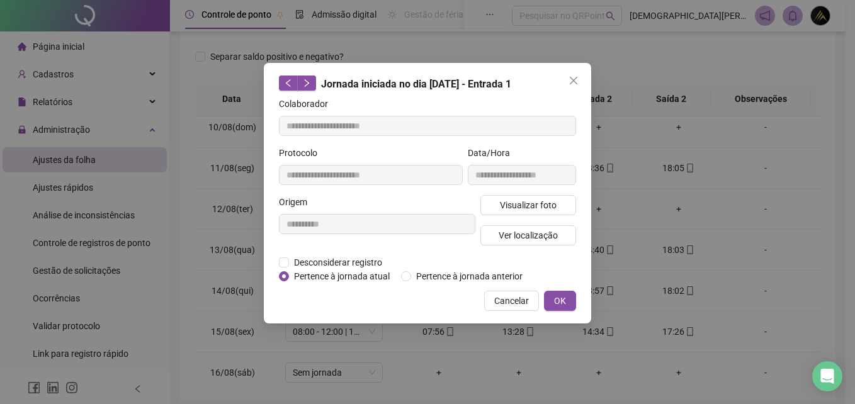
type input "**********"
click at [535, 230] on span "Ver localização" at bounding box center [527, 235] width 59 height 14
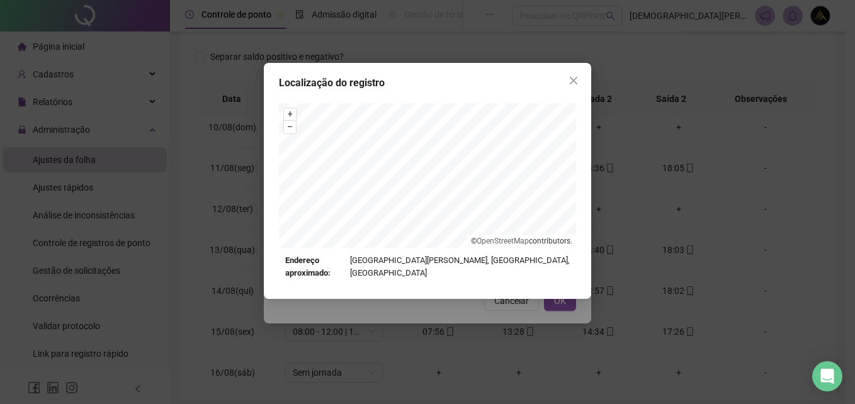
click at [519, 323] on div "Localização do registro + – ⇧ › © OpenStreetMap contributors. Endereço aproxima…" at bounding box center [427, 202] width 855 height 404
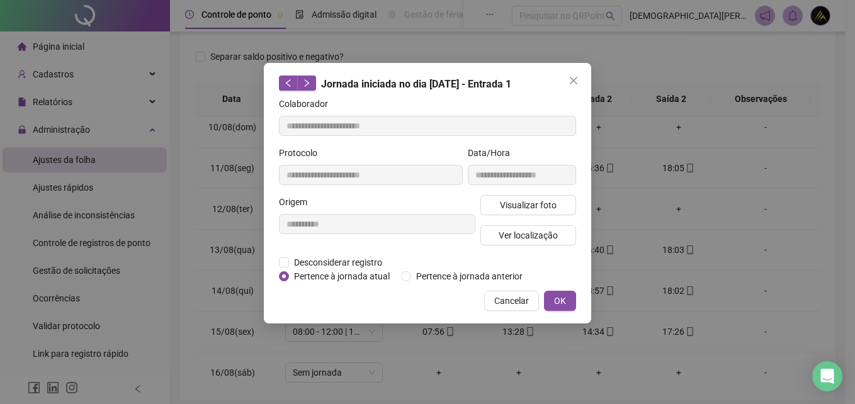
click at [518, 320] on div "**********" at bounding box center [427, 193] width 327 height 261
click at [542, 345] on div "**********" at bounding box center [427, 202] width 855 height 404
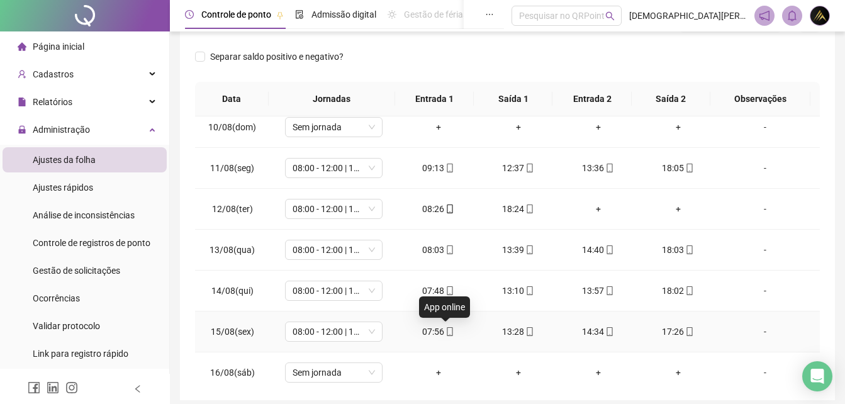
click at [449, 330] on icon "mobile" at bounding box center [450, 331] width 6 height 9
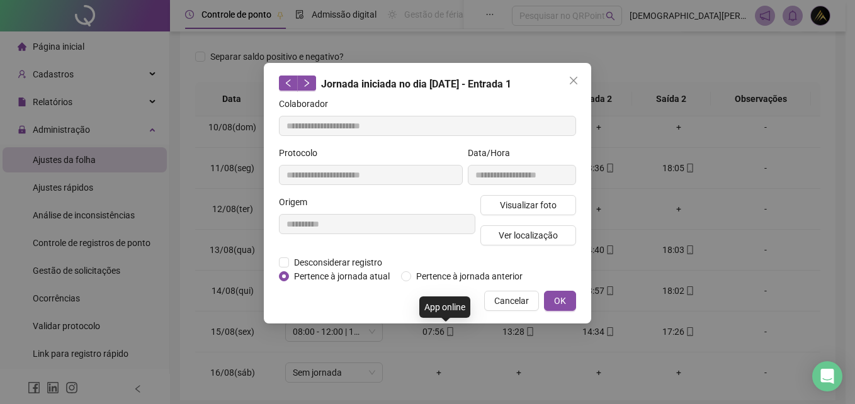
type input "**********"
click at [539, 232] on span "Ver localização" at bounding box center [527, 235] width 59 height 14
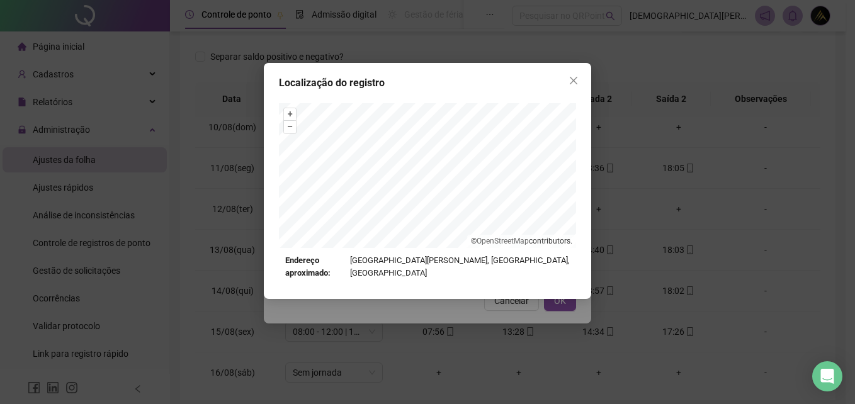
click at [510, 345] on div "Localização do registro + – ⇧ › © OpenStreetMap contributors. Endereço aproxima…" at bounding box center [427, 202] width 855 height 404
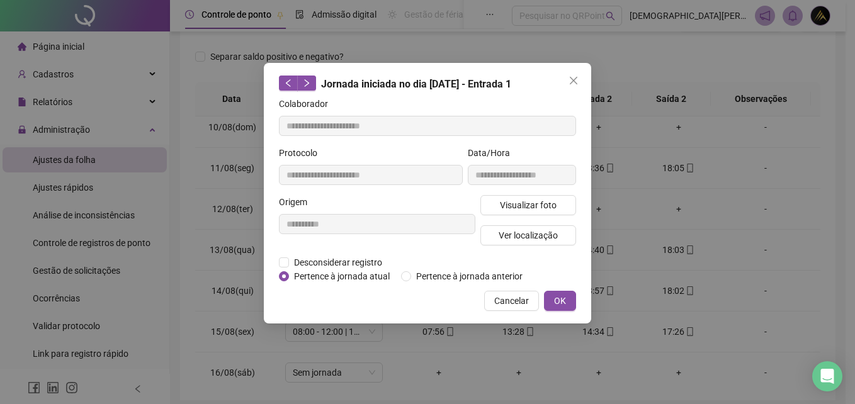
click at [509, 347] on div "**********" at bounding box center [427, 202] width 855 height 404
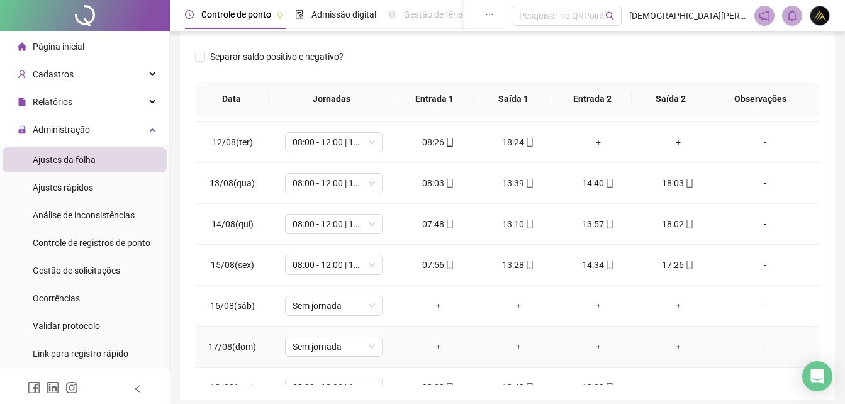
scroll to position [508, 0]
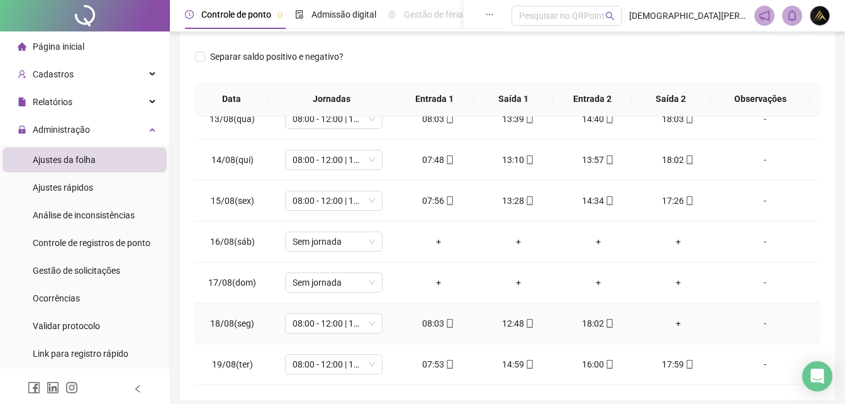
click at [447, 320] on icon "mobile" at bounding box center [450, 323] width 9 height 9
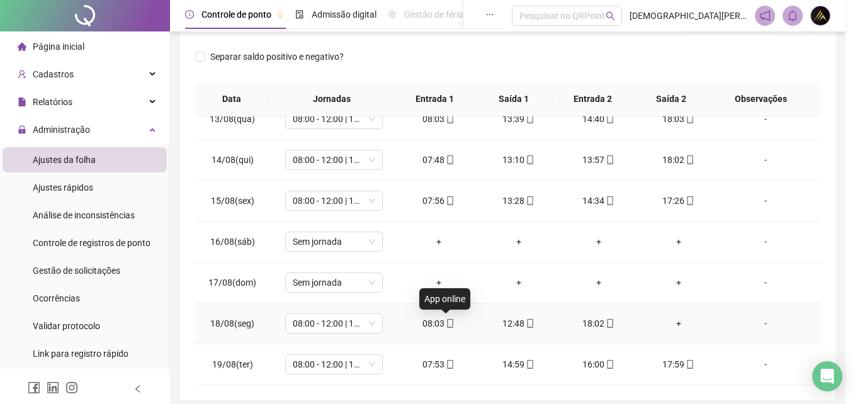
type input "**********"
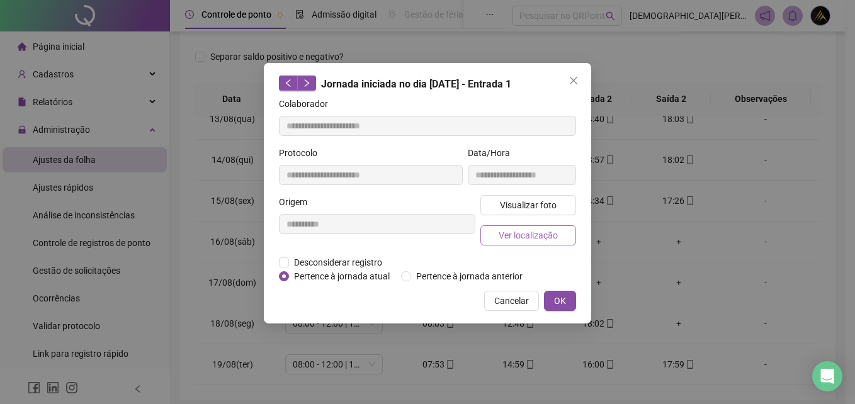
click at [533, 232] on span "Ver localização" at bounding box center [527, 235] width 59 height 14
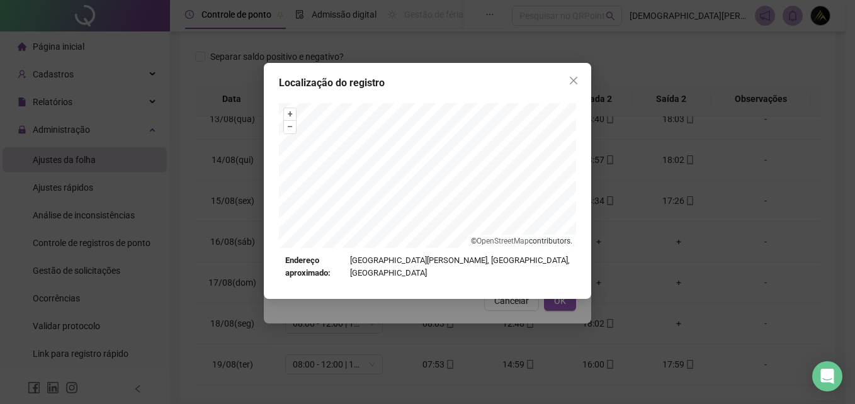
click at [511, 345] on div "Localização do registro + – ⇧ › © OpenStreetMap contributors. Endereço aproxima…" at bounding box center [427, 202] width 855 height 404
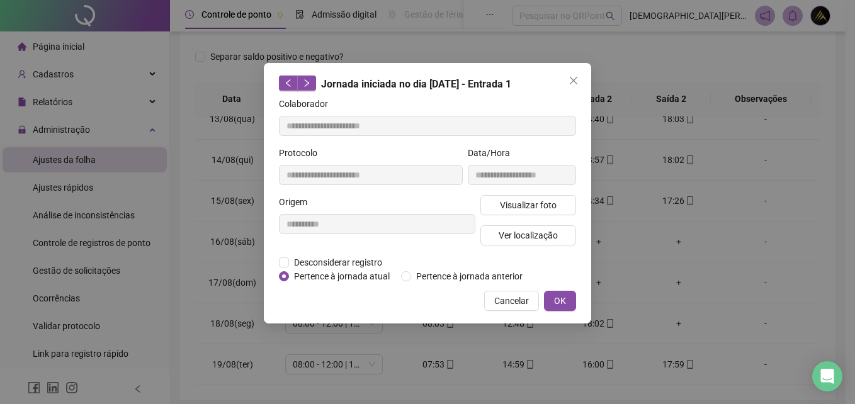
drag, startPoint x: 512, startPoint y: 344, endPoint x: 518, endPoint y: 339, distance: 8.0
click at [513, 344] on div "**********" at bounding box center [427, 202] width 855 height 404
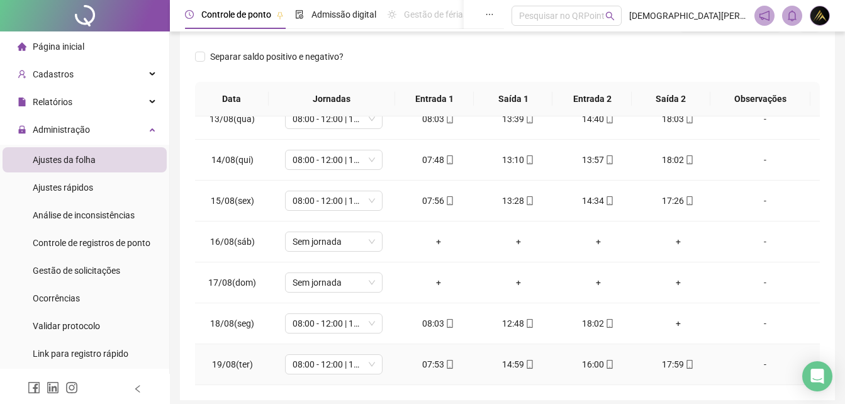
click at [447, 363] on icon "mobile" at bounding box center [450, 364] width 9 height 9
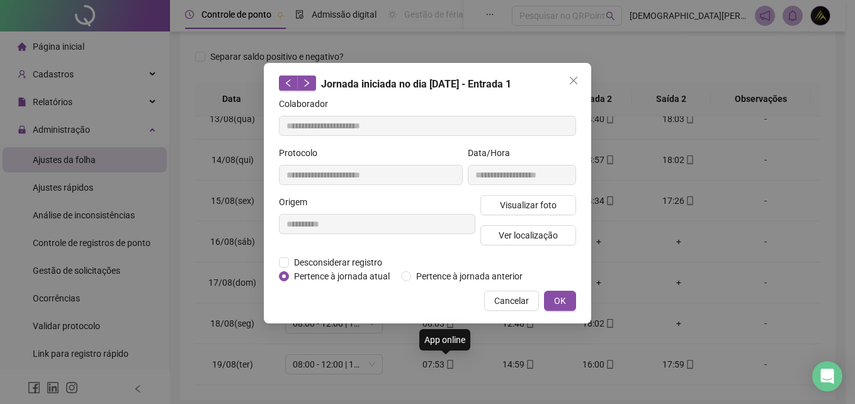
type input "**********"
click at [549, 230] on span "Ver localização" at bounding box center [527, 235] width 59 height 14
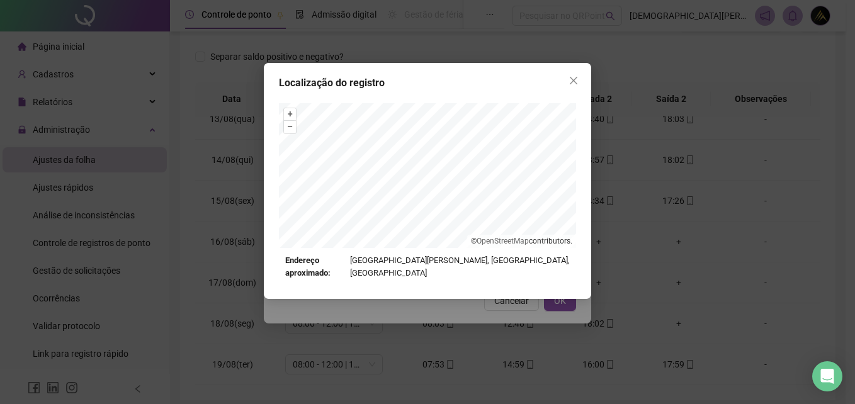
drag, startPoint x: 495, startPoint y: 323, endPoint x: 574, endPoint y: 188, distance: 157.0
click at [497, 320] on div "Localização do registro + – ⇧ › © OpenStreetMap contributors. Endereço aproxima…" at bounding box center [427, 202] width 855 height 404
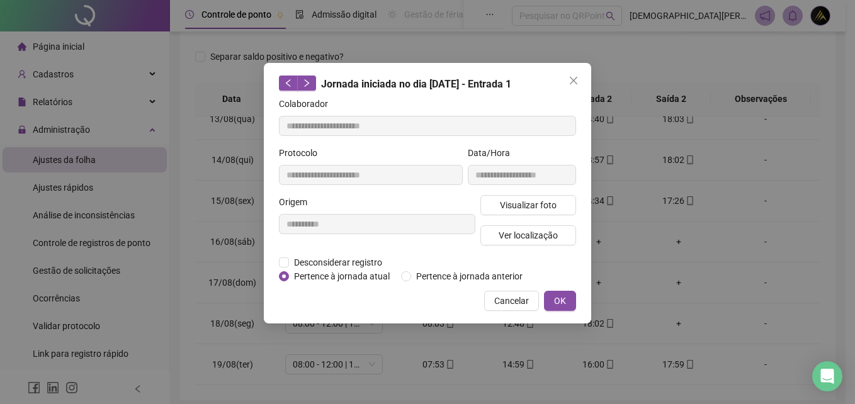
click at [588, 276] on div "**********" at bounding box center [427, 193] width 327 height 261
click at [571, 87] on button "Close" at bounding box center [573, 80] width 20 height 20
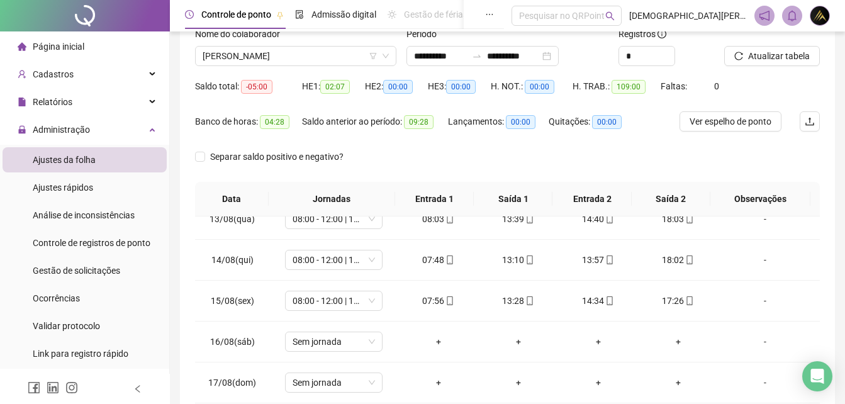
scroll to position [0, 0]
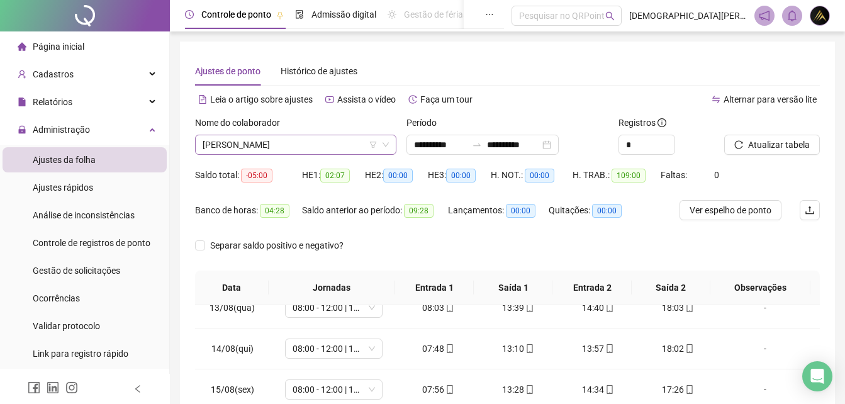
click at [314, 142] on span "[PERSON_NAME]" at bounding box center [296, 144] width 186 height 19
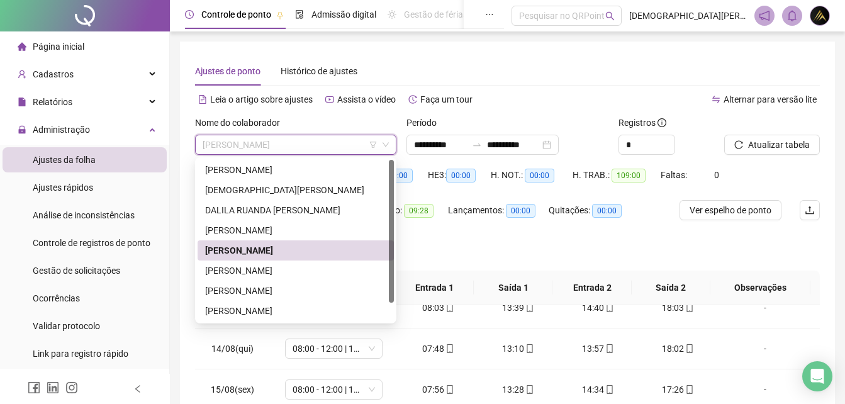
scroll to position [20, 0]
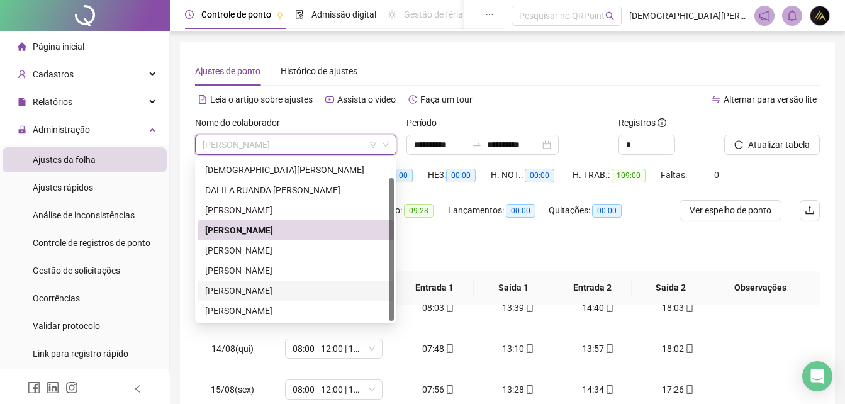
click at [276, 291] on div "[PERSON_NAME]" at bounding box center [295, 291] width 181 height 14
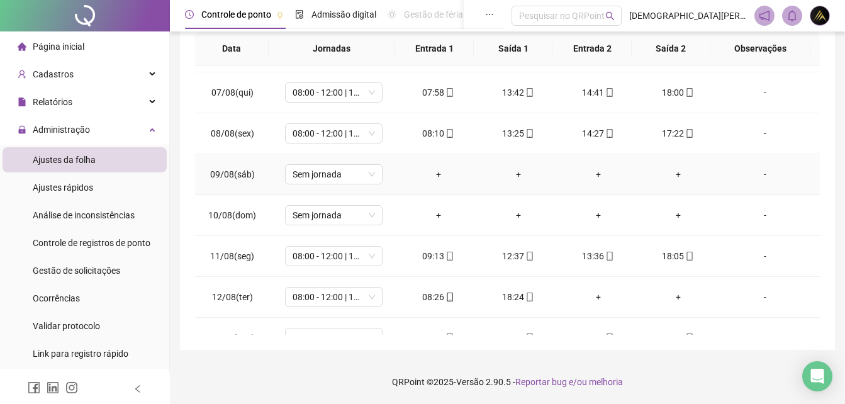
scroll to position [252, 0]
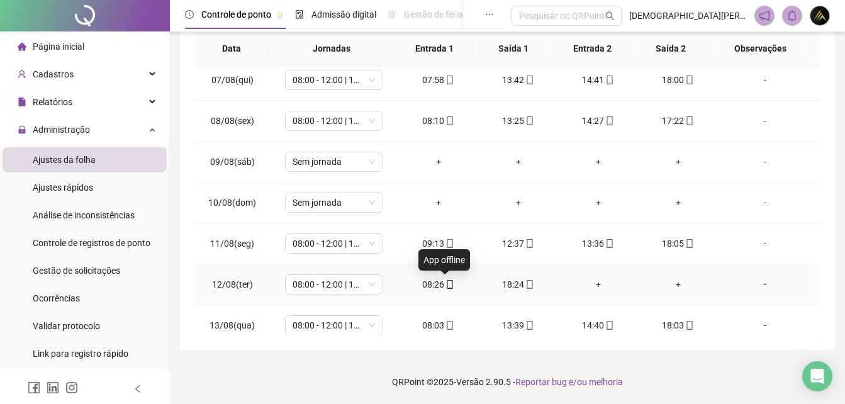
click at [446, 286] on icon "mobile" at bounding box center [450, 284] width 9 height 9
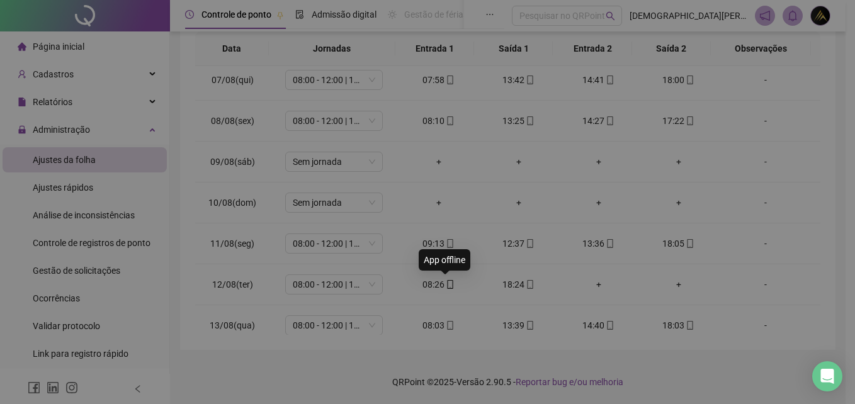
type input "**********"
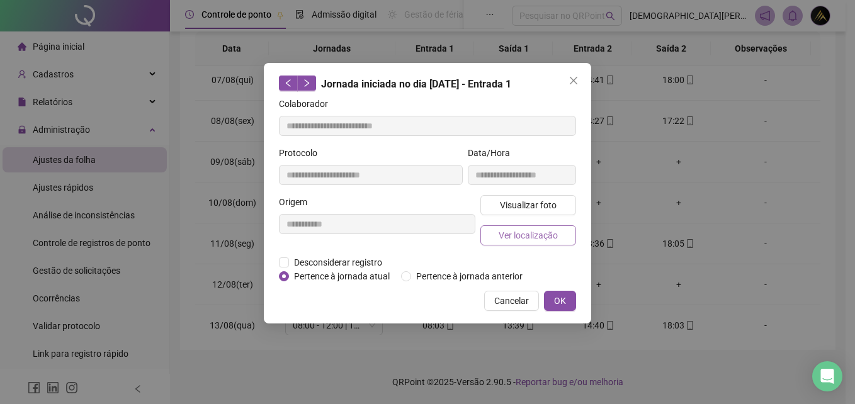
click at [542, 230] on span "Ver localização" at bounding box center [527, 235] width 59 height 14
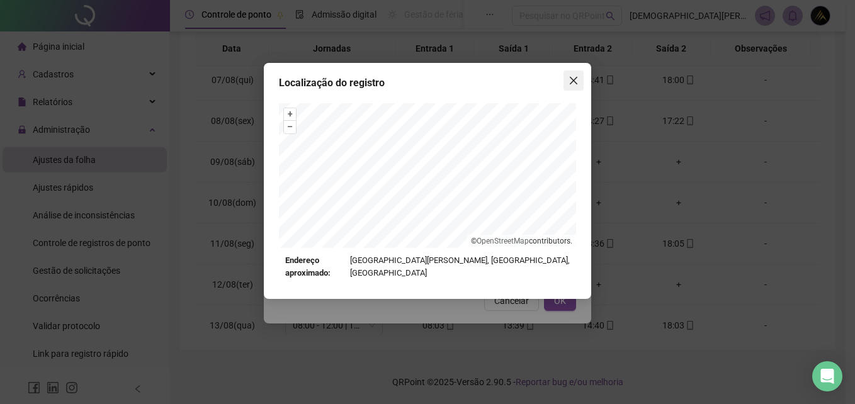
click at [574, 82] on icon "close" at bounding box center [573, 81] width 10 height 10
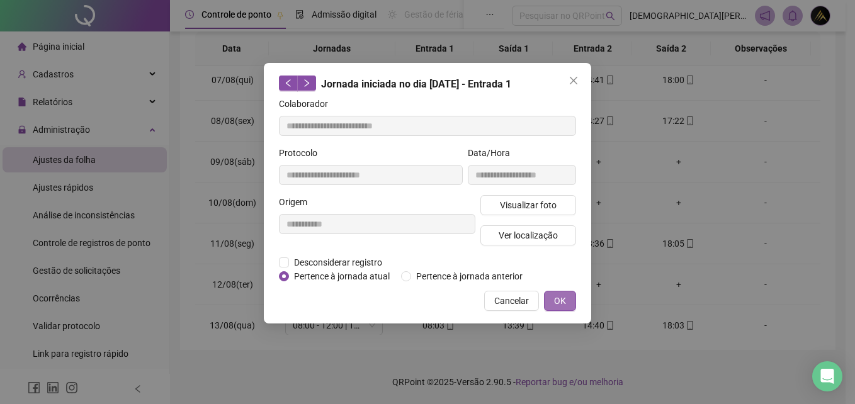
click at [556, 302] on span "OK" at bounding box center [560, 301] width 12 height 14
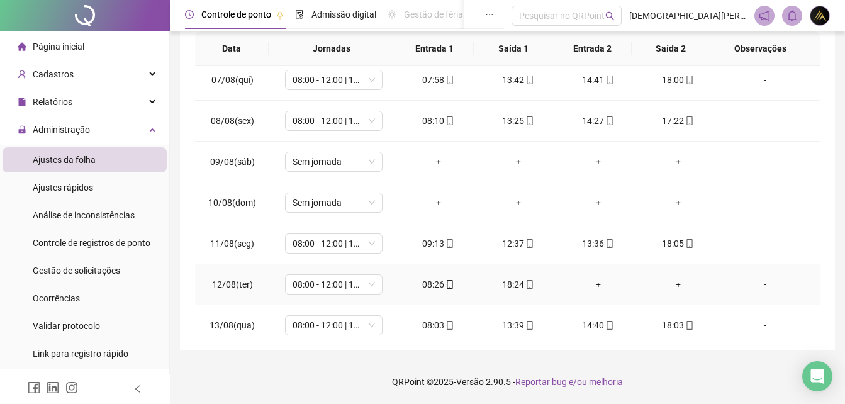
click at [524, 288] on span at bounding box center [529, 284] width 10 height 10
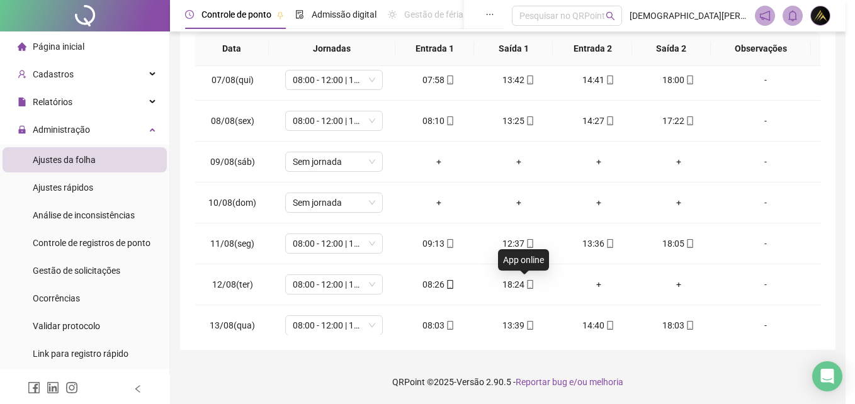
type input "**********"
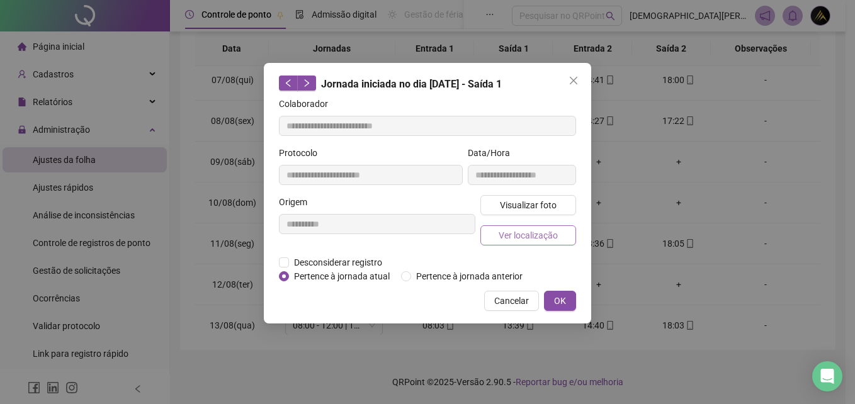
click at [544, 238] on span "Ver localização" at bounding box center [527, 235] width 59 height 14
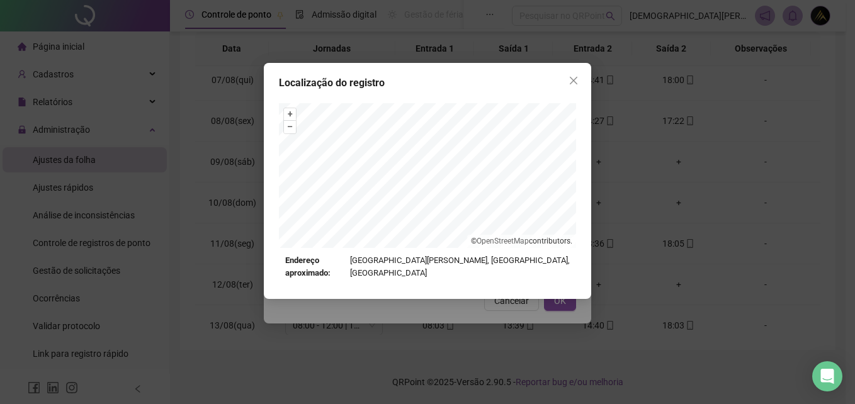
click at [559, 309] on div "Localização do registro + – ⇧ › © OpenStreetMap contributors. Endereço aproxima…" at bounding box center [427, 202] width 855 height 404
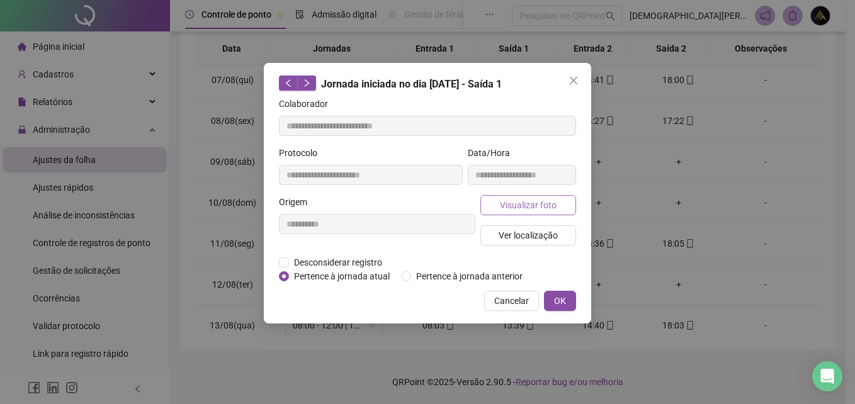
click at [554, 210] on span "Visualizar foto" at bounding box center [528, 205] width 57 height 14
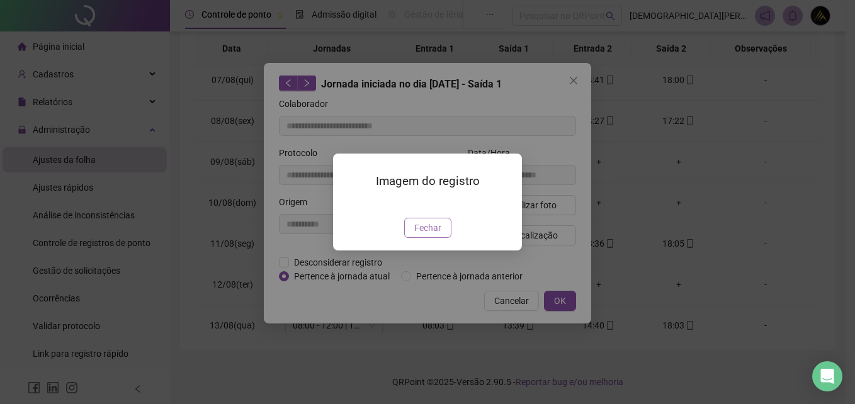
click at [437, 238] on button "Fechar" at bounding box center [427, 228] width 47 height 20
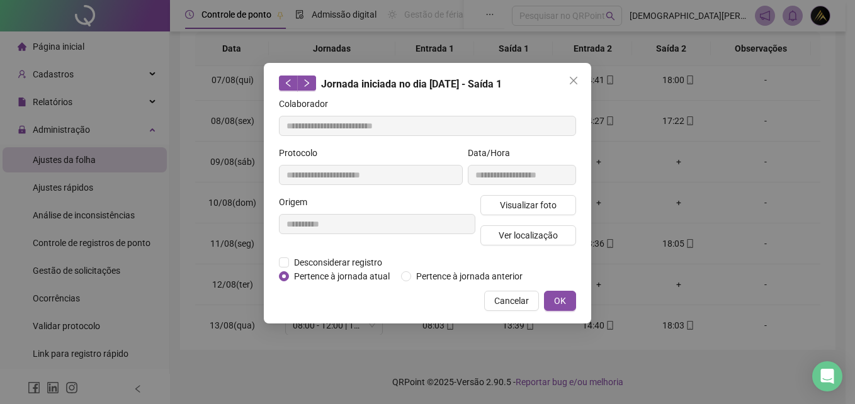
drag, startPoint x: 571, startPoint y: 81, endPoint x: 583, endPoint y: 89, distance: 14.0
click at [571, 81] on icon "close" at bounding box center [573, 81] width 10 height 10
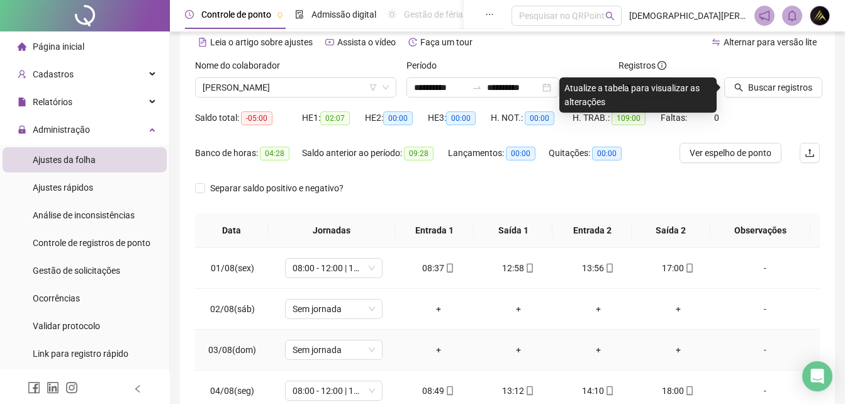
scroll to position [0, 0]
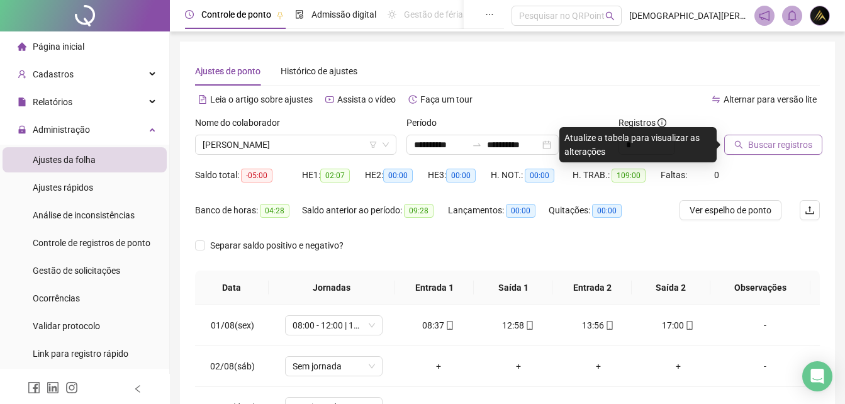
click at [793, 138] on span "Buscar registros" at bounding box center [780, 145] width 64 height 14
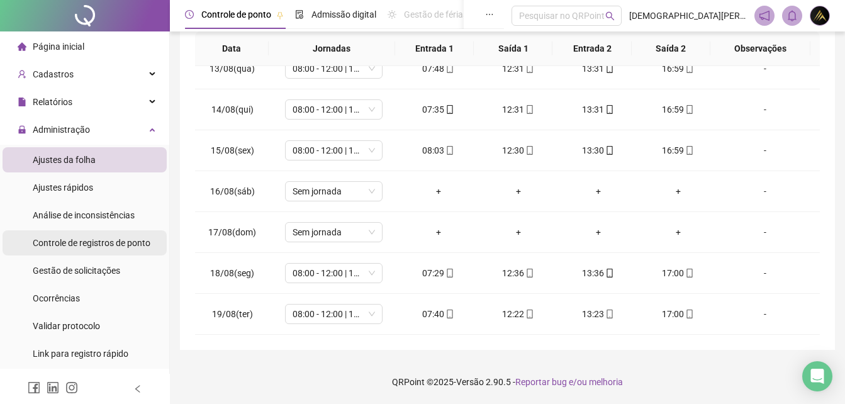
scroll to position [176, 0]
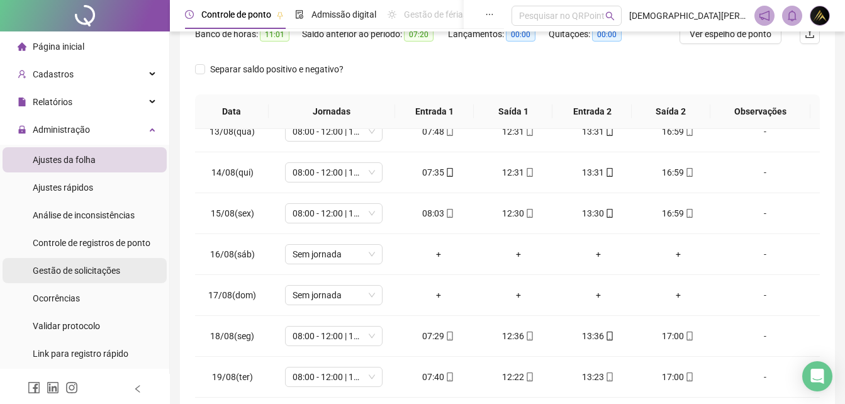
click at [90, 264] on div "Gestão de solicitações" at bounding box center [76, 270] width 87 height 25
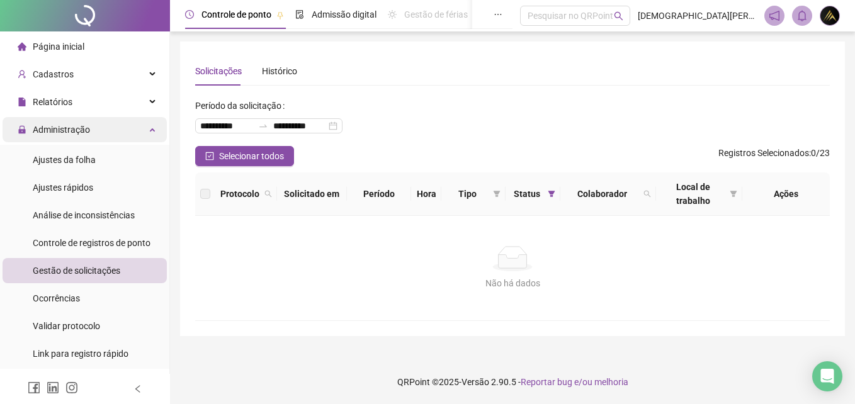
click at [91, 121] on div "Administração" at bounding box center [85, 129] width 164 height 25
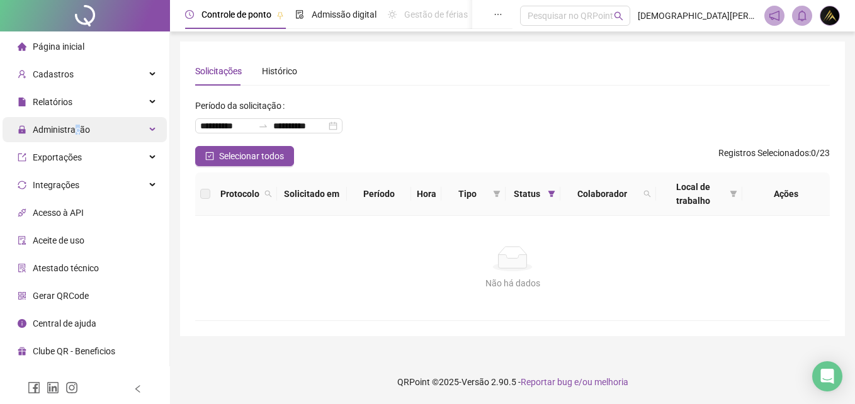
click at [77, 125] on span "Administração" at bounding box center [61, 130] width 57 height 10
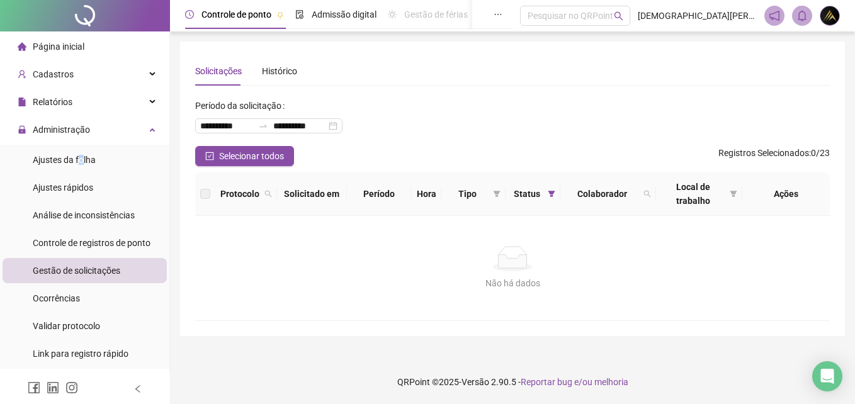
drag, startPoint x: 77, startPoint y: 125, endPoint x: 182, endPoint y: 104, distance: 107.6
click at [82, 155] on span "Ajustes da folha" at bounding box center [64, 160] width 63 height 10
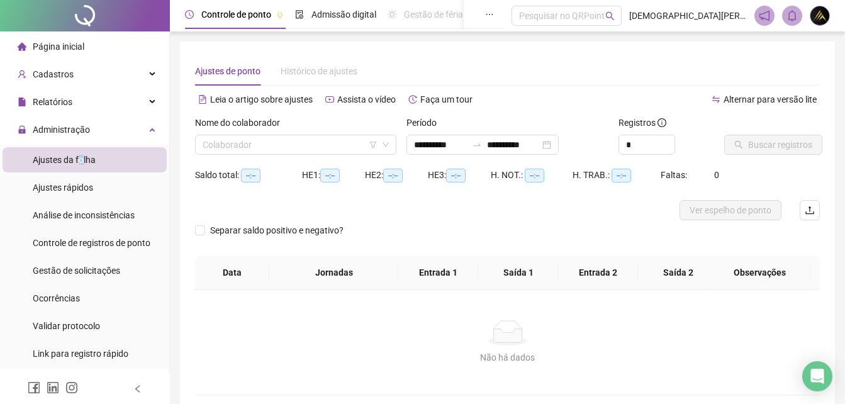
type input "**********"
click at [234, 143] on input "search" at bounding box center [290, 144] width 175 height 19
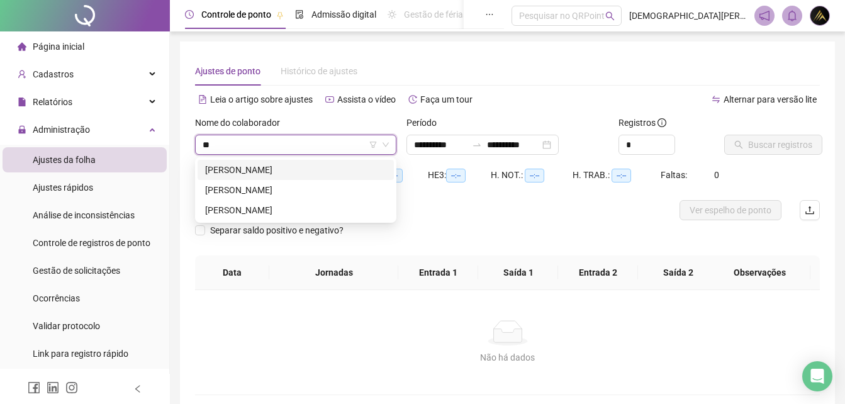
type input "***"
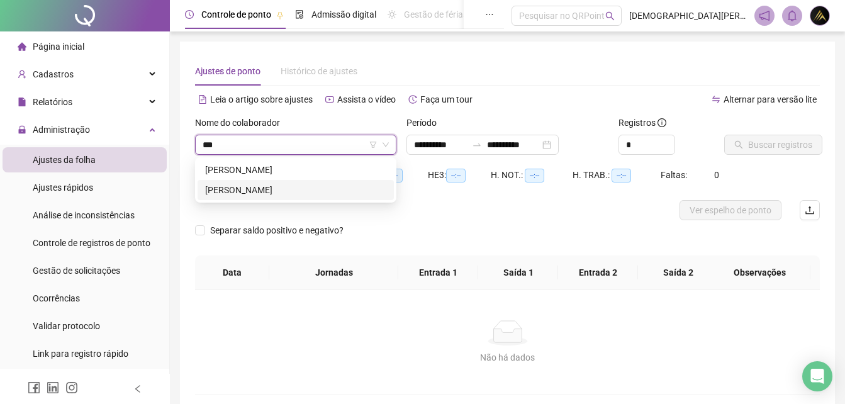
click at [291, 181] on div "[PERSON_NAME]" at bounding box center [296, 190] width 196 height 20
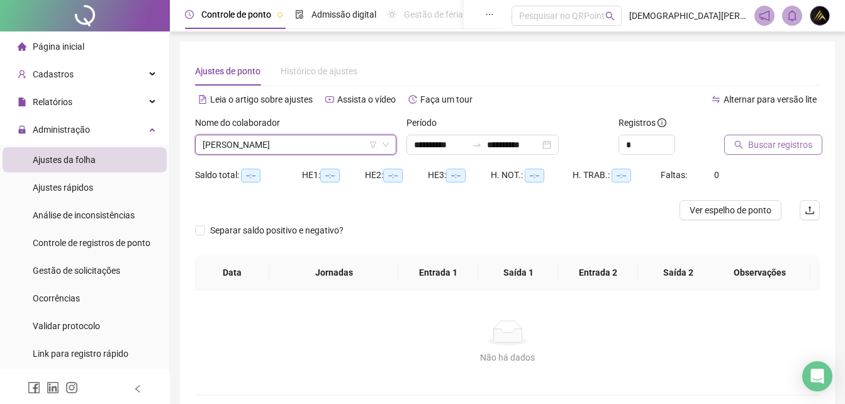
click at [768, 139] on span "Buscar registros" at bounding box center [780, 145] width 64 height 14
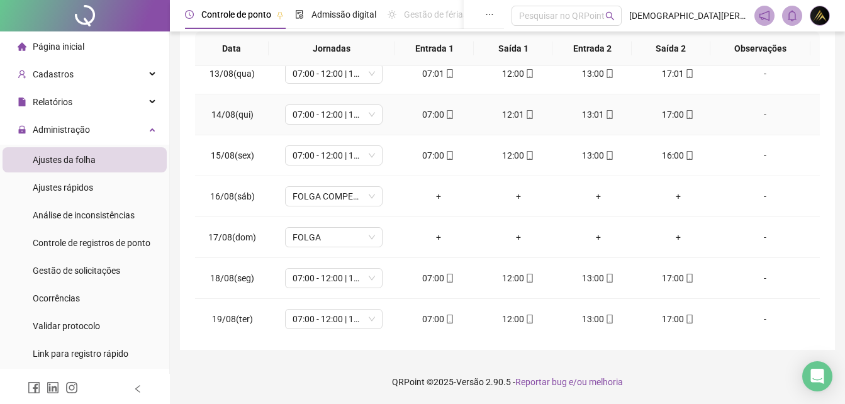
scroll to position [508, 0]
